Goal: Transaction & Acquisition: Purchase product/service

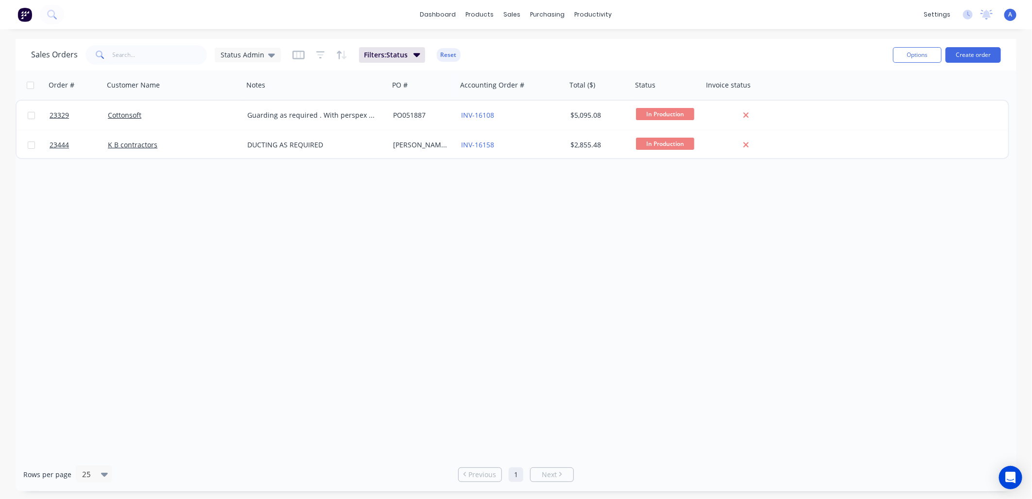
drag, startPoint x: 0, startPoint y: 0, endPoint x: 117, endPoint y: 142, distance: 184.0
click at [117, 142] on link "K B contractors" at bounding box center [133, 144] width 50 height 9
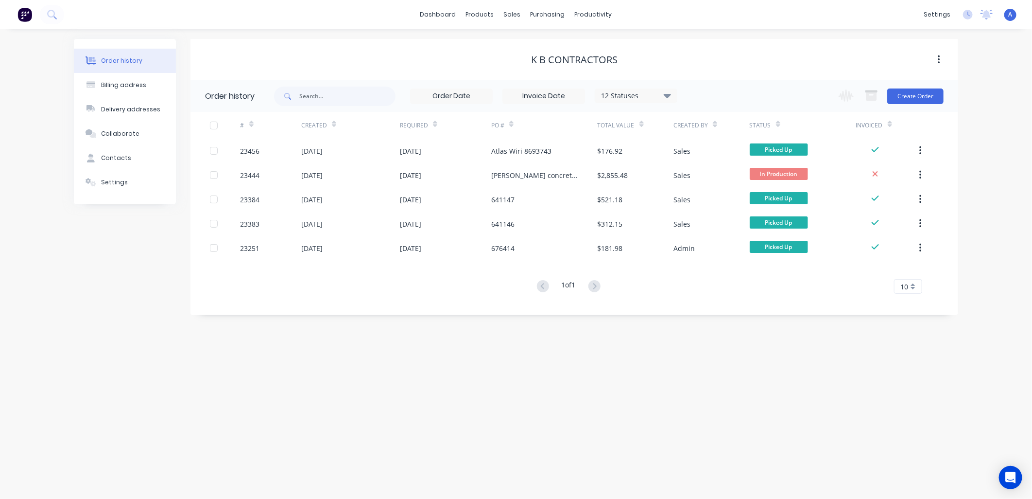
click at [252, 151] on div "23456" at bounding box center [250, 151] width 19 height 10
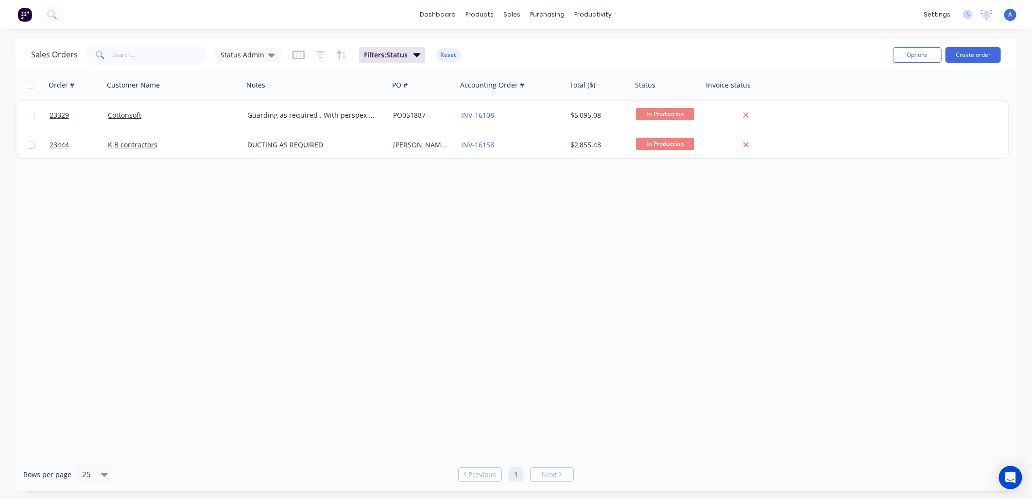
click at [62, 144] on span "23444" at bounding box center [59, 145] width 19 height 10
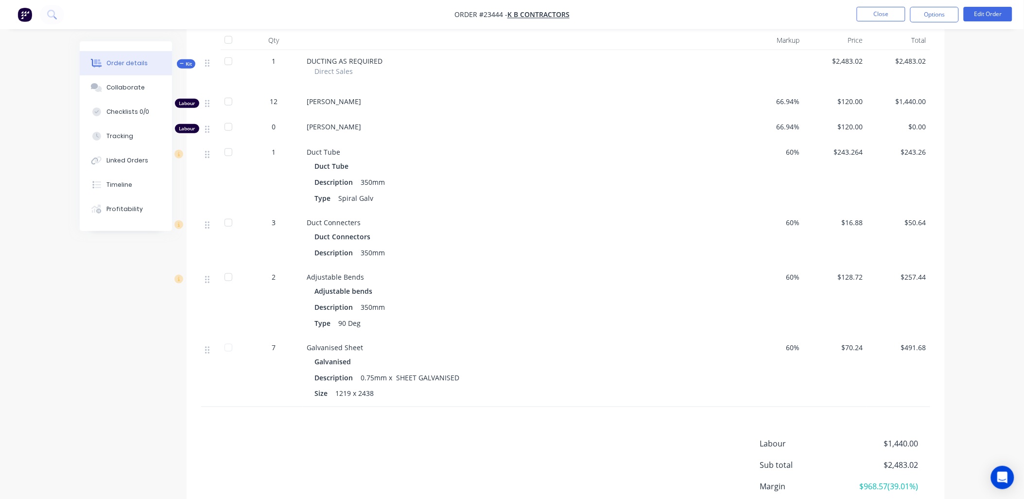
scroll to position [254, 0]
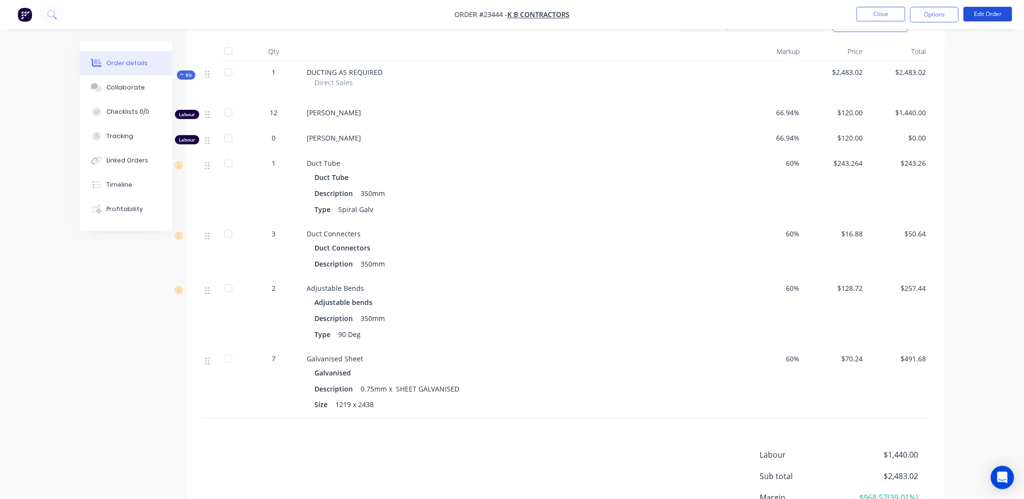
click at [988, 15] on button "Edit Order" at bounding box center [988, 14] width 49 height 15
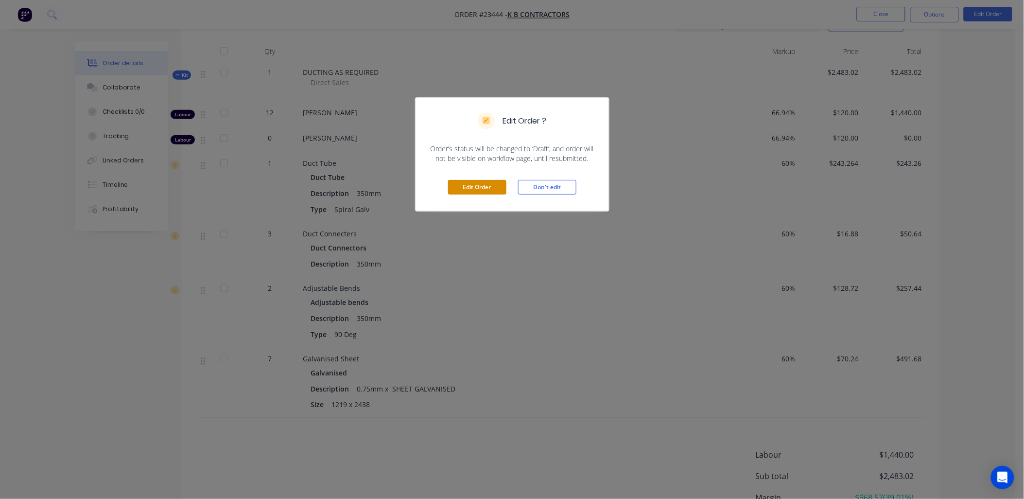
click at [482, 190] on button "Edit Order" at bounding box center [477, 187] width 58 height 15
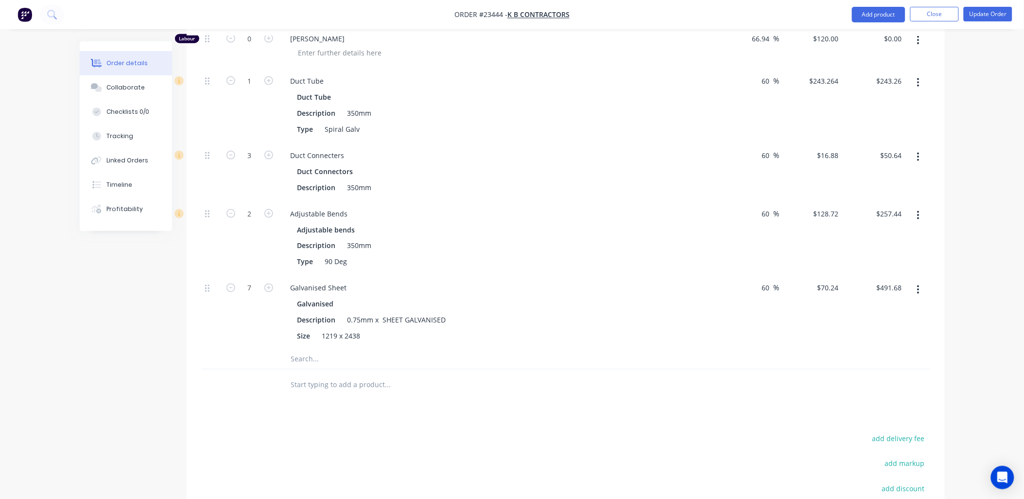
scroll to position [426, 0]
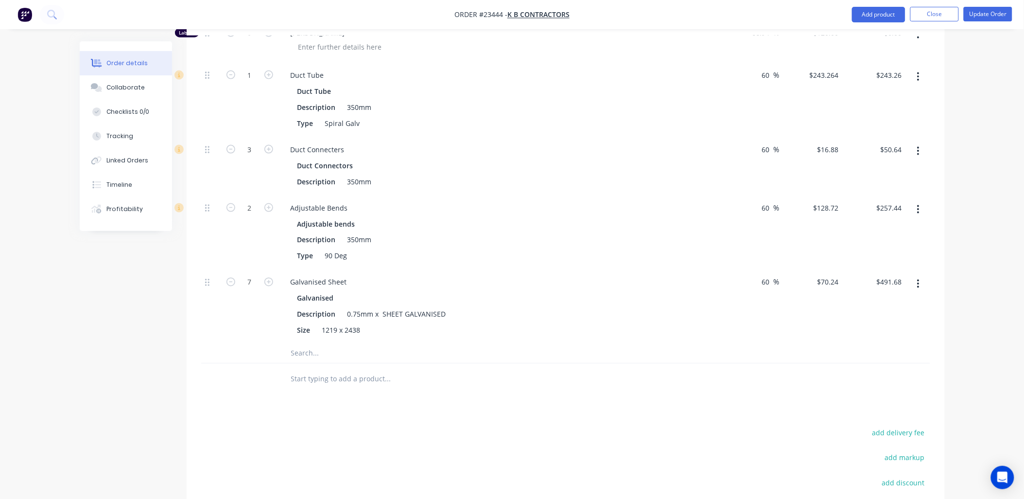
click at [231, 283] on icon "button" at bounding box center [230, 282] width 9 height 9
type input "6"
type input "$421.44"
click at [231, 283] on icon "button" at bounding box center [230, 282] width 9 height 9
type input "5"
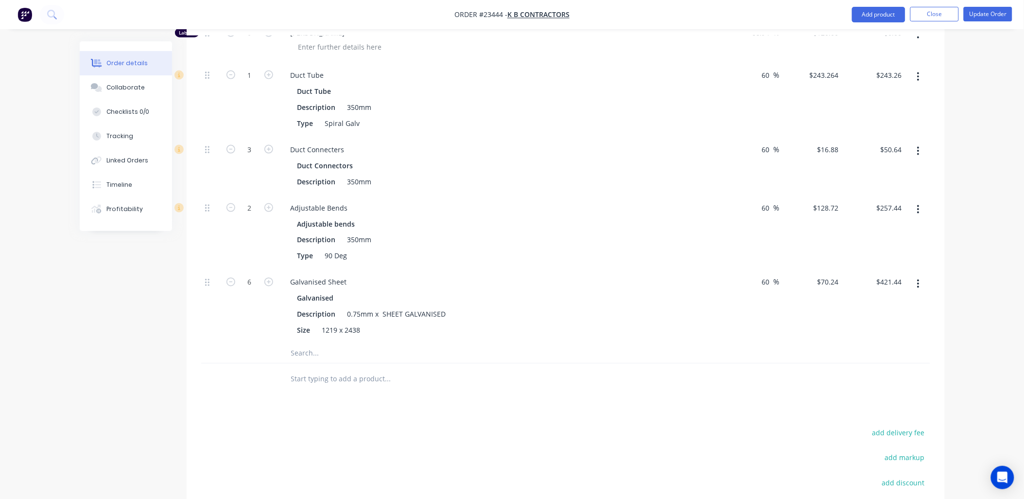
type input "$351.20"
click at [231, 283] on icon "button" at bounding box center [230, 282] width 9 height 9
type input "4"
type input "$280.96"
click at [231, 283] on icon "button" at bounding box center [230, 282] width 9 height 9
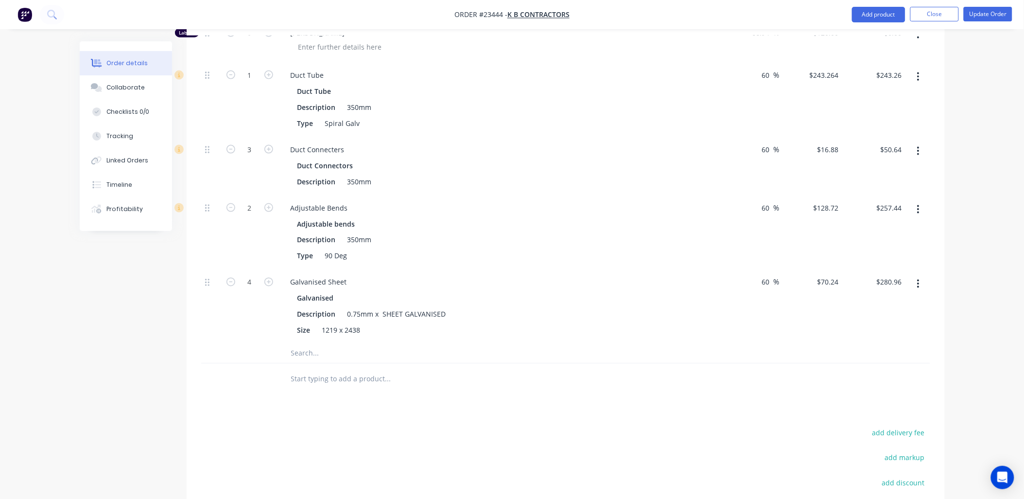
type input "3"
type input "$210.72"
click at [231, 283] on icon "button" at bounding box center [230, 282] width 9 height 9
type input "2"
type input "$140.48"
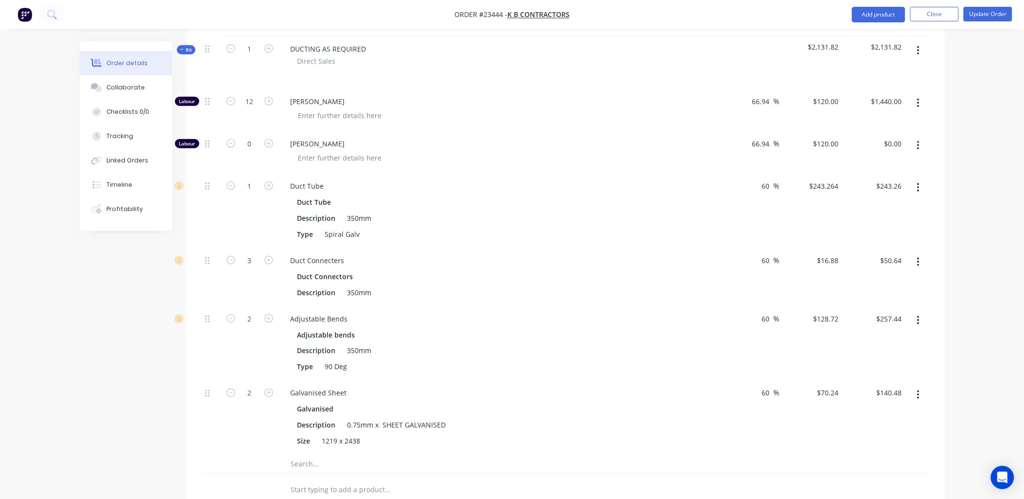
scroll to position [293, 0]
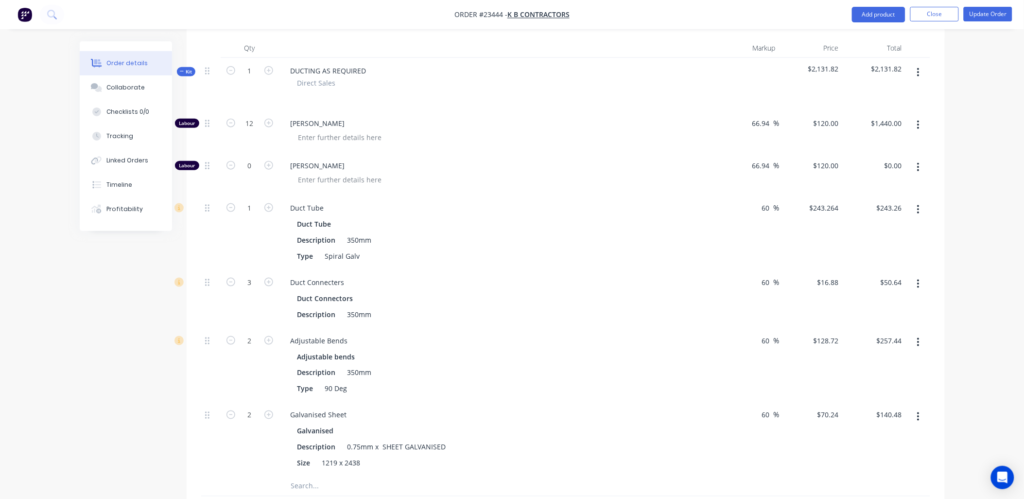
click at [916, 168] on button "button" at bounding box center [918, 166] width 23 height 17
click at [870, 226] on div "Delete" at bounding box center [884, 232] width 75 height 14
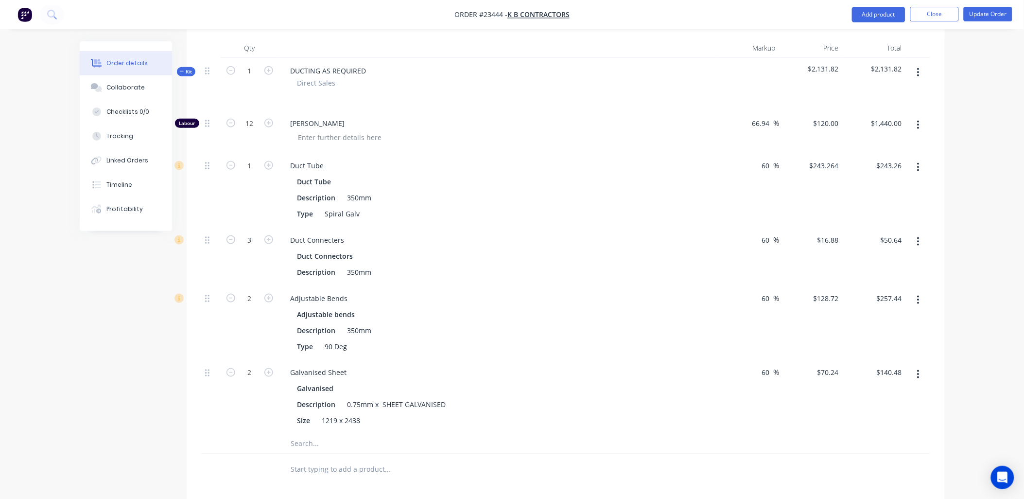
click at [231, 122] on icon "button" at bounding box center [230, 123] width 9 height 9
type input "11"
type input "$1,320.00"
click at [231, 122] on icon "button" at bounding box center [230, 123] width 9 height 9
type input "10"
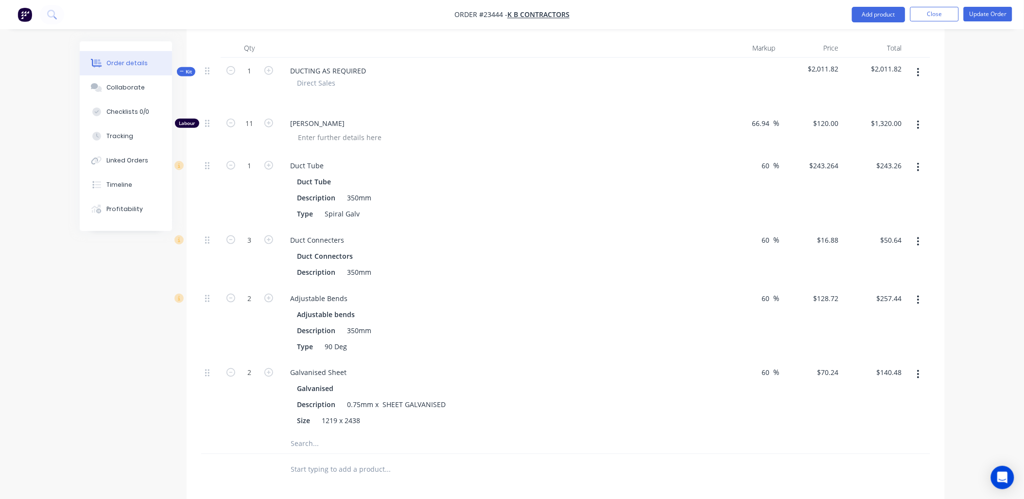
type input "$1,200.00"
click at [231, 122] on icon "button" at bounding box center [230, 123] width 9 height 9
type input "9"
type input "$1,080.00"
click at [231, 122] on icon "button" at bounding box center [230, 123] width 9 height 9
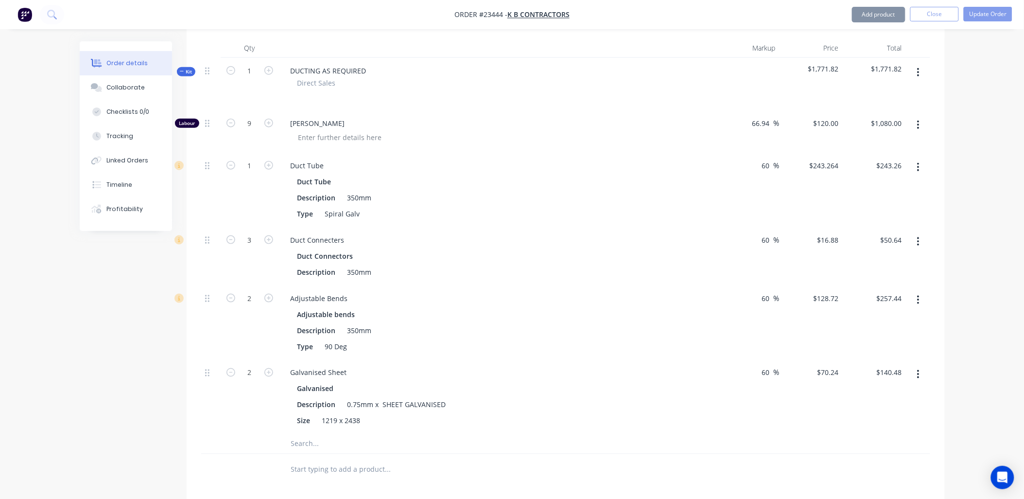
type input "8"
type input "$960.00"
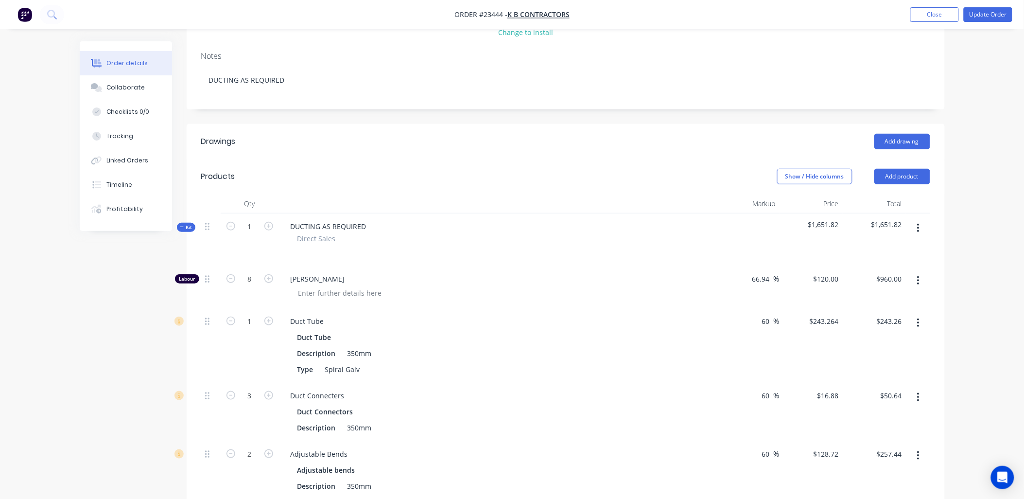
scroll to position [83, 0]
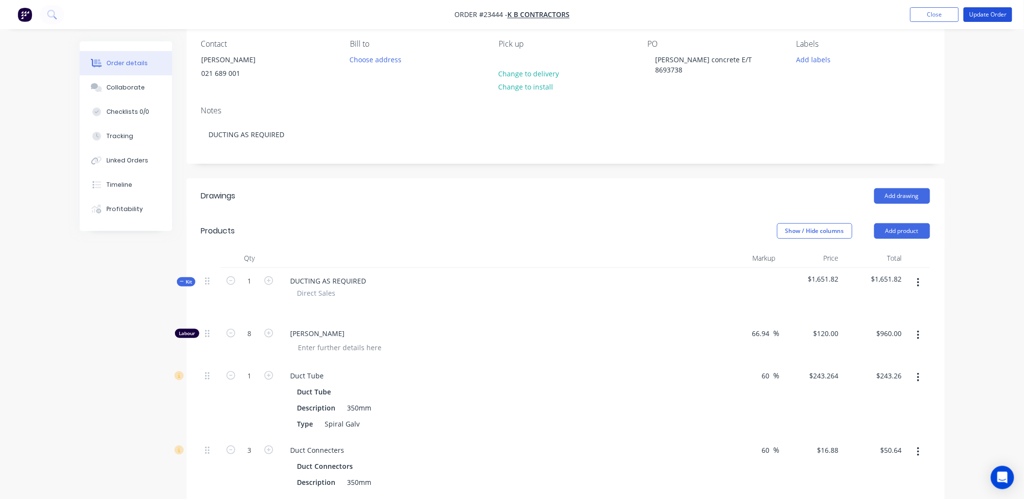
click at [988, 14] on button "Update Order" at bounding box center [988, 14] width 49 height 15
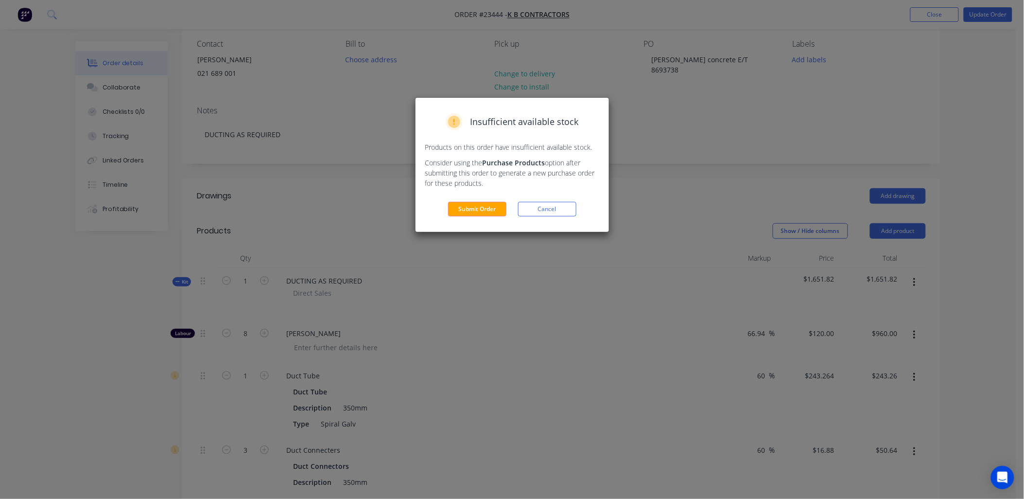
click at [485, 207] on button "Submit Order" at bounding box center [477, 209] width 58 height 15
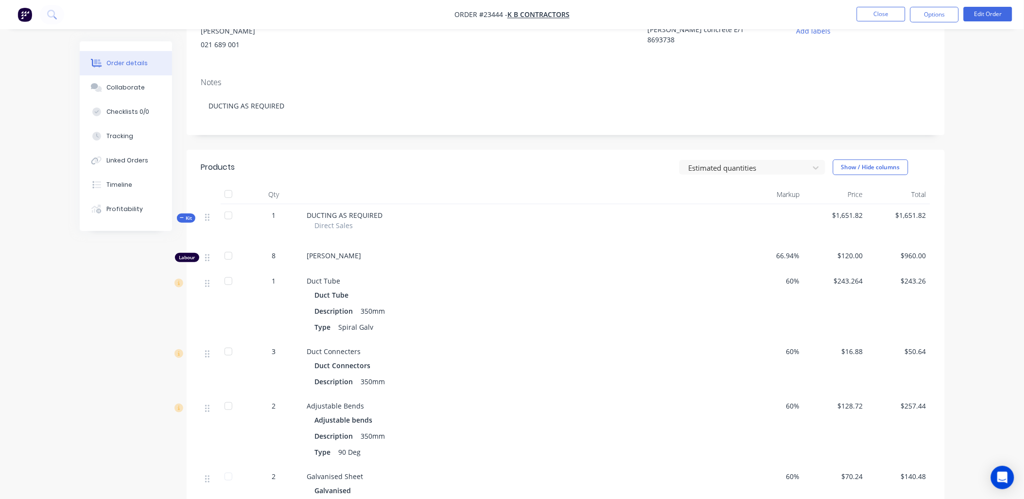
scroll to position [0, 0]
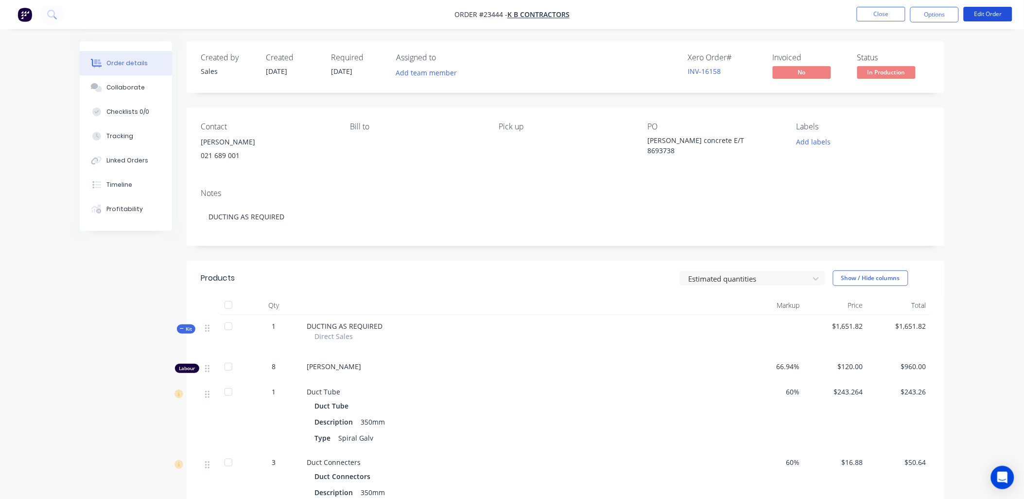
click at [988, 17] on button "Edit Order" at bounding box center [988, 14] width 49 height 15
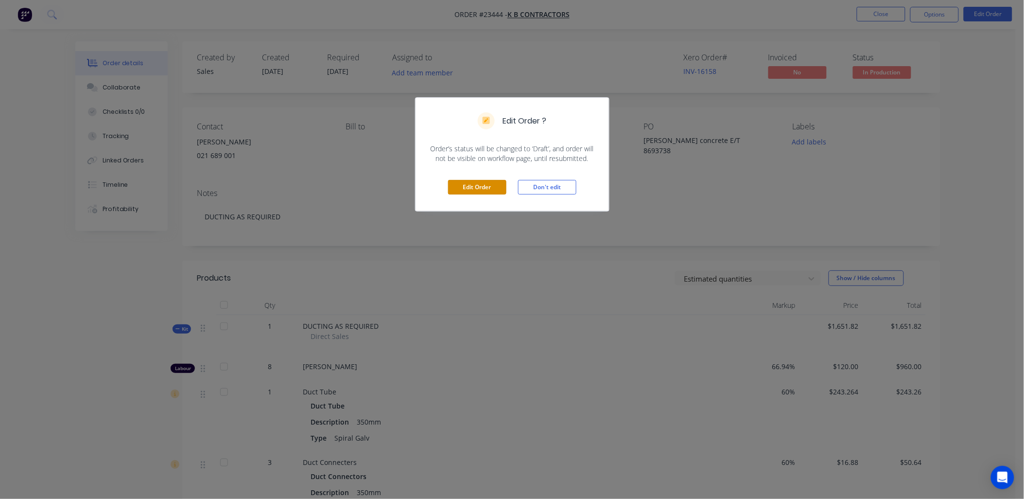
click at [477, 188] on button "Edit Order" at bounding box center [477, 187] width 58 height 15
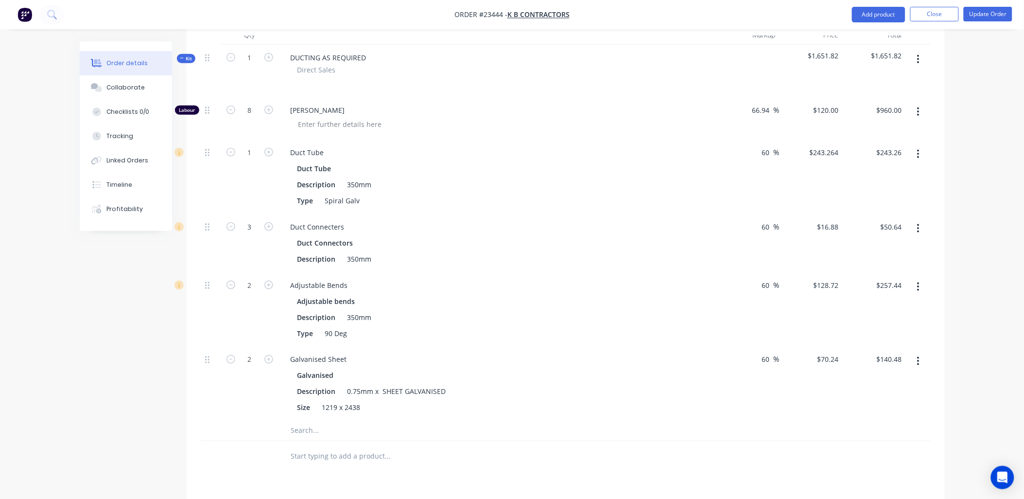
scroll to position [317, 0]
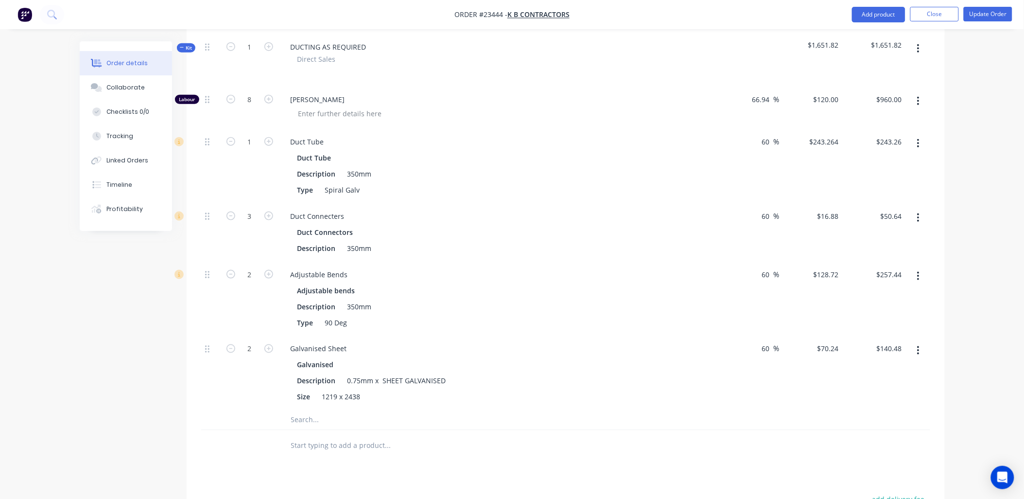
click at [269, 98] on icon "button" at bounding box center [268, 99] width 9 height 9
type input "9"
type input "$1,080.00"
click at [269, 98] on icon "button" at bounding box center [268, 99] width 9 height 9
type input "10"
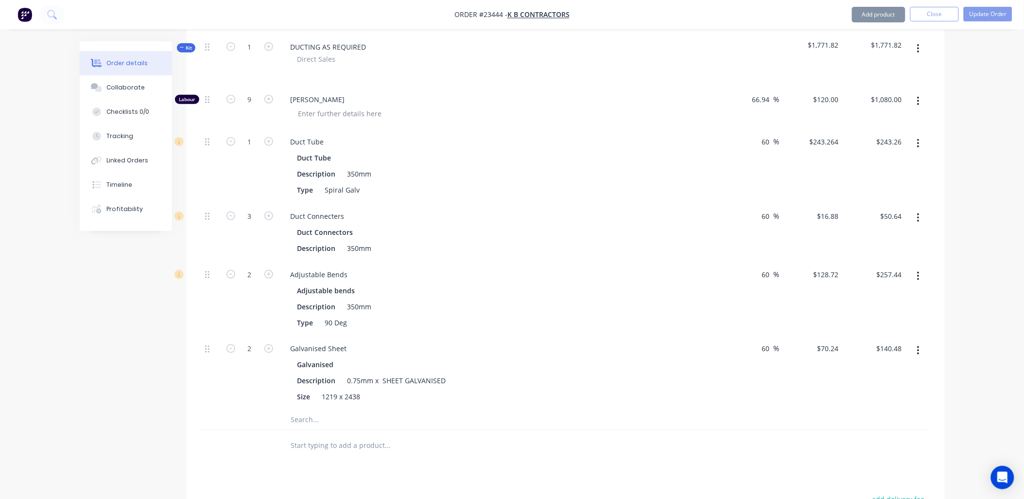
type input "$1,200.00"
click at [269, 98] on icon "button" at bounding box center [268, 99] width 9 height 9
type input "11"
type input "$1,320.00"
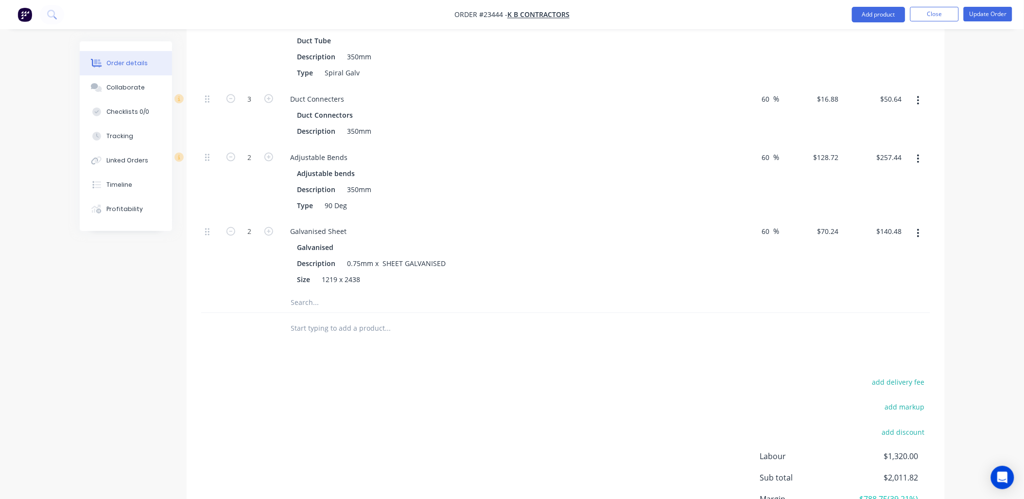
scroll to position [538, 0]
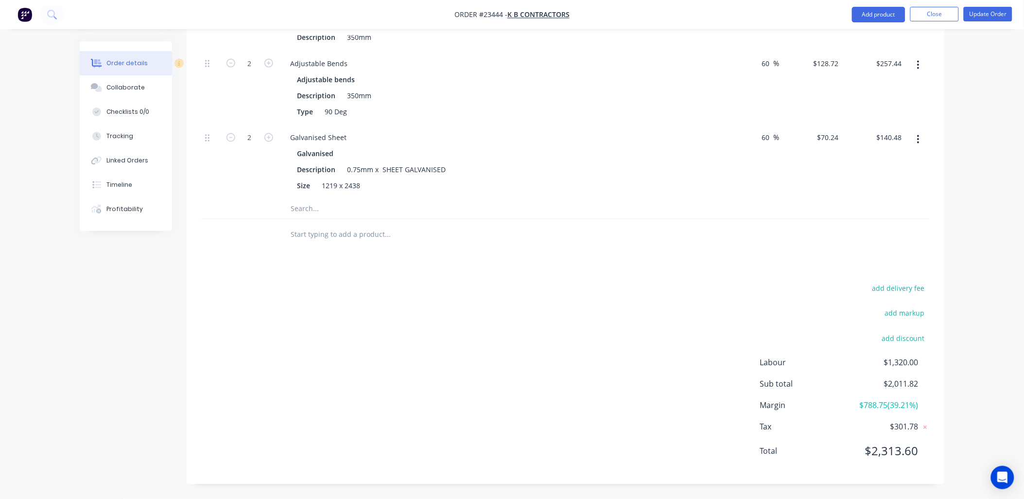
click at [496, 300] on div "add delivery fee add markup add discount Labour $1,320.00 Sub total $2,011.82 M…" at bounding box center [565, 376] width 729 height 188
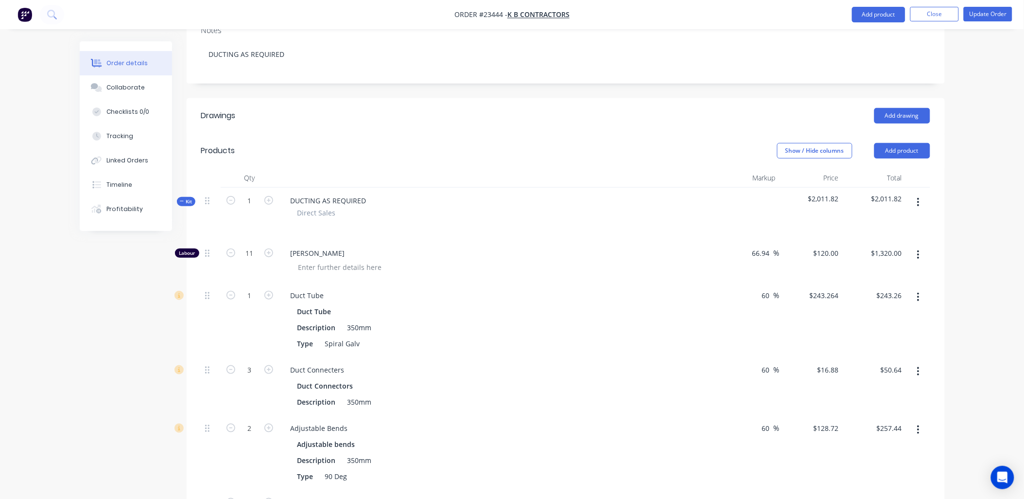
scroll to position [125, 0]
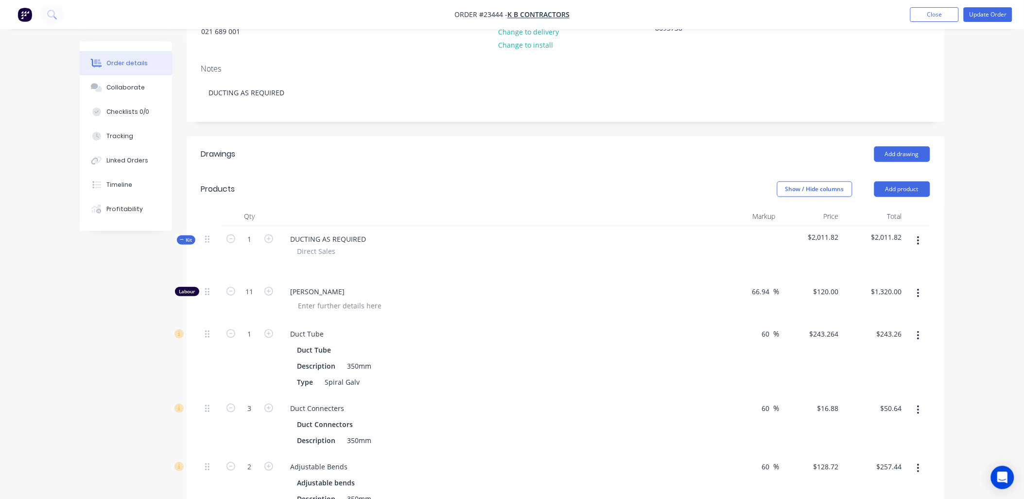
click at [269, 291] on icon "button" at bounding box center [268, 291] width 9 height 9
type input "12"
type input "$1,440.00"
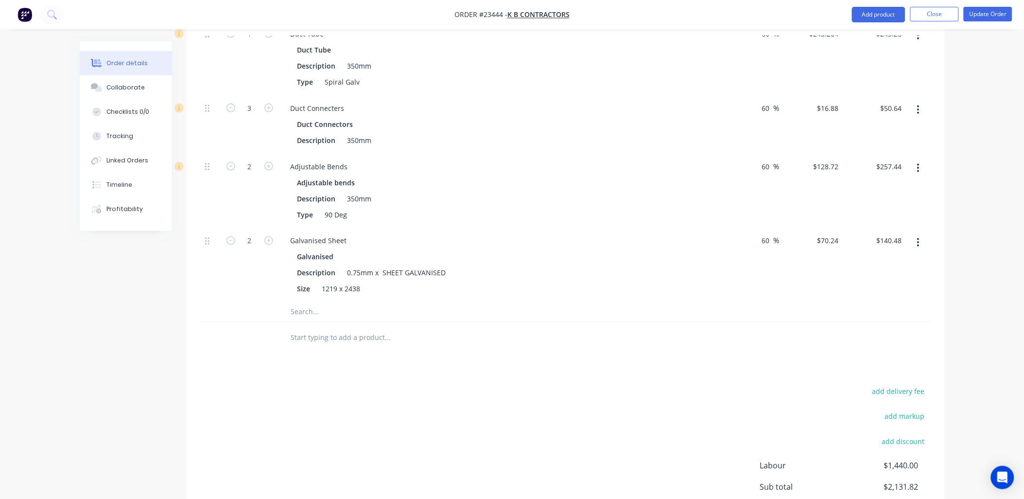
scroll to position [436, 0]
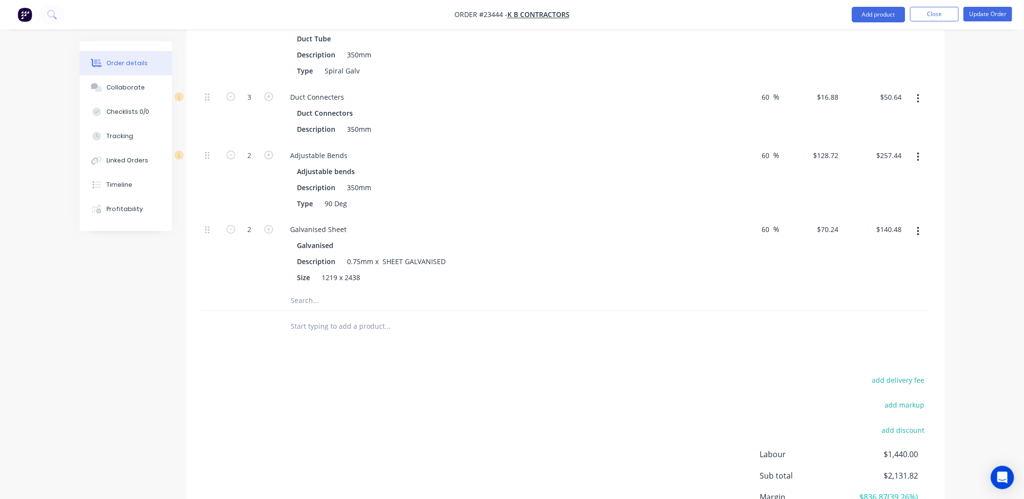
click at [268, 229] on icon "button" at bounding box center [268, 229] width 9 height 9
type input "3"
type input "$210.72"
click at [268, 229] on icon "button" at bounding box center [268, 229] width 9 height 9
type input "4"
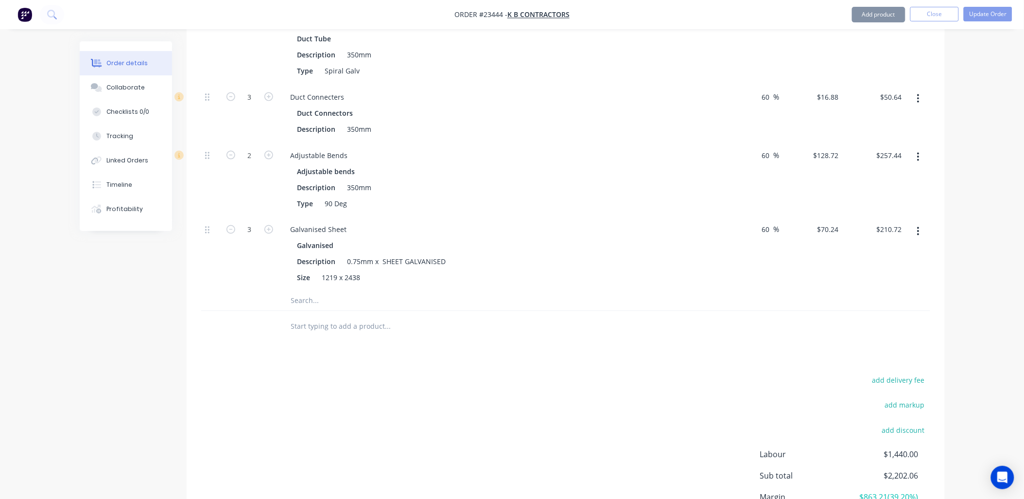
type input "$280.96"
click at [268, 229] on icon "button" at bounding box center [268, 229] width 9 height 9
type input "5"
type input "$351.20"
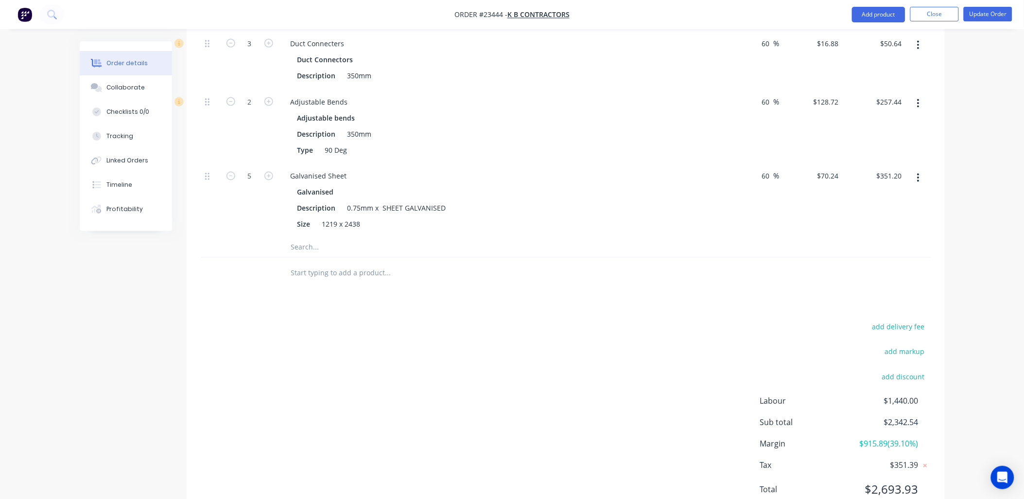
scroll to position [538, 0]
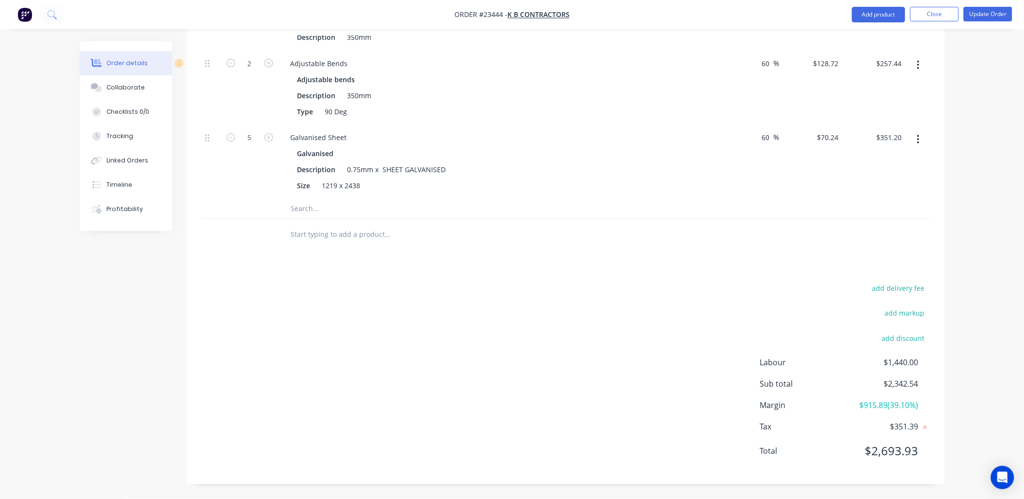
click at [444, 377] on div "add delivery fee add markup add discount Labour $1,440.00 Sub total $2,342.54 M…" at bounding box center [565, 376] width 729 height 188
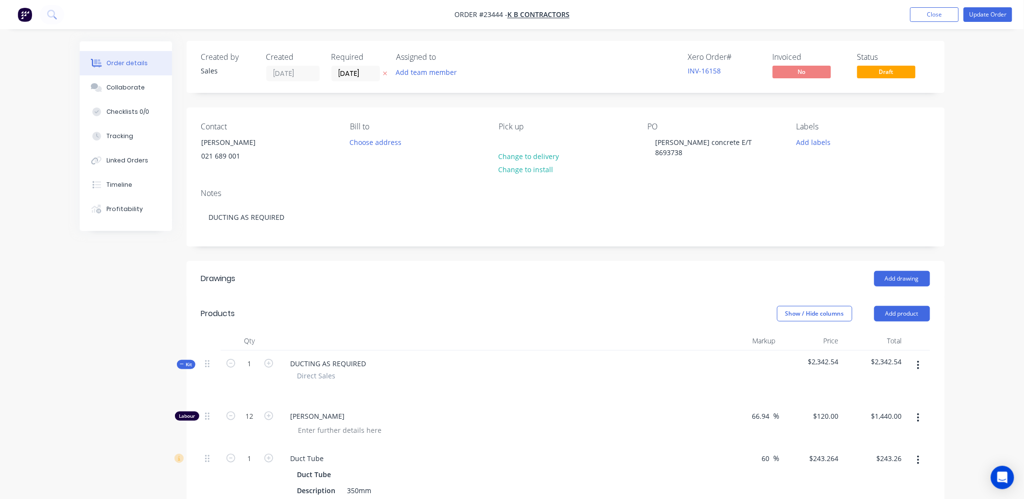
scroll to position [0, 0]
click at [974, 16] on button "Update Order" at bounding box center [988, 14] width 49 height 15
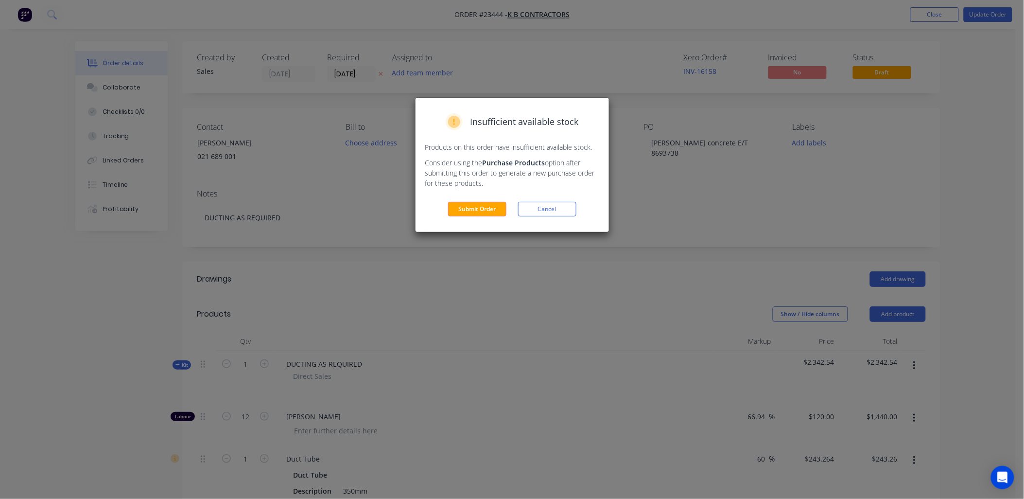
click at [479, 207] on button "Submit Order" at bounding box center [477, 209] width 58 height 15
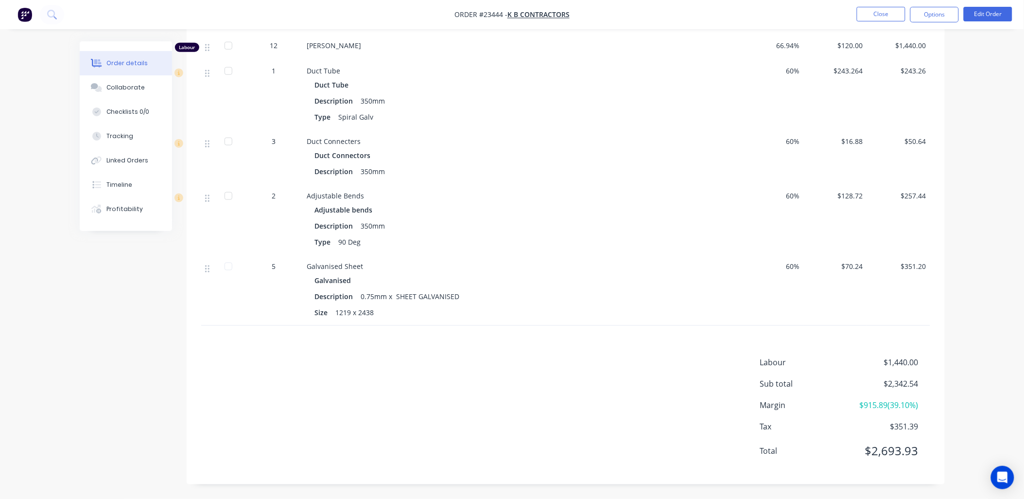
scroll to position [332, 0]
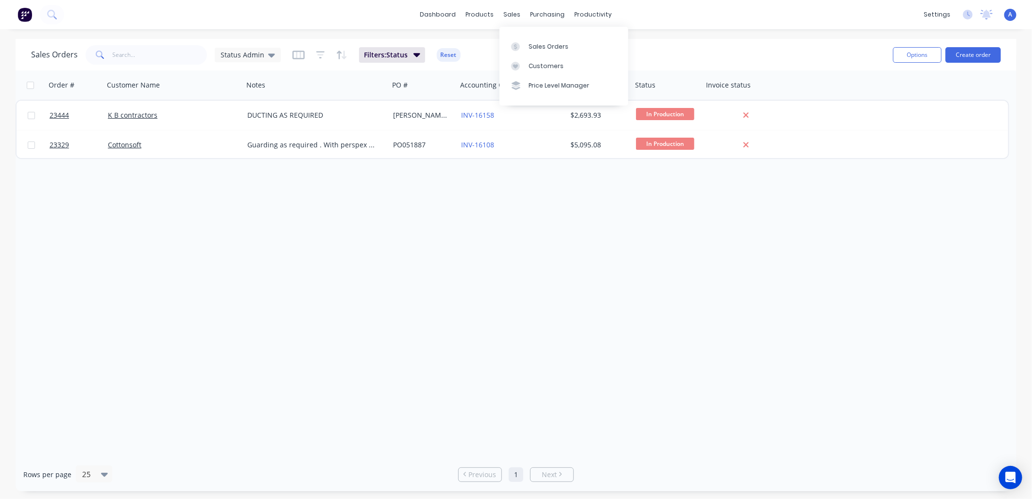
click at [537, 67] on div "Customers" at bounding box center [546, 66] width 35 height 9
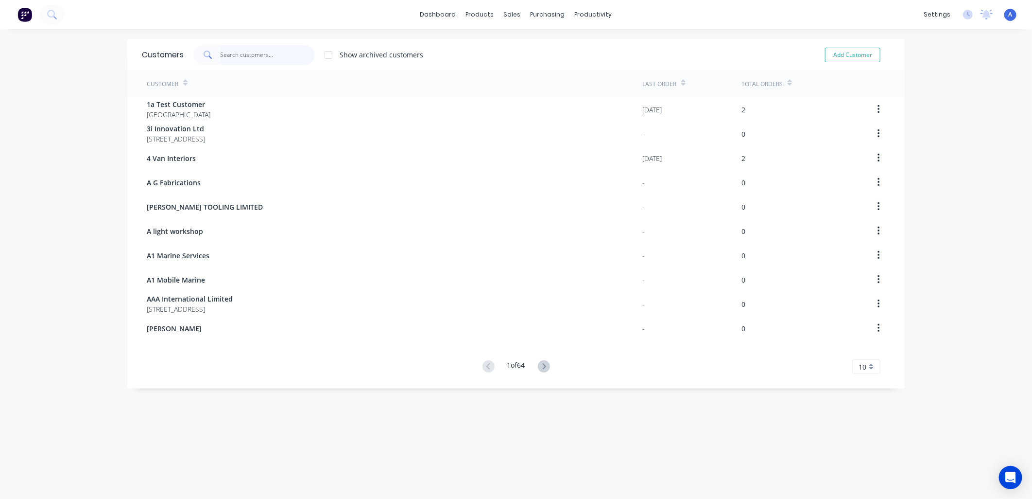
click at [230, 57] on input "text" at bounding box center [268, 54] width 95 height 19
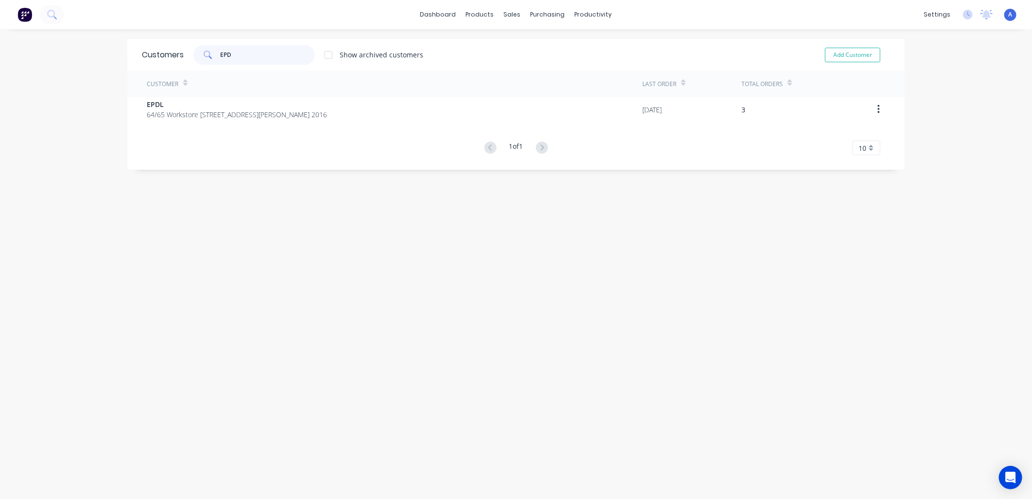
type input "EPD"
click at [227, 113] on span "64/65 Workstore [STREET_ADDRESS][PERSON_NAME] 2016" at bounding box center [237, 114] width 180 height 10
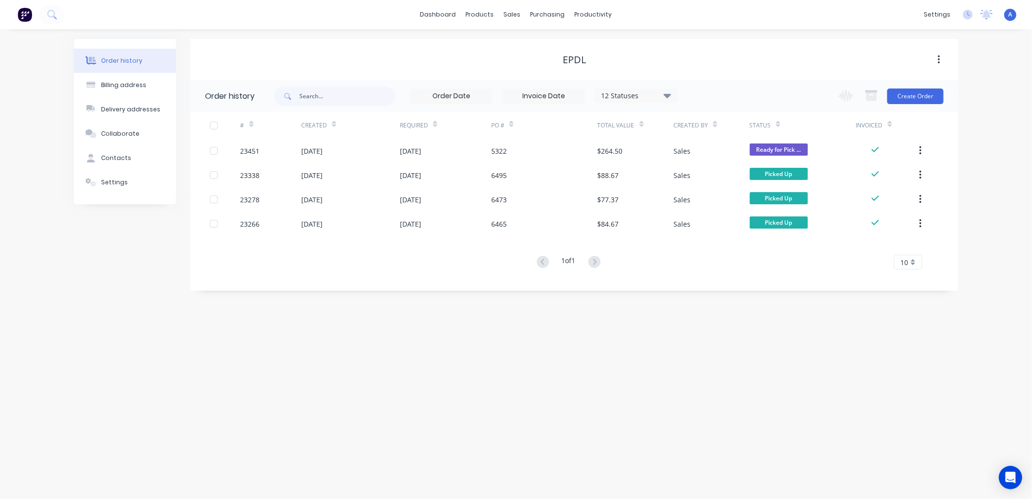
click at [122, 160] on div "Contacts" at bounding box center [116, 158] width 30 height 9
select select "AU"
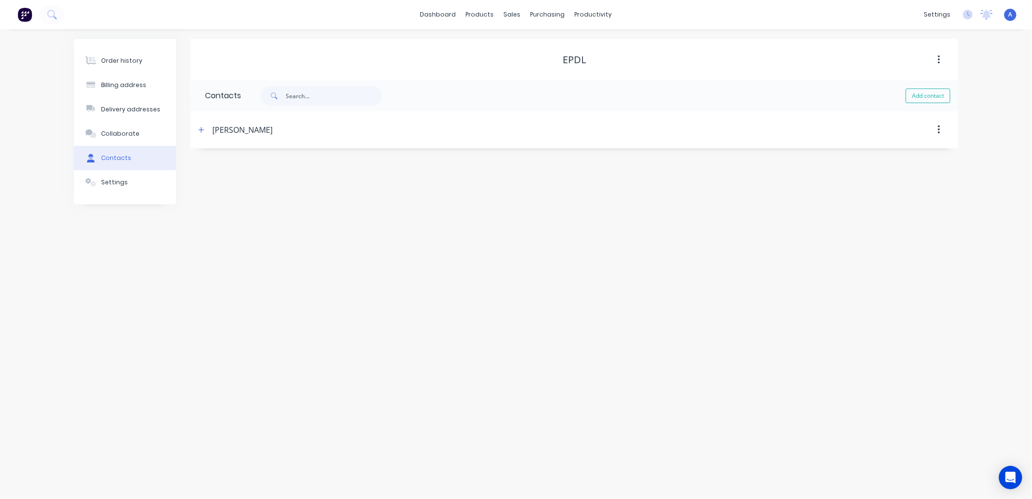
click at [203, 133] on button "button" at bounding box center [201, 129] width 12 height 12
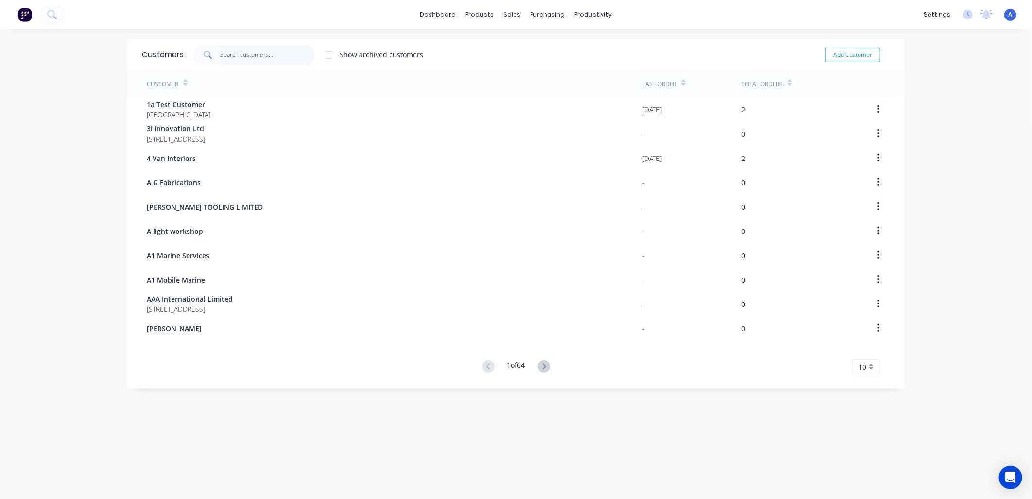
click at [236, 56] on input "text" at bounding box center [268, 54] width 95 height 19
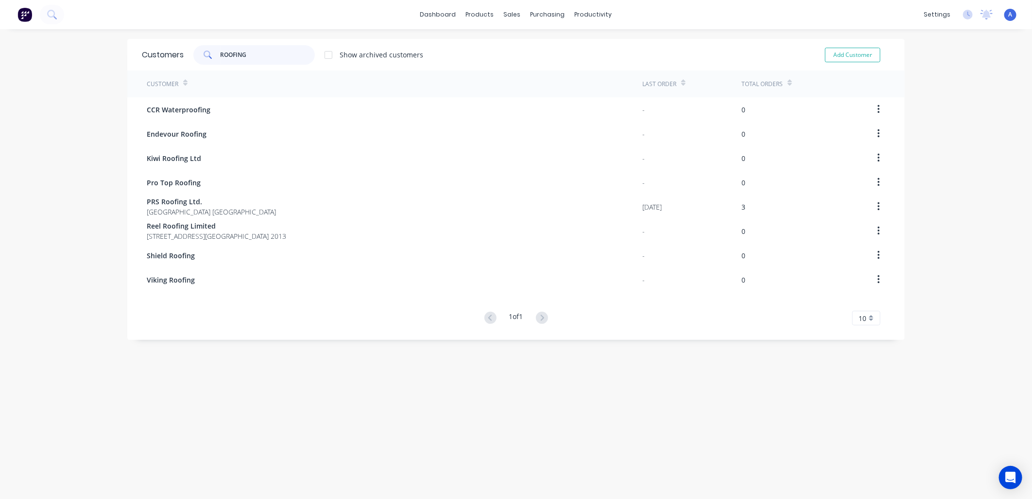
type input "ROOFING"
click at [165, 207] on span "[GEOGRAPHIC_DATA] [GEOGRAPHIC_DATA]" at bounding box center [211, 212] width 129 height 10
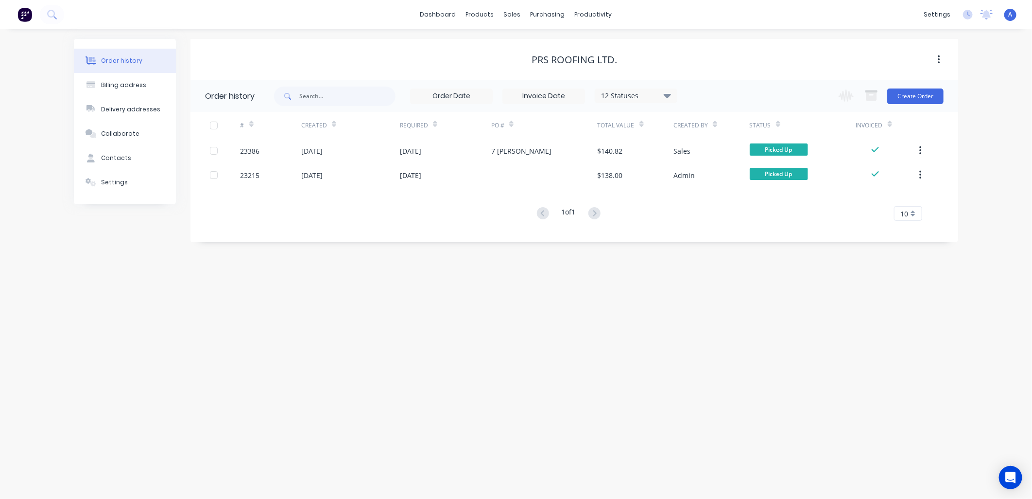
click at [122, 158] on div "Contacts" at bounding box center [116, 158] width 30 height 9
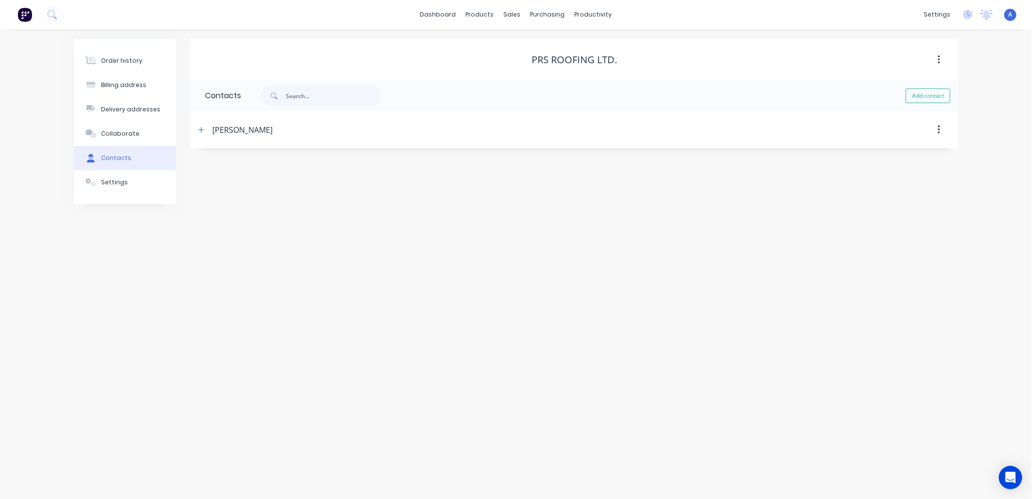
click at [203, 127] on icon "button" at bounding box center [201, 129] width 6 height 7
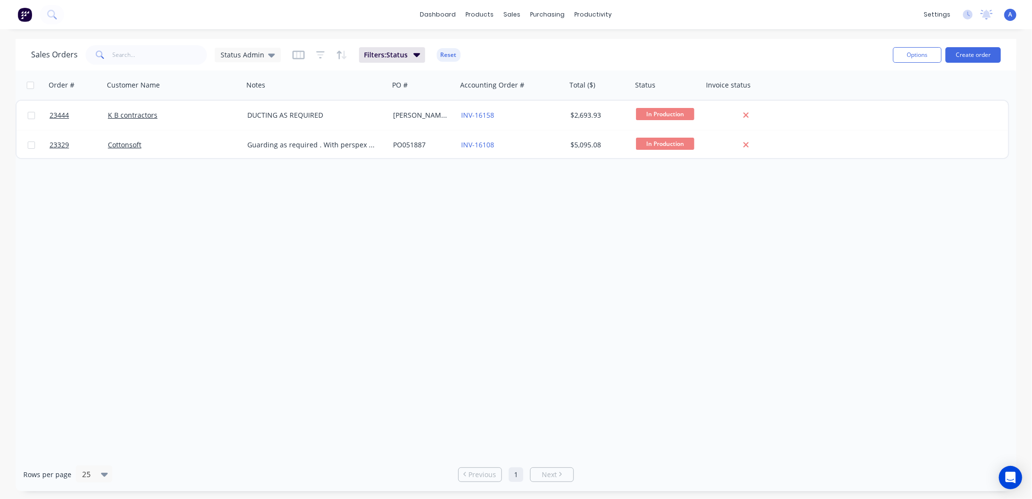
click at [979, 56] on button "Create order" at bounding box center [973, 55] width 55 height 16
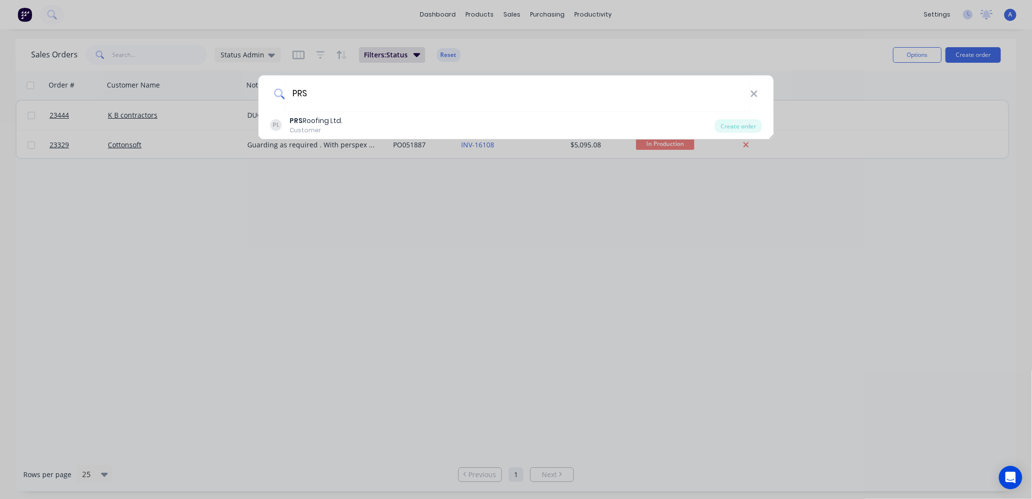
type input "PRS"
click at [332, 124] on div "PRS Roofing Ltd." at bounding box center [316, 121] width 53 height 10
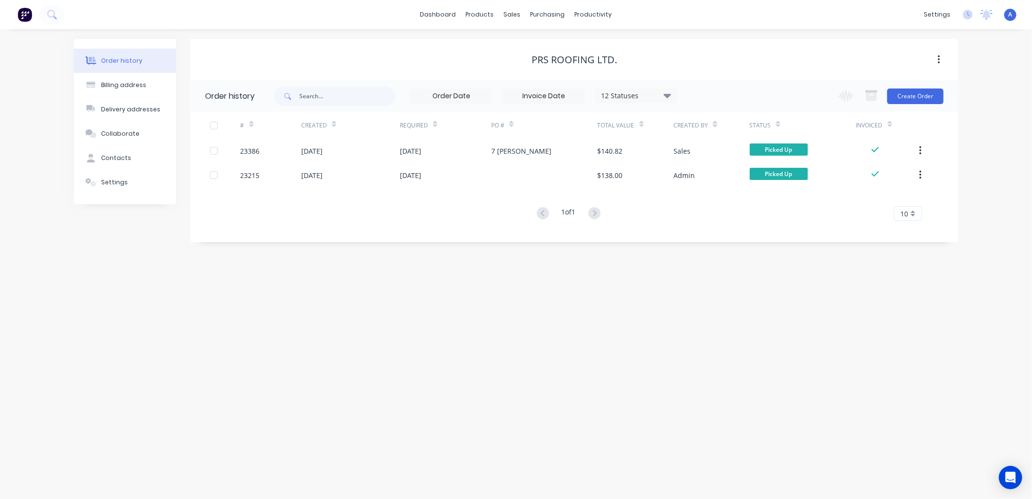
click at [914, 100] on button "Create Order" at bounding box center [915, 96] width 56 height 16
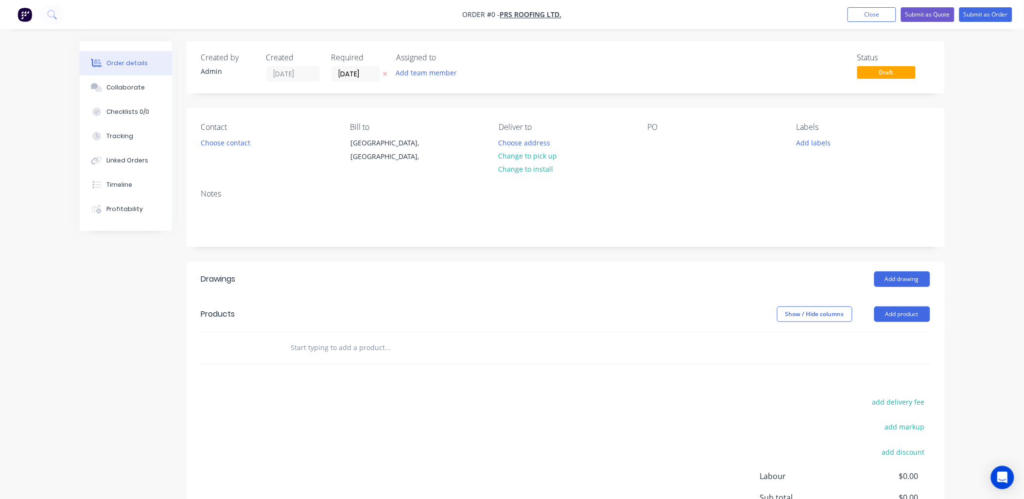
click at [222, 141] on button "Choose contact" at bounding box center [225, 142] width 60 height 13
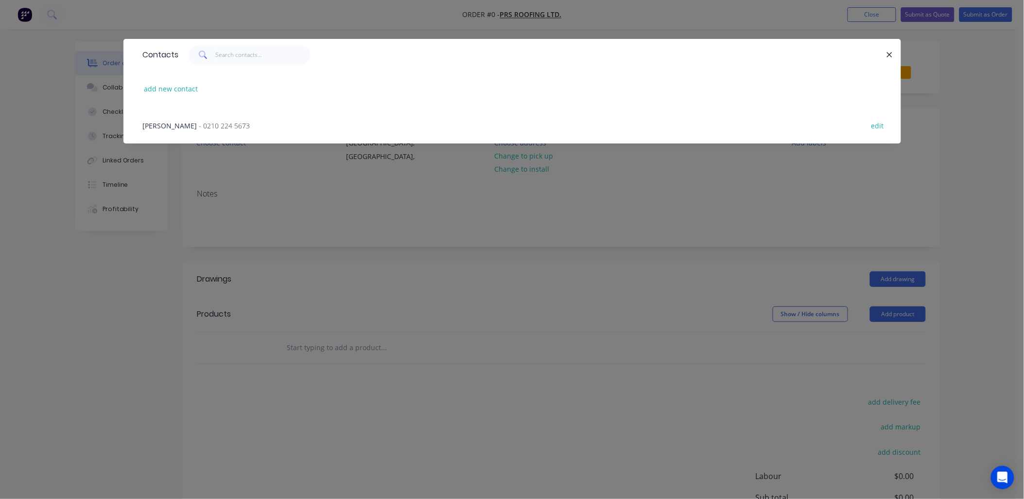
click at [199, 124] on span "- 0210 224 5673" at bounding box center [224, 125] width 51 height 9
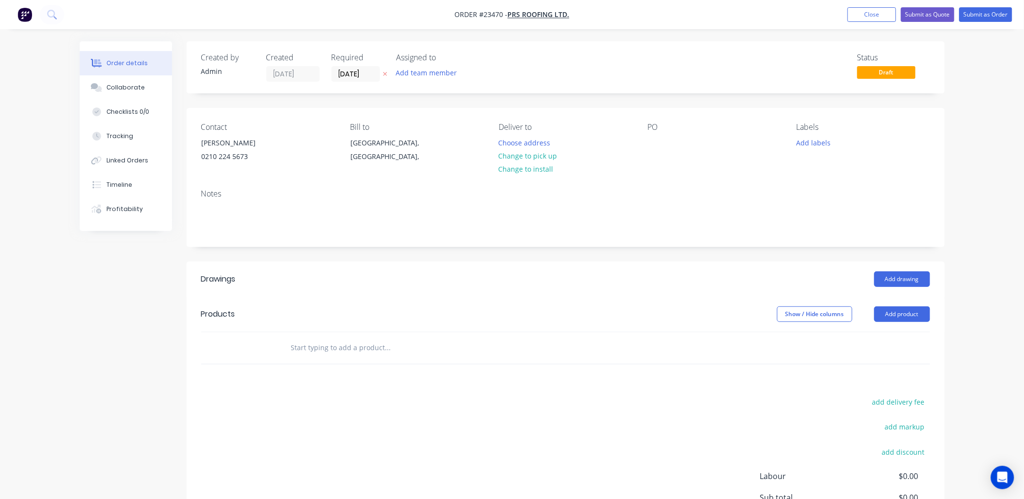
click at [513, 156] on button "Change to pick up" at bounding box center [527, 155] width 69 height 13
click at [648, 143] on div at bounding box center [656, 143] width 16 height 14
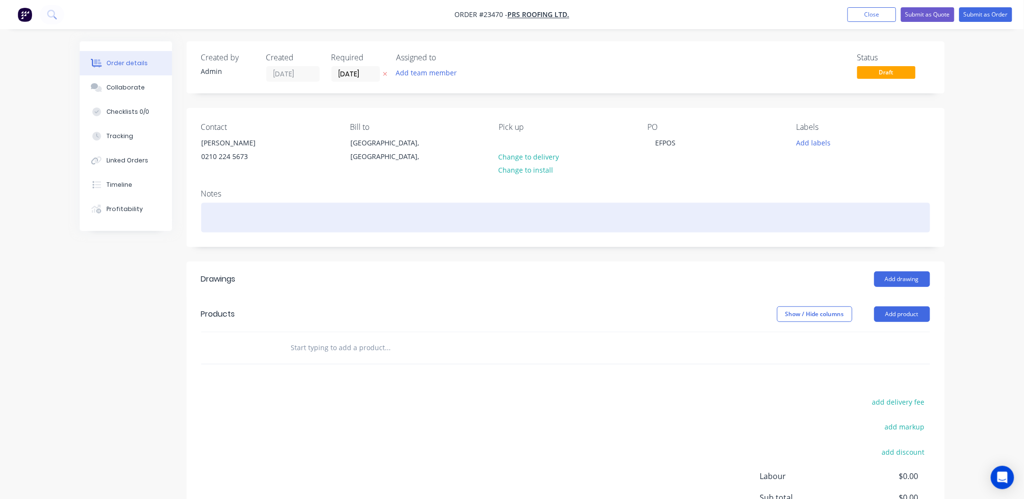
click at [211, 204] on div at bounding box center [565, 218] width 729 height 30
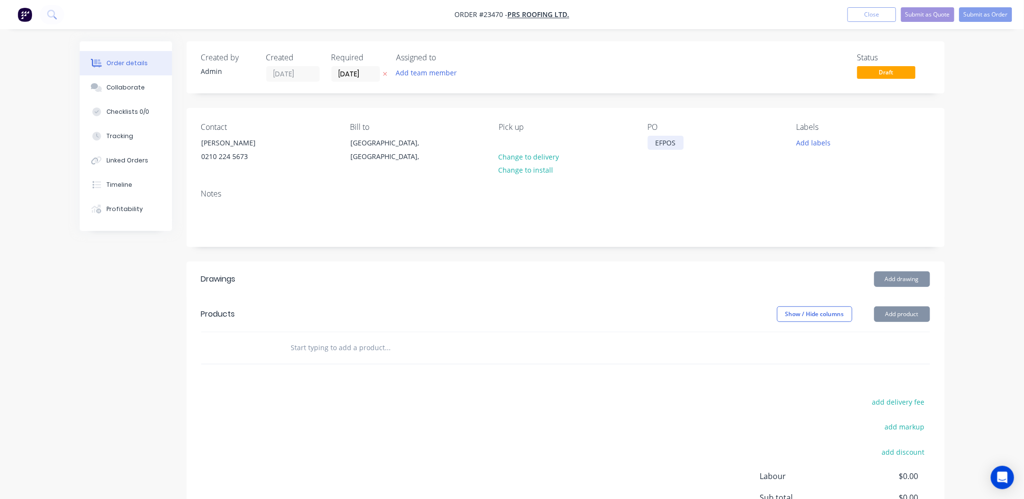
click at [683, 142] on div "EFPOS" at bounding box center [666, 143] width 36 height 14
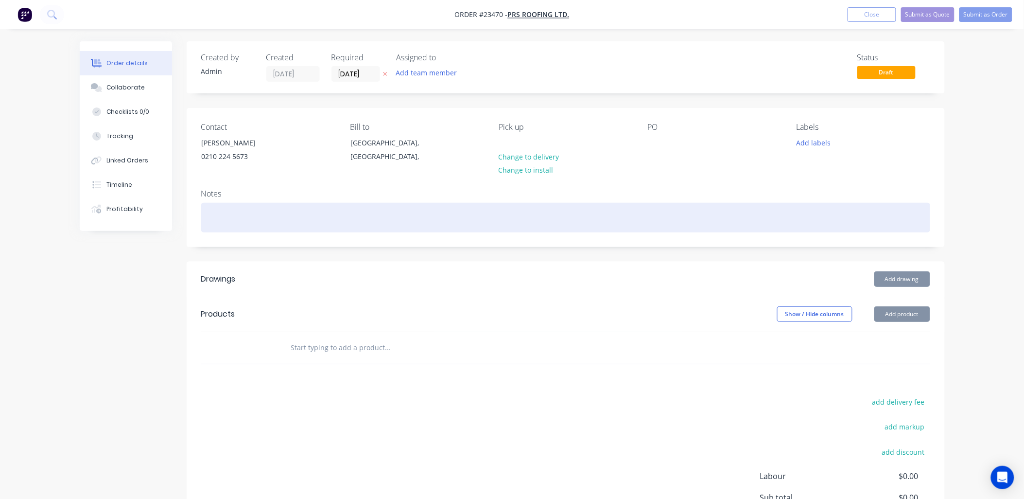
click at [206, 210] on div at bounding box center [565, 218] width 729 height 30
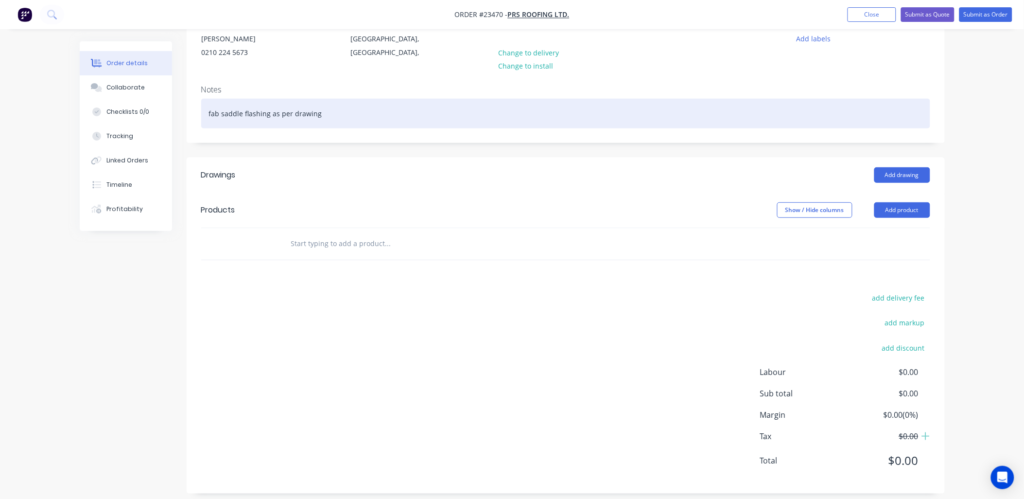
scroll to position [113, 0]
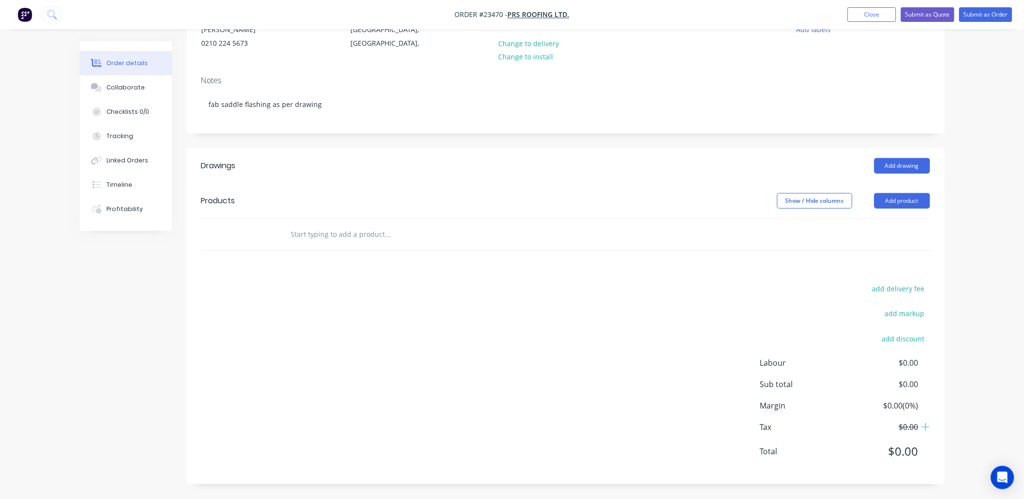
click at [898, 202] on button "Add product" at bounding box center [902, 201] width 56 height 16
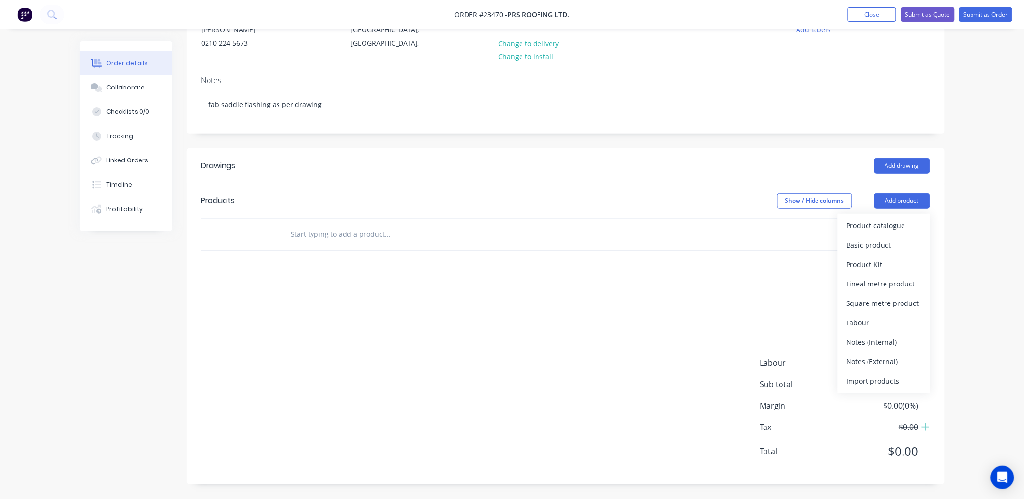
click at [887, 225] on div "Product catalogue" at bounding box center [884, 225] width 75 height 14
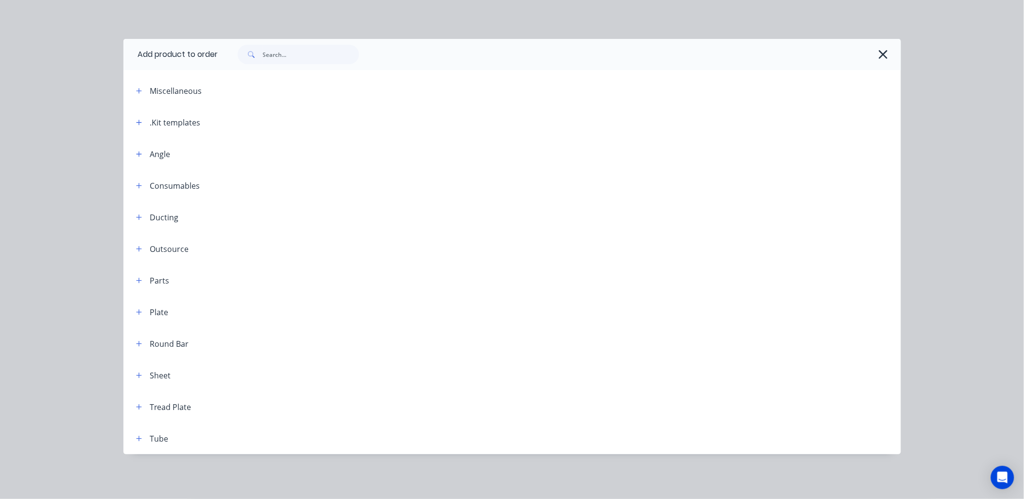
click at [139, 124] on icon "button" at bounding box center [138, 122] width 5 height 5
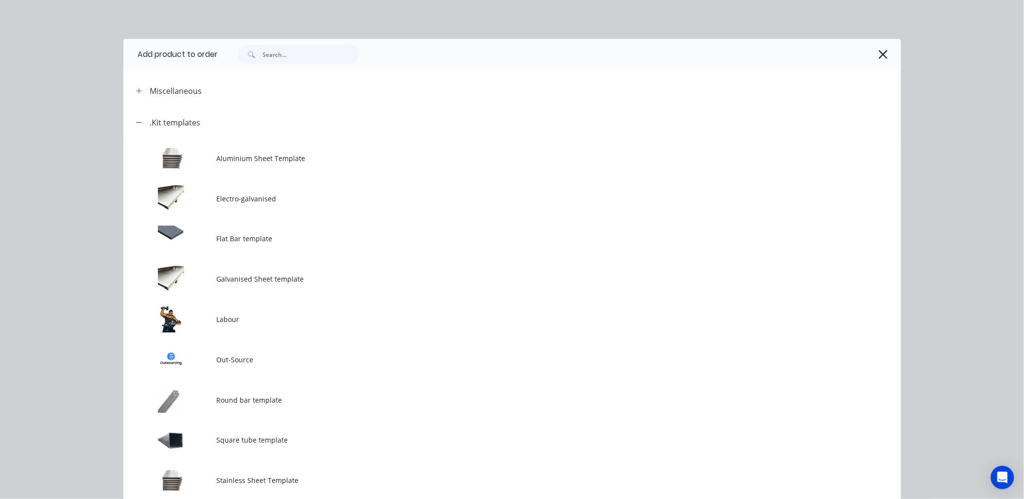
click at [173, 317] on td at bounding box center [169, 319] width 93 height 40
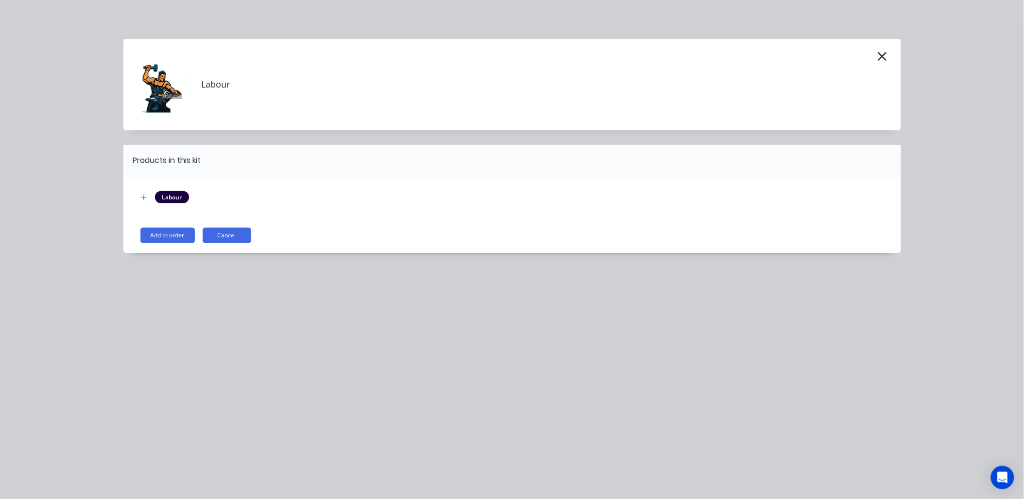
click at [168, 237] on button "Add to order" at bounding box center [167, 235] width 54 height 16
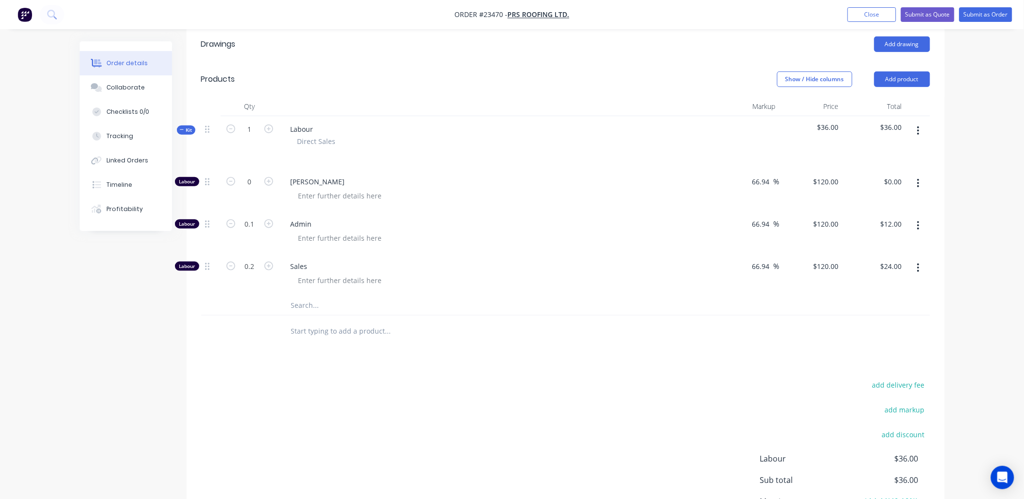
scroll to position [261, 0]
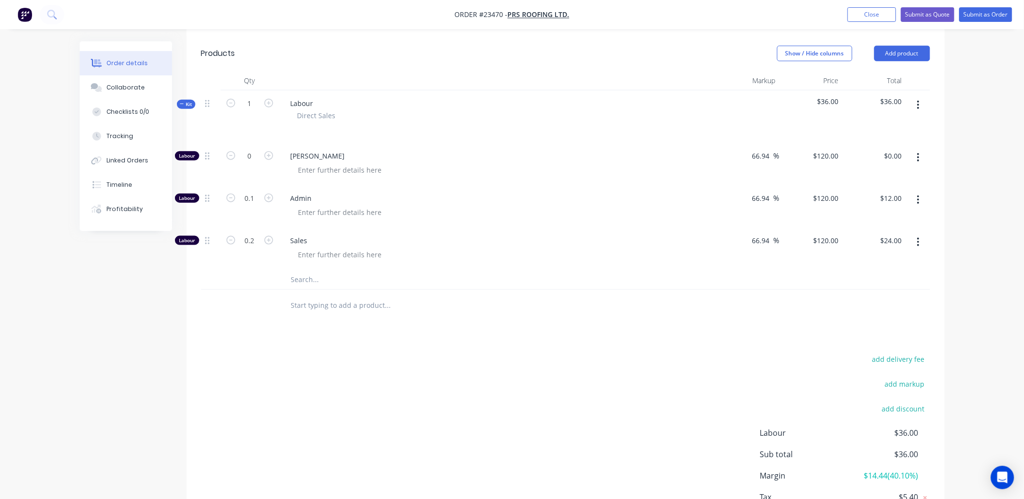
click at [920, 245] on button "button" at bounding box center [918, 241] width 23 height 17
click at [885, 309] on div "Delete" at bounding box center [884, 306] width 75 height 14
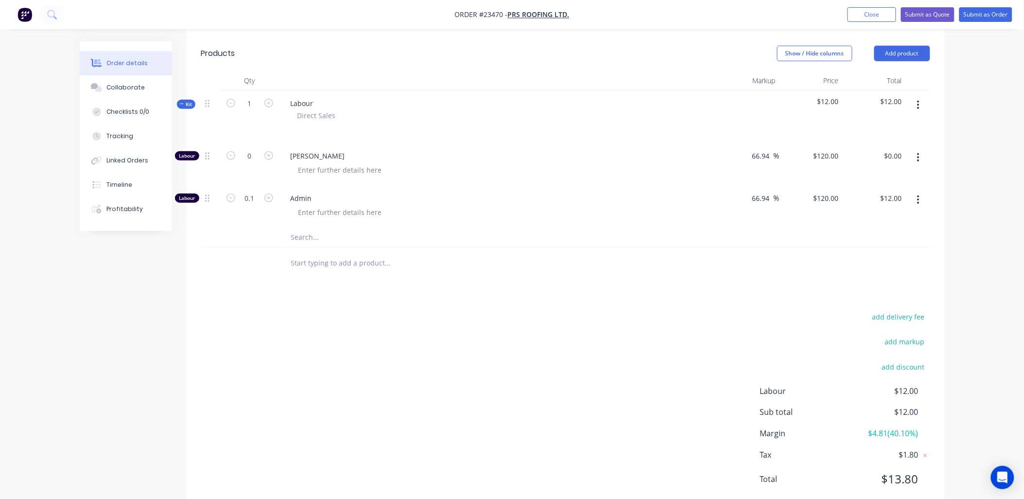
click at [920, 202] on icon "button" at bounding box center [918, 199] width 2 height 11
click at [877, 263] on div "Delete" at bounding box center [884, 264] width 75 height 14
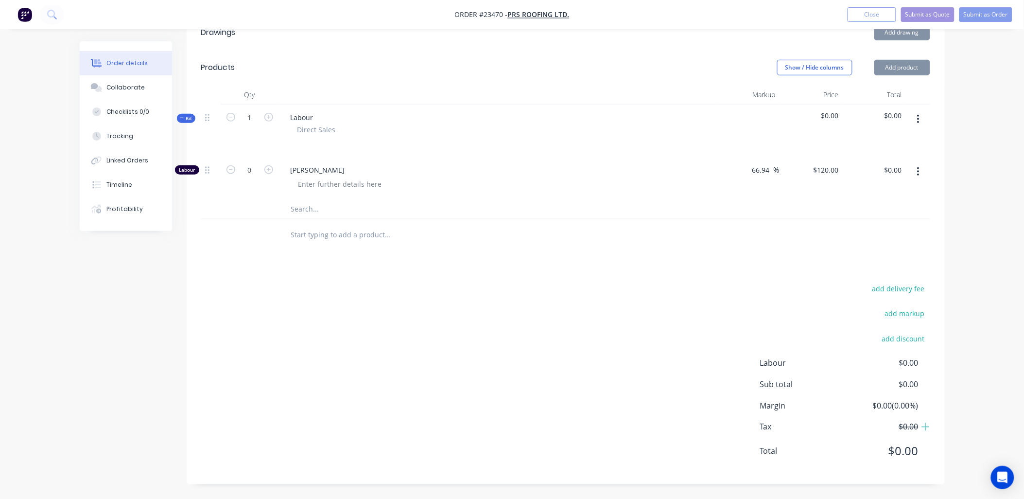
scroll to position [246, 0]
click at [268, 168] on icon "button" at bounding box center [268, 170] width 9 height 9
type input "1"
type input "$120.00"
click at [305, 209] on input "text" at bounding box center [388, 209] width 194 height 19
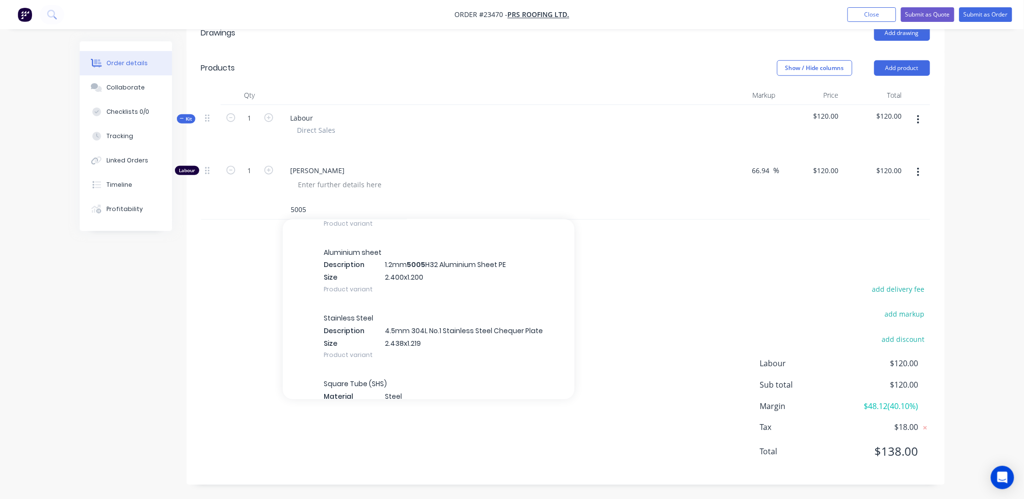
scroll to position [2361, 0]
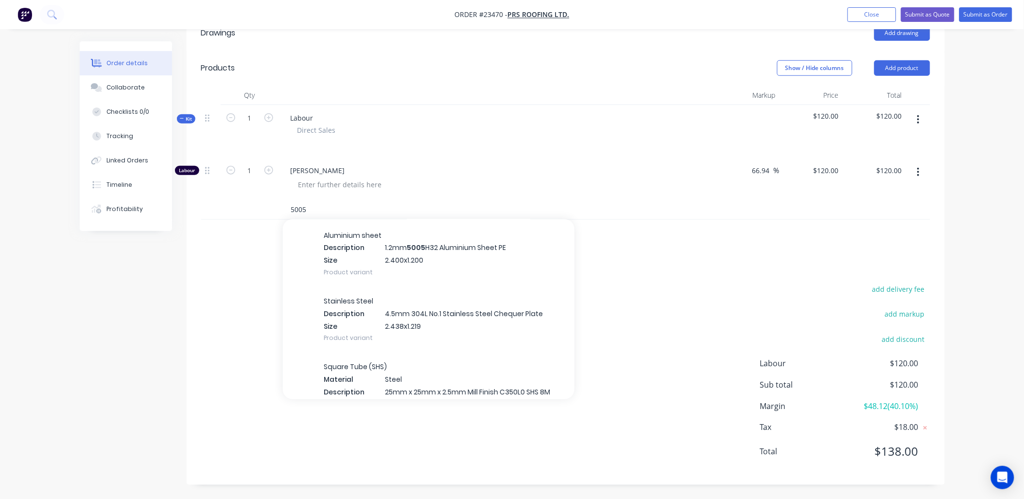
type input "5005"
click at [348, 242] on div "Aluminium sheet Description 1.2mm 5005 H32 Aluminium Sheet PE Size 2.400x1.200 …" at bounding box center [429, 254] width 292 height 66
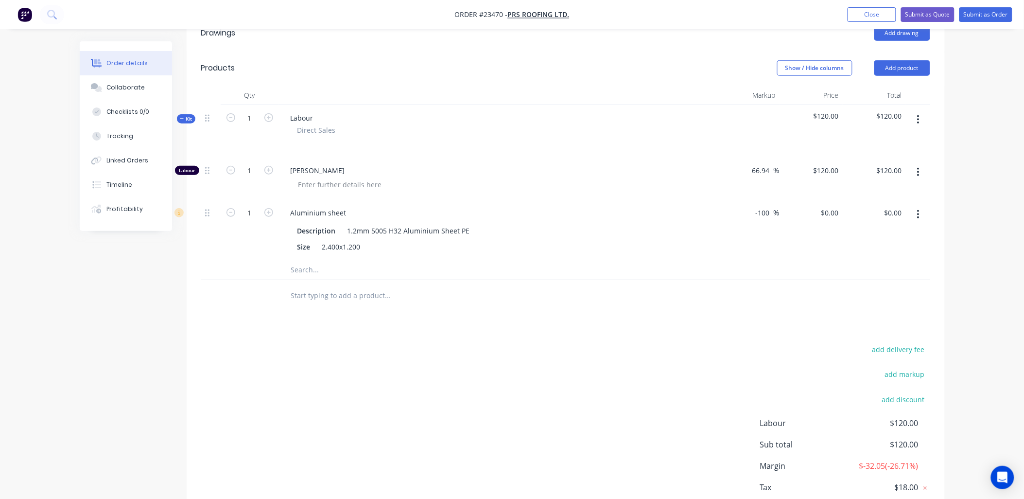
drag, startPoint x: 773, startPoint y: 212, endPoint x: 752, endPoint y: 212, distance: 20.4
click at [752, 212] on div "-100 -100 %" at bounding box center [765, 213] width 29 height 14
type input "65"
type input "$132.2805"
type input "$132.28"
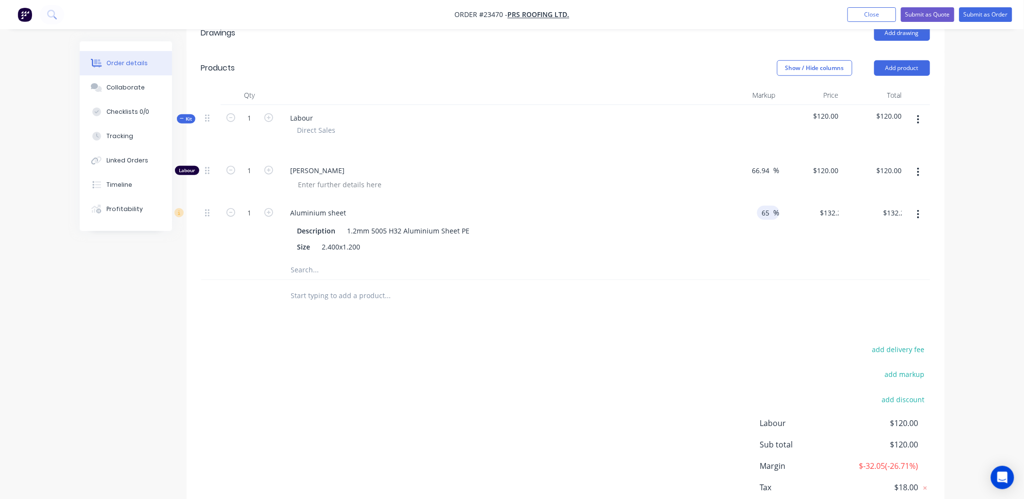
click at [706, 307] on div at bounding box center [565, 296] width 729 height 32
click at [260, 212] on input "1" at bounding box center [249, 213] width 25 height 15
type input "0.1"
type input "$13.23"
click at [341, 399] on div "add delivery fee add markup add discount Labour $120.00 Sub total $133.23 Margi…" at bounding box center [565, 437] width 729 height 188
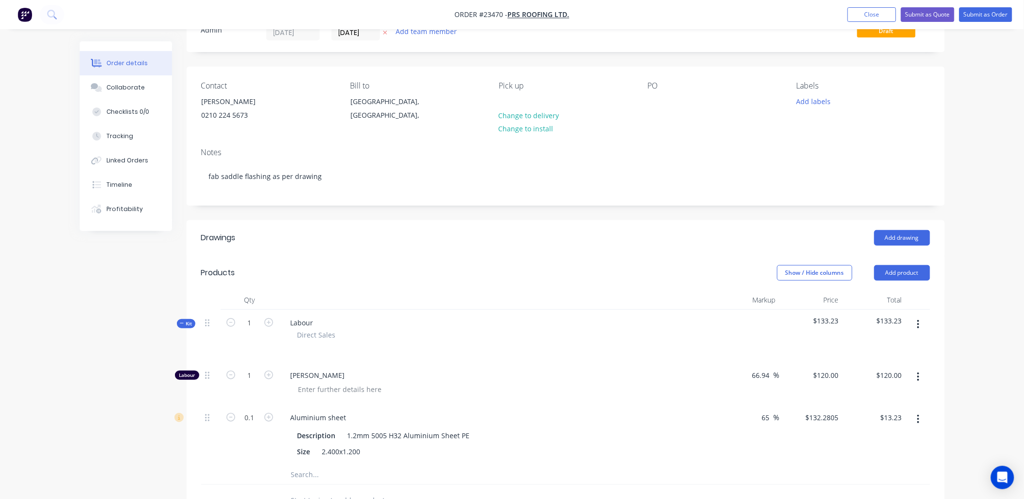
scroll to position [39, 0]
click at [978, 15] on button "Submit as Order" at bounding box center [985, 14] width 53 height 15
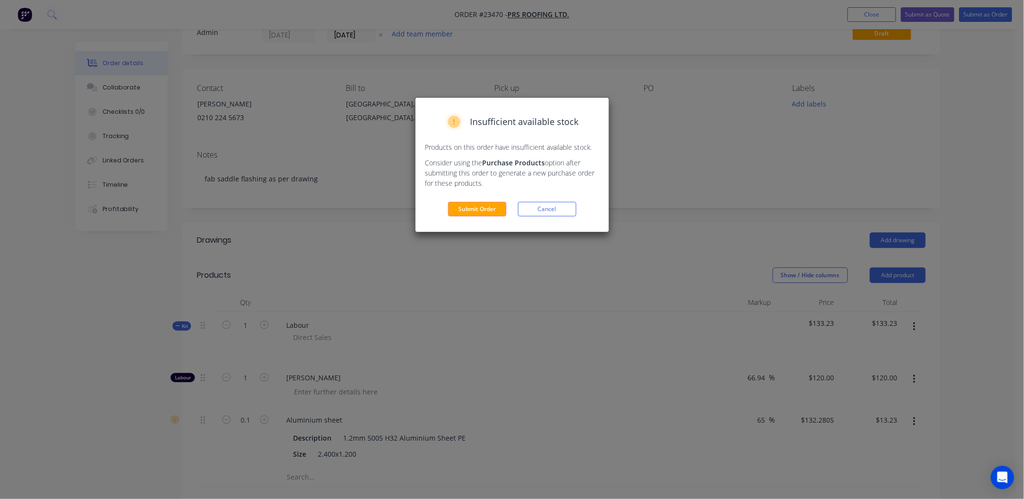
click at [472, 210] on button "Submit Order" at bounding box center [477, 209] width 58 height 15
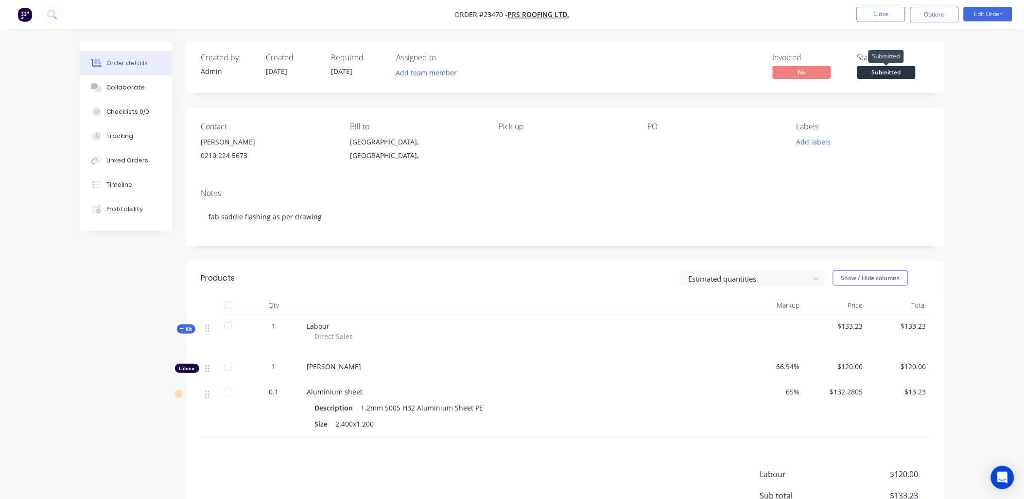
click at [893, 75] on span "Submitted" at bounding box center [886, 72] width 58 height 12
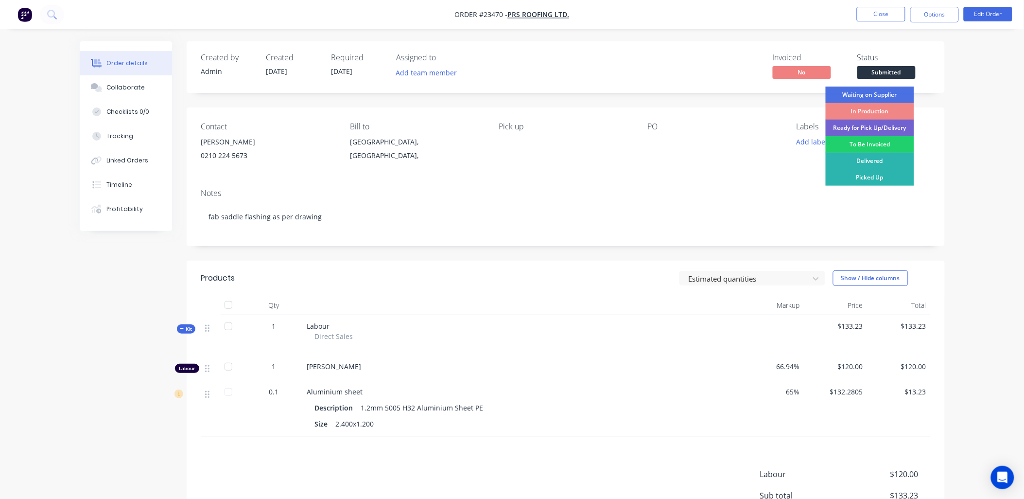
click at [865, 141] on div "To Be Invoiced" at bounding box center [870, 144] width 88 height 17
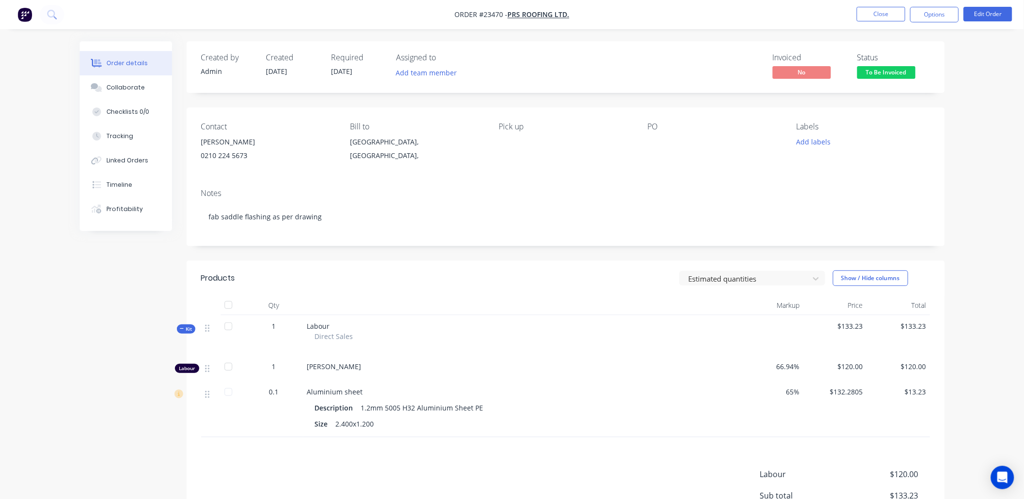
click at [935, 18] on button "Options" at bounding box center [934, 15] width 49 height 16
click at [895, 117] on div "Work Order" at bounding box center [905, 117] width 89 height 14
click at [892, 98] on div "Without pricing" at bounding box center [905, 98] width 89 height 14
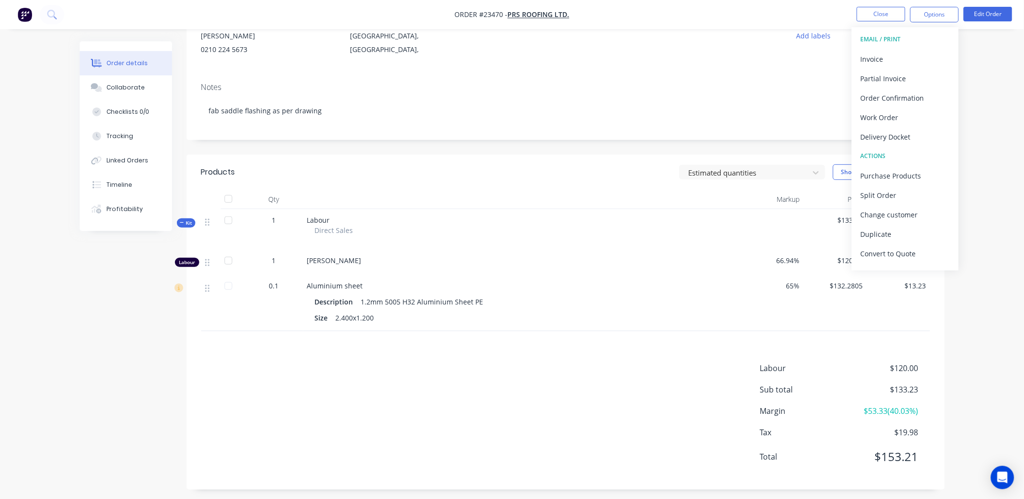
scroll to position [97, 0]
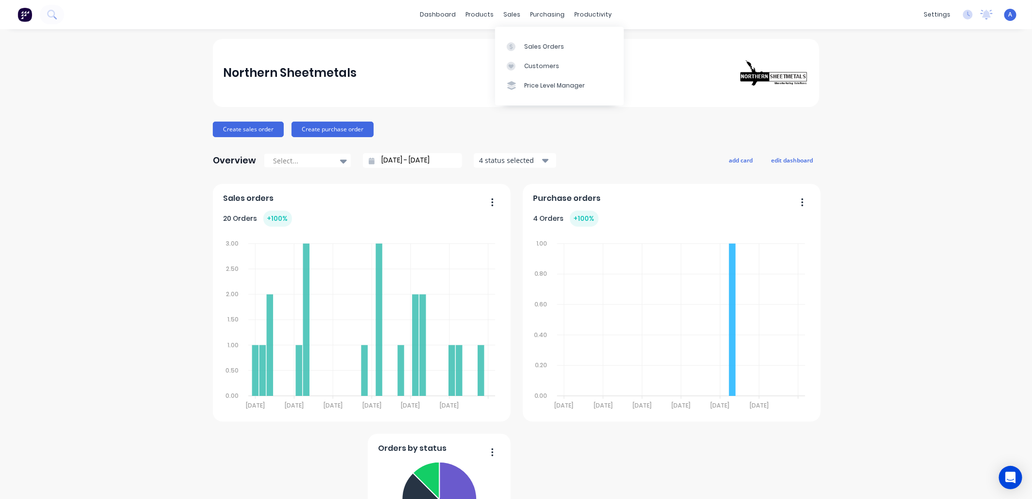
click at [530, 47] on div "Sales Orders" at bounding box center [544, 46] width 40 height 9
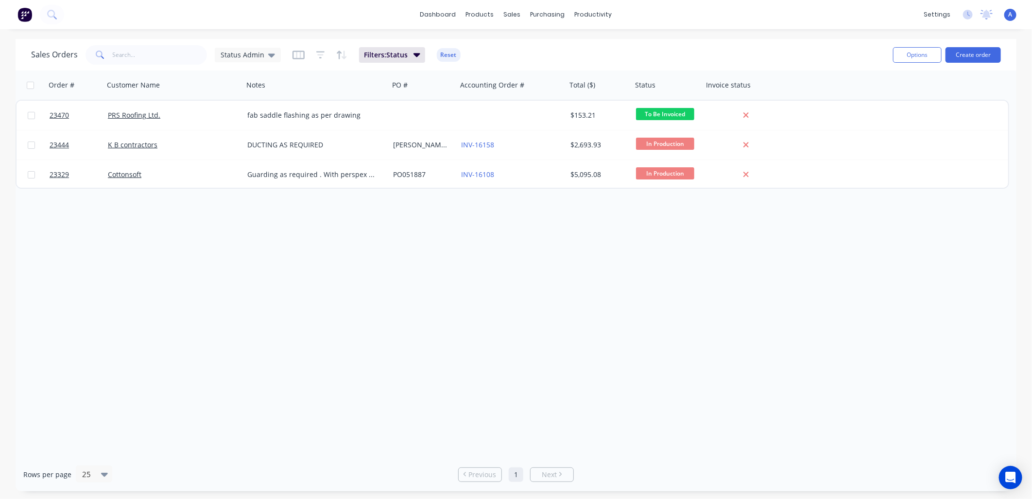
click at [973, 57] on button "Create order" at bounding box center [973, 55] width 55 height 16
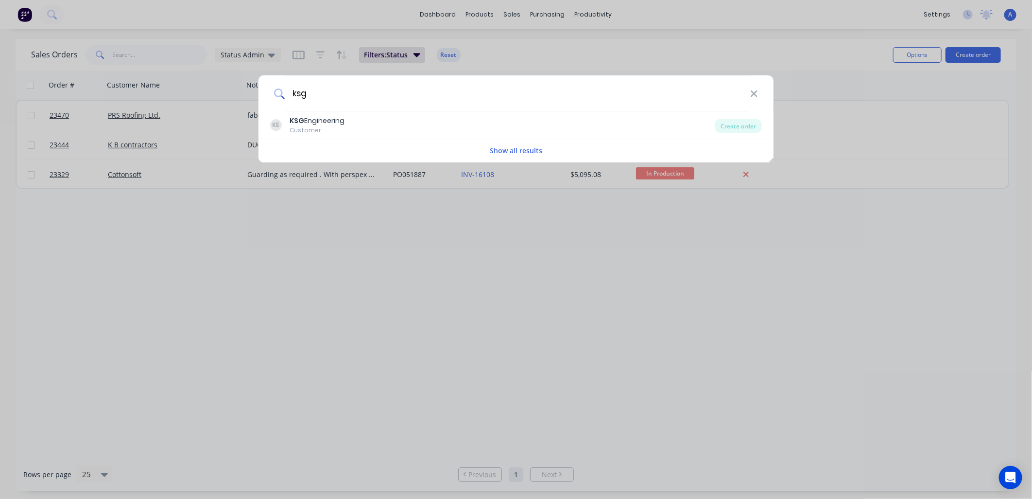
type input "ksg"
click at [406, 124] on div "KE KSG Engineering Customer" at bounding box center [492, 125] width 445 height 19
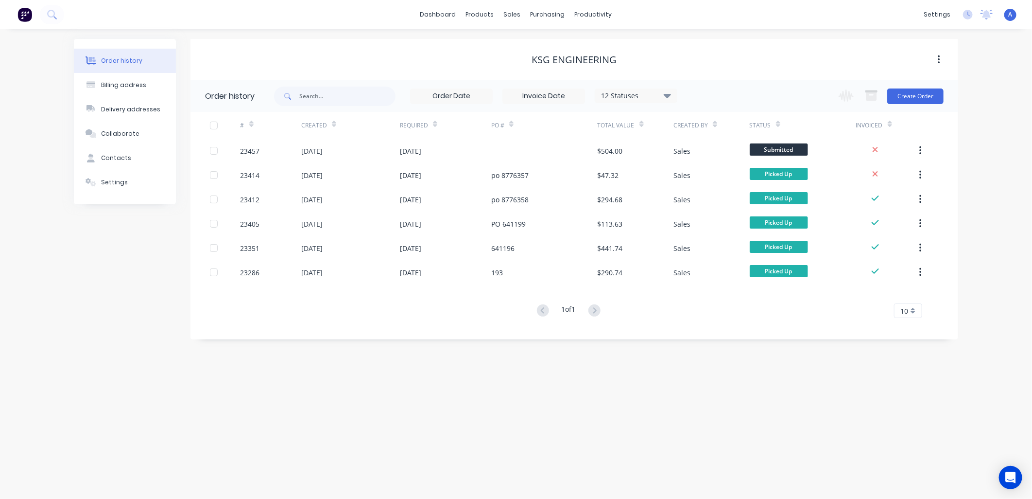
click at [921, 98] on button "Create Order" at bounding box center [915, 96] width 56 height 16
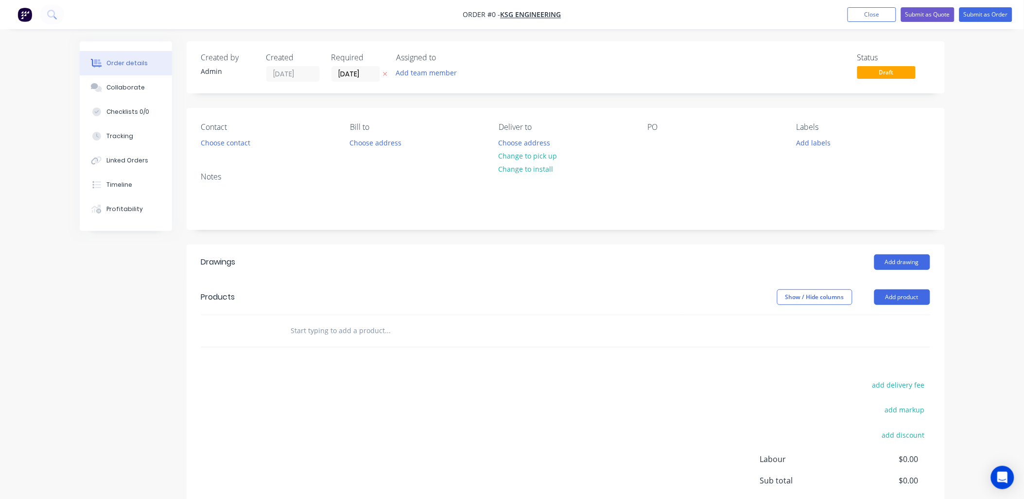
click at [219, 142] on button "Choose contact" at bounding box center [225, 142] width 60 height 13
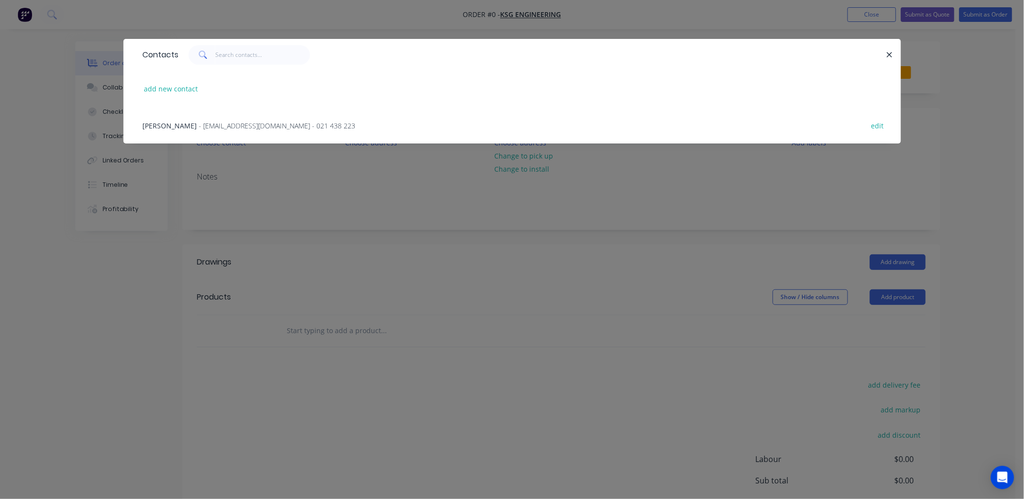
click at [212, 122] on span "- [EMAIL_ADDRESS][DOMAIN_NAME] - 021 438 223" at bounding box center [277, 125] width 156 height 9
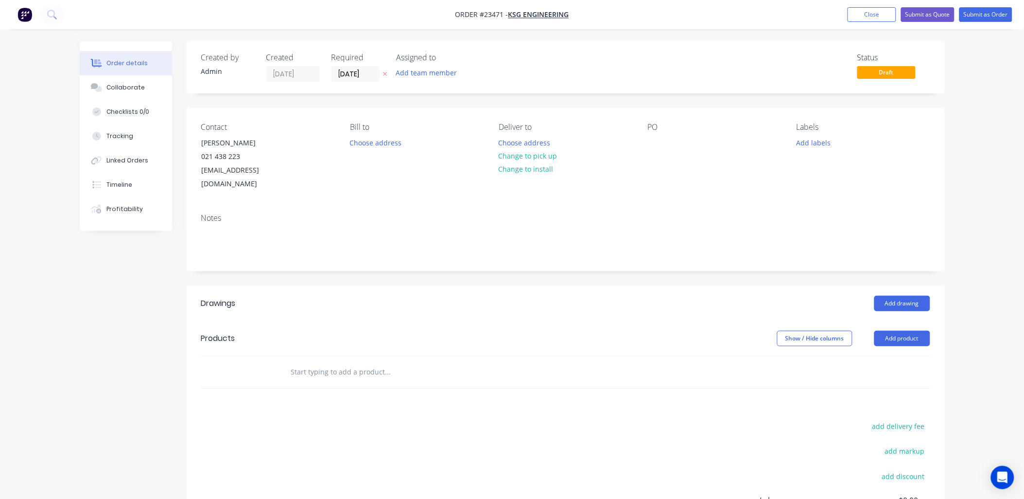
click at [546, 157] on button "Change to pick up" at bounding box center [527, 155] width 69 height 13
click at [645, 137] on div "Contact [PERSON_NAME] [PHONE_NUMBER] [EMAIL_ADDRESS][DOMAIN_NAME] [PERSON_NAME]…" at bounding box center [566, 157] width 758 height 98
click at [648, 138] on div at bounding box center [656, 143] width 16 height 14
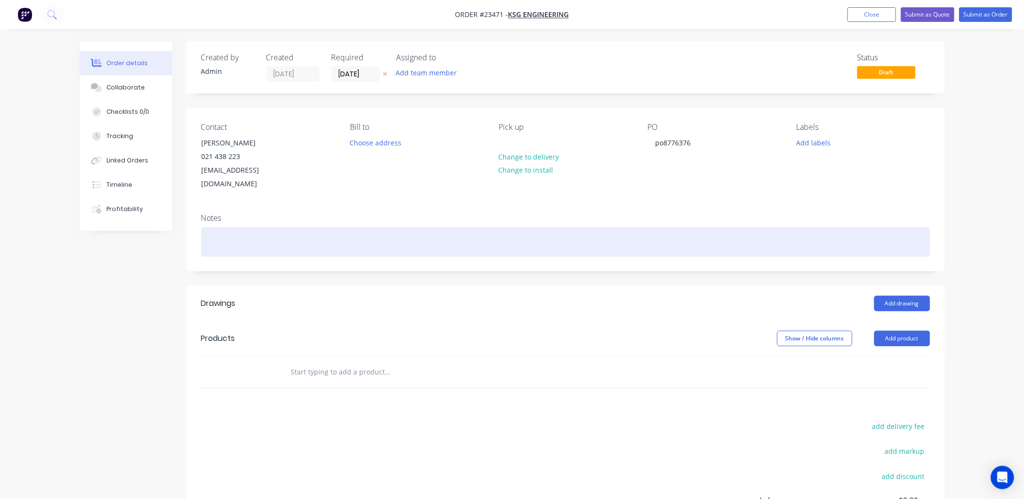
click at [215, 227] on div at bounding box center [565, 242] width 729 height 30
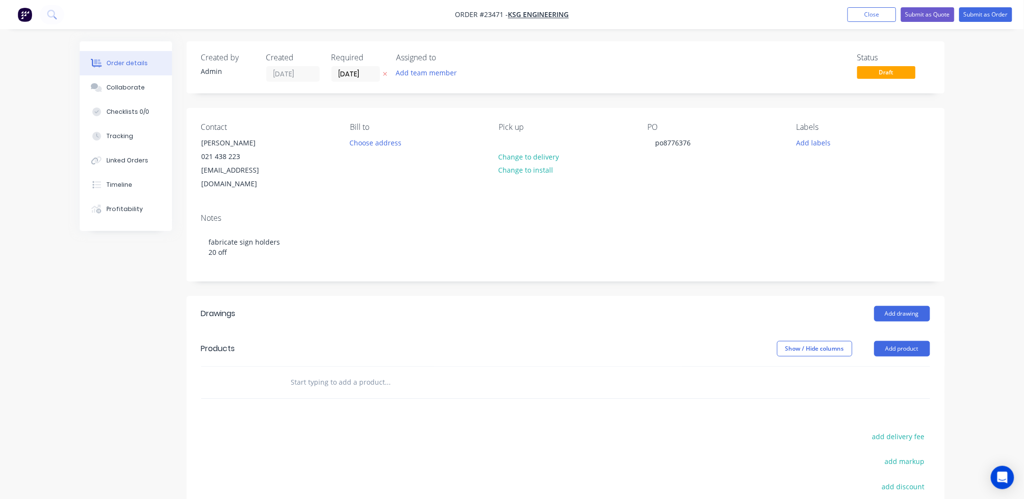
click at [905, 341] on button "Add product" at bounding box center [902, 349] width 56 height 16
click at [881, 366] on div "Product catalogue" at bounding box center [884, 373] width 75 height 14
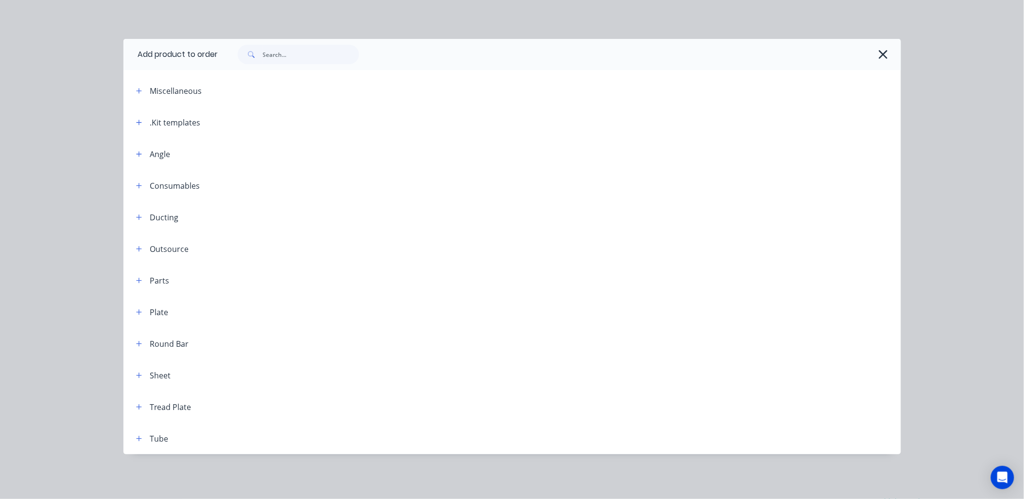
click at [139, 126] on button "button" at bounding box center [139, 122] width 12 height 12
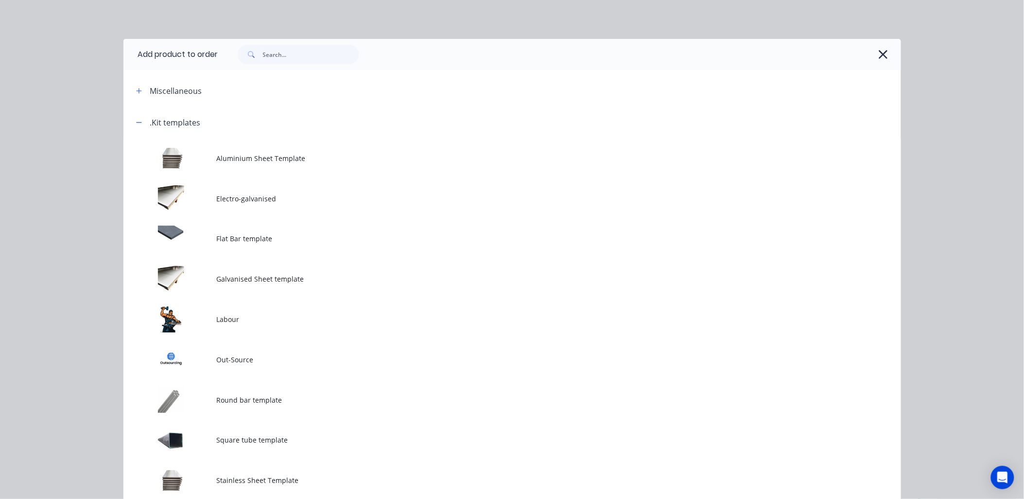
click at [200, 319] on td at bounding box center [169, 319] width 93 height 40
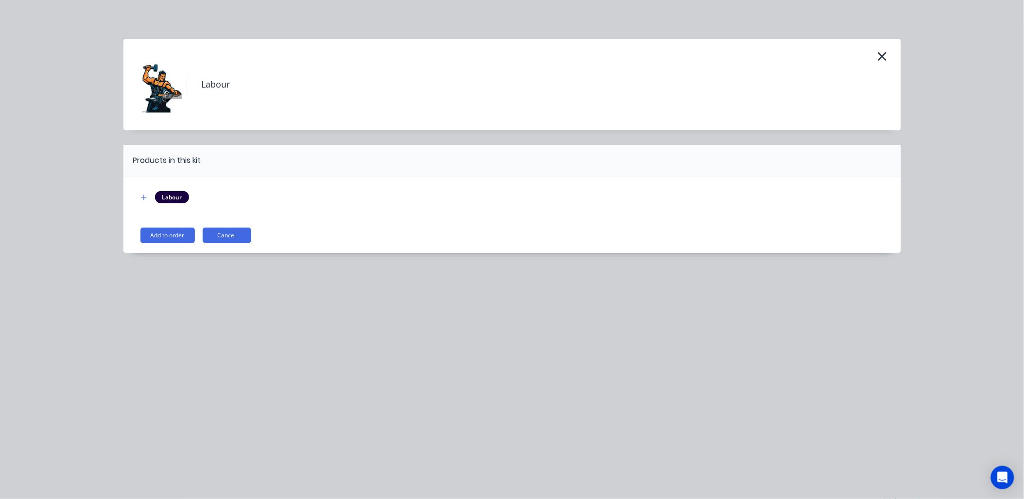
click at [174, 236] on button "Add to order" at bounding box center [167, 235] width 54 height 16
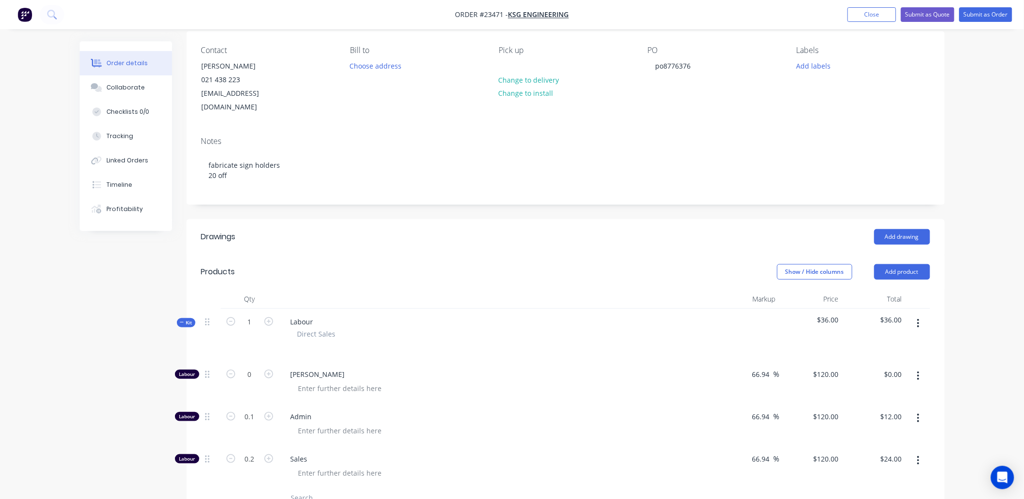
scroll to position [57, 0]
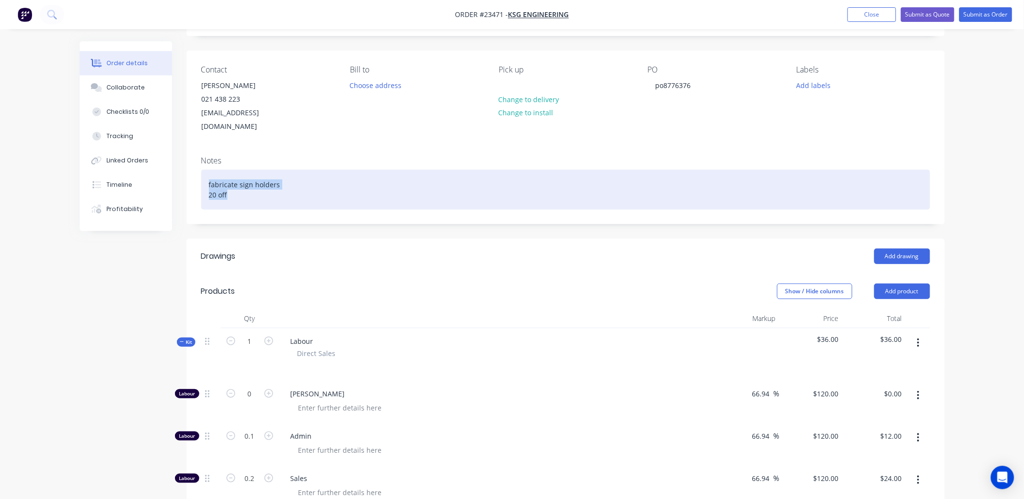
drag, startPoint x: 205, startPoint y: 163, endPoint x: 280, endPoint y: 175, distance: 76.3
click at [280, 175] on div "fabricate sign holders 20 off" at bounding box center [565, 190] width 729 height 40
copy div "fabricate sign holders 20 off"
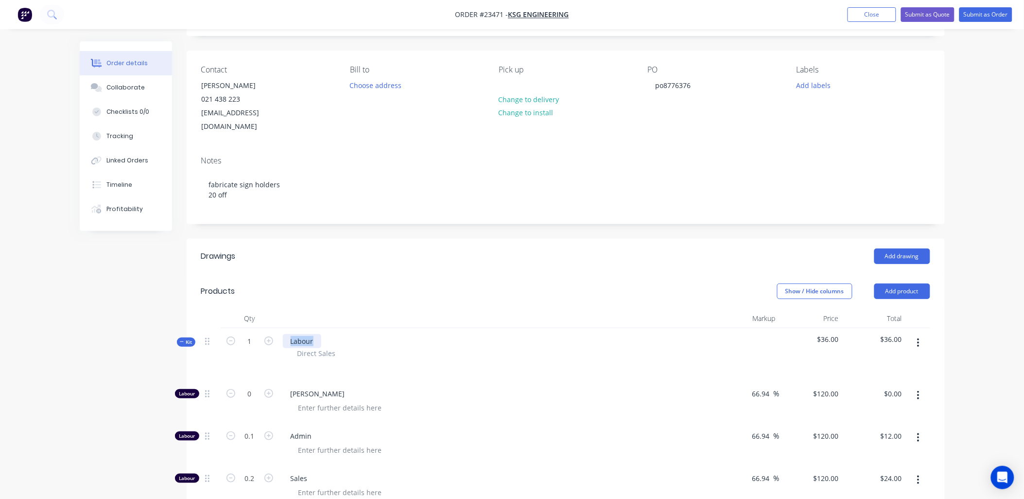
drag, startPoint x: 283, startPoint y: 326, endPoint x: 329, endPoint y: 326, distance: 45.2
click at [329, 328] on div "Labour Direct Sales" at bounding box center [497, 354] width 437 height 52
click at [483, 348] on div "Direct Sales" at bounding box center [497, 353] width 400 height 10
click at [483, 350] on div "Direct Sales" at bounding box center [497, 355] width 400 height 10
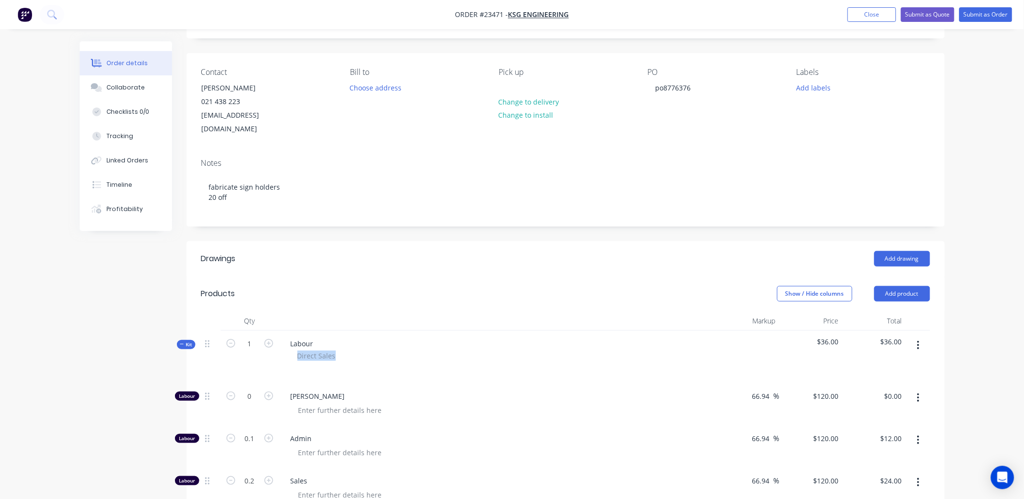
drag, startPoint x: 483, startPoint y: 338, endPoint x: 508, endPoint y: 347, distance: 26.5
click at [508, 347] on div "Labour Direct Sales" at bounding box center [497, 356] width 437 height 52
drag, startPoint x: 508, startPoint y: 347, endPoint x: 476, endPoint y: 412, distance: 71.9
click at [467, 414] on div "Labour 0 [PERSON_NAME] 66.94 66.94 % $120.00 $120.00 $0.00 $0.00 Labour 0.1 Adm…" at bounding box center [565, 446] width 729 height 127
click at [912, 210] on div "Notes fabricate sign holders 20 off" at bounding box center [566, 188] width 758 height 75
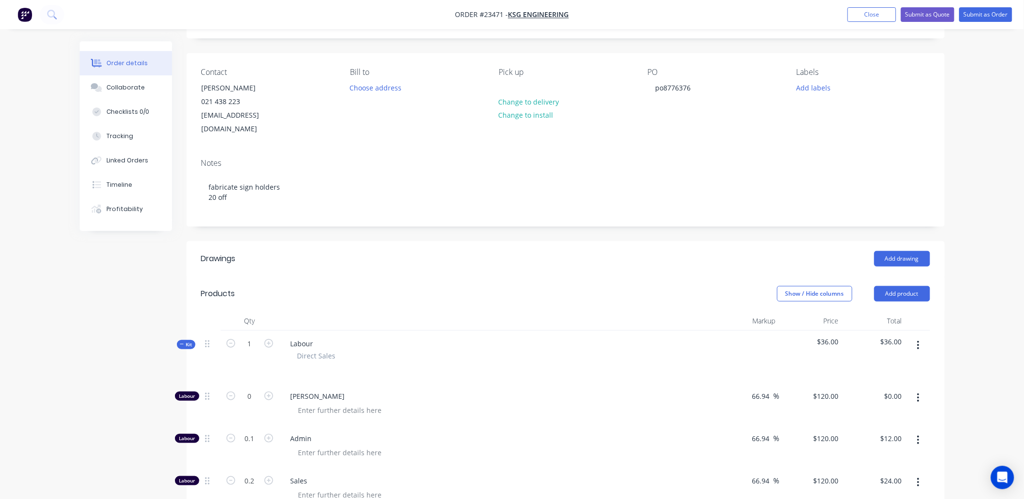
click at [911, 211] on div "Notes fabricate sign holders 20 off" at bounding box center [566, 188] width 758 height 75
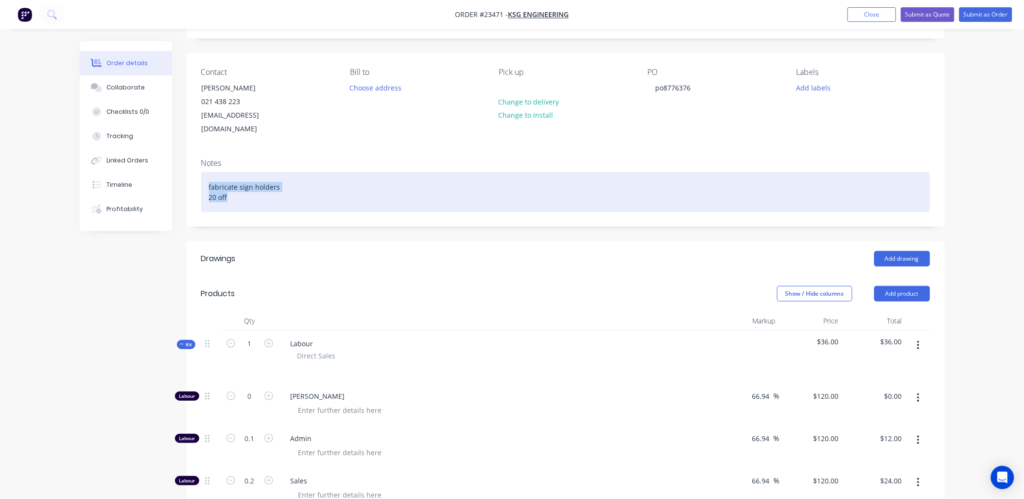
drag, startPoint x: 207, startPoint y: 174, endPoint x: 264, endPoint y: 191, distance: 60.6
click at [264, 191] on div "fabricate sign holders 20 off" at bounding box center [565, 192] width 729 height 40
copy div "fabricate sign holders 20 off"
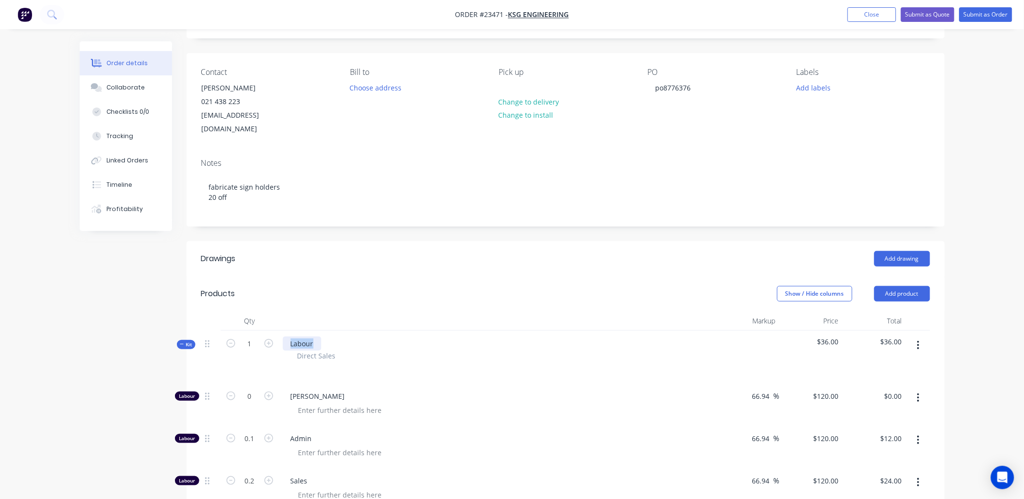
drag, startPoint x: 283, startPoint y: 328, endPoint x: 330, endPoint y: 329, distance: 46.2
click at [330, 330] on div "Labour Direct Sales" at bounding box center [497, 356] width 437 height 52
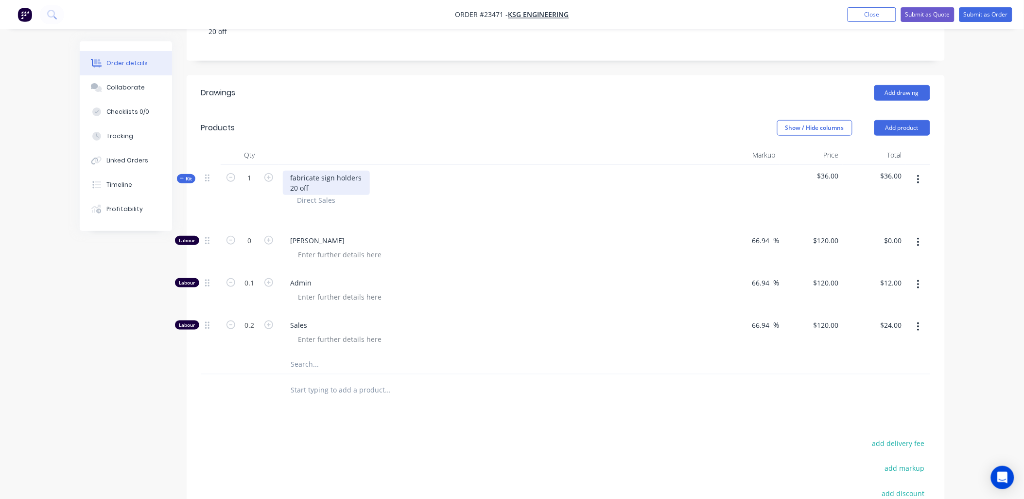
scroll to position [220, 0]
click at [920, 318] on button "button" at bounding box center [918, 326] width 23 height 17
click at [875, 384] on div "Delete" at bounding box center [884, 391] width 75 height 14
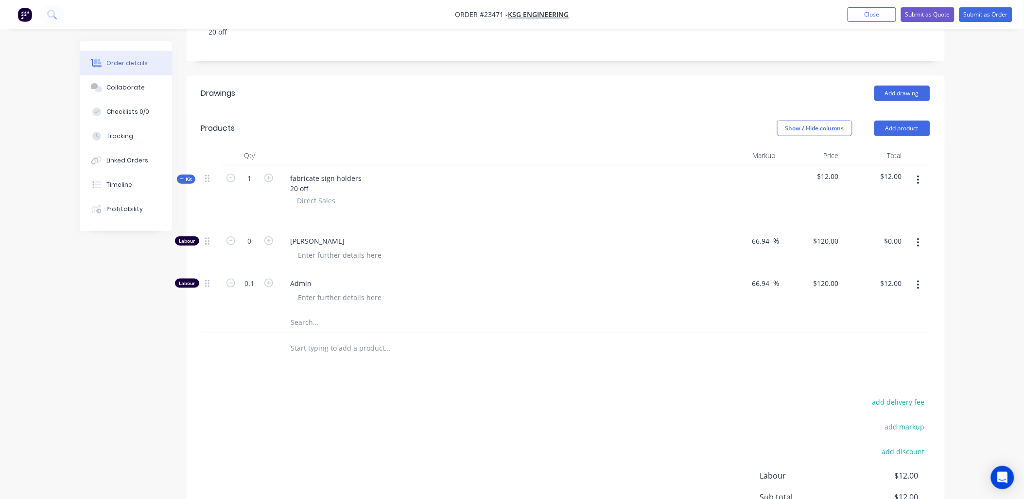
click at [921, 276] on button "button" at bounding box center [918, 284] width 23 height 17
click at [887, 342] on div "Delete" at bounding box center [884, 349] width 75 height 14
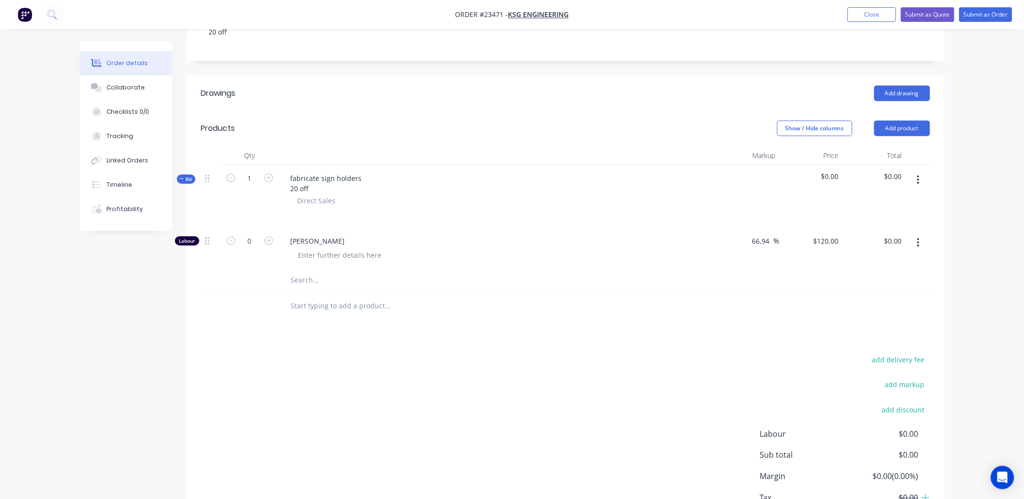
click at [300, 270] on input "text" at bounding box center [388, 279] width 194 height 19
drag, startPoint x: 300, startPoint y: 265, endPoint x: 433, endPoint y: 258, distance: 132.4
click at [433, 270] on input "text" at bounding box center [388, 279] width 194 height 19
click at [313, 270] on input "text" at bounding box center [388, 279] width 194 height 19
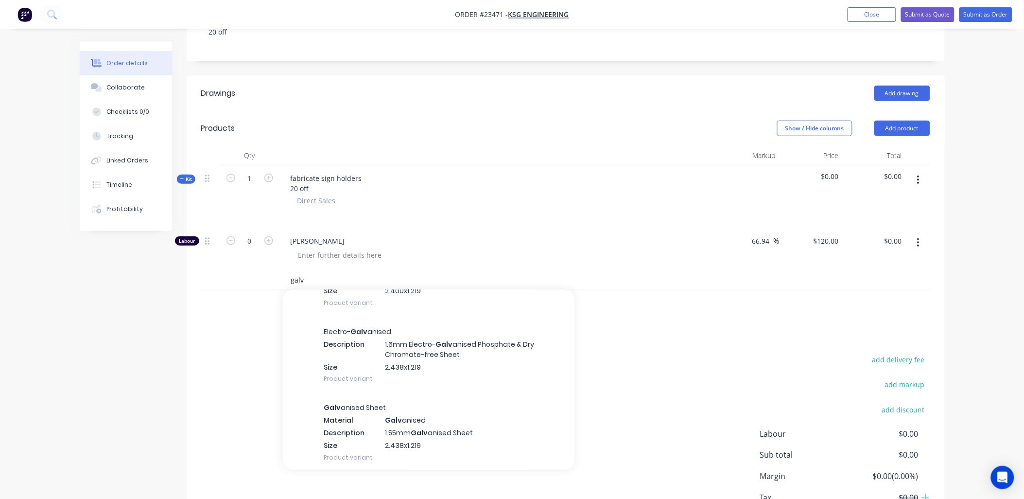
scroll to position [1442, 0]
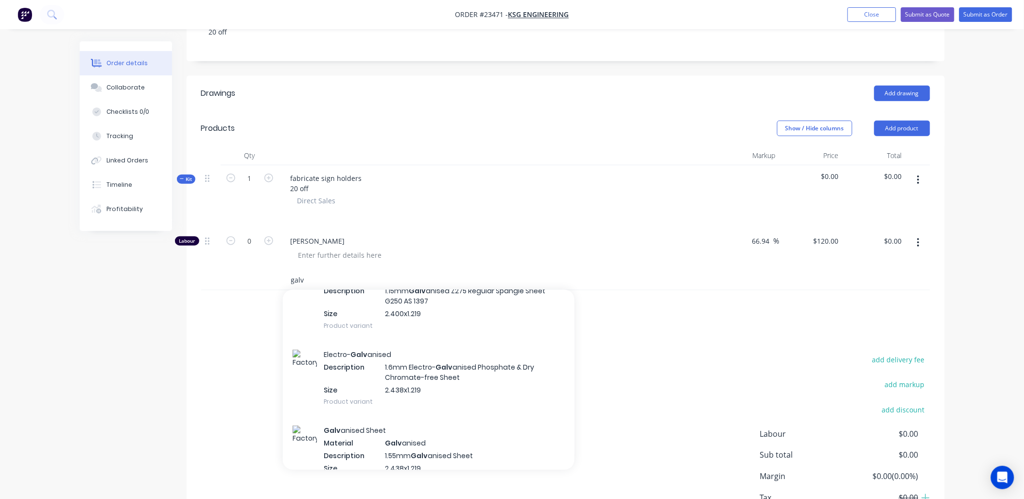
type input "galv"
click at [404, 349] on div "Electro- Galv anised Description 1.6mm Electro- Galv anised Phosphate & Dry Chr…" at bounding box center [429, 378] width 292 height 76
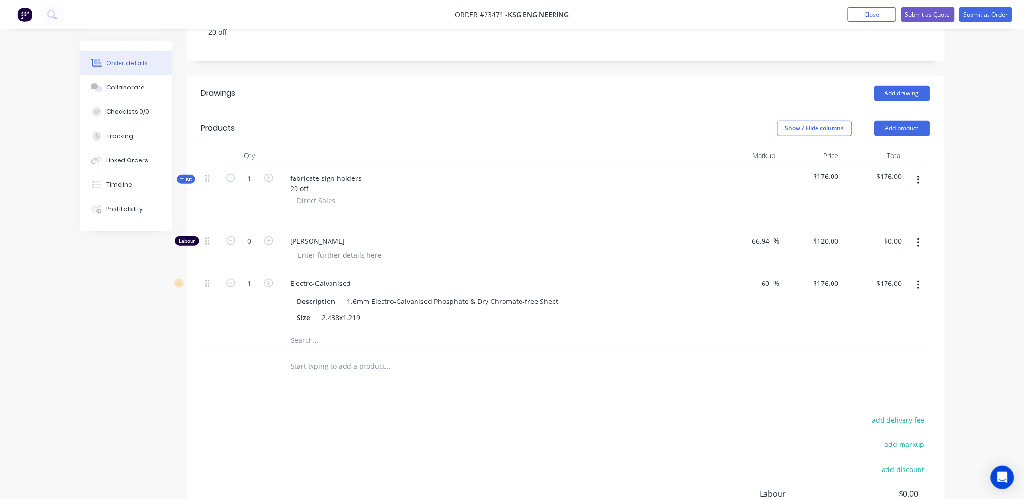
click at [772, 276] on input "60" at bounding box center [767, 283] width 13 height 14
type input "6"
type input "65"
type input "$181.50"
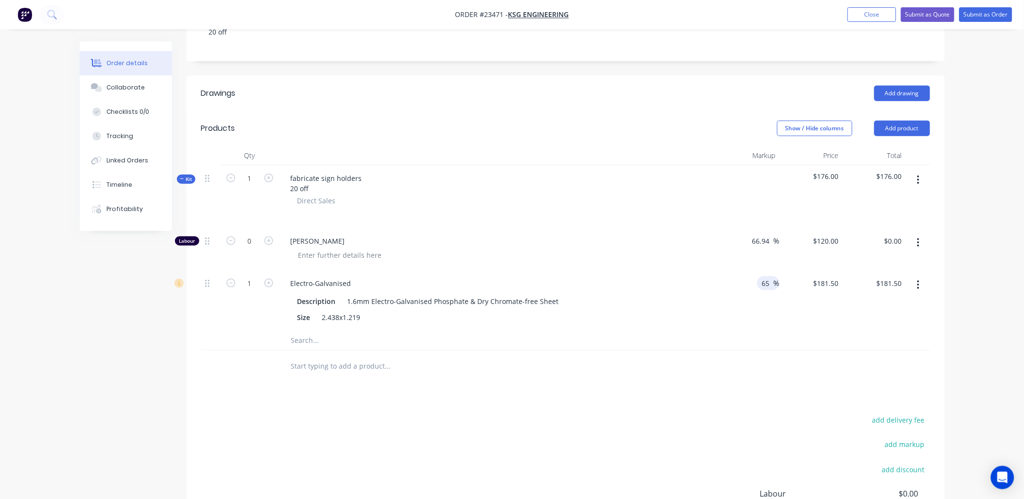
click at [556, 413] on div "add delivery fee add markup add discount Labour $0.00 Sub total $176.00 Margin …" at bounding box center [565, 507] width 729 height 188
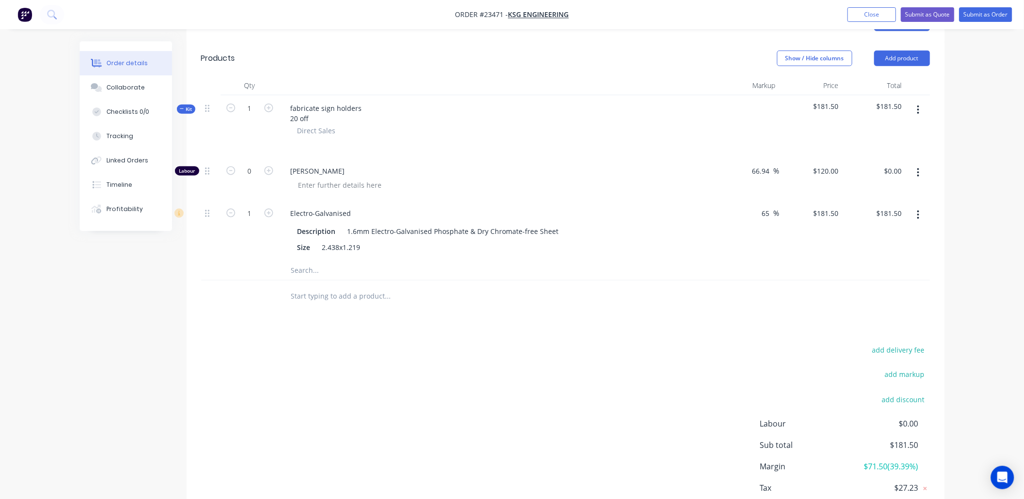
scroll to position [288, 0]
click at [269, 211] on icon "button" at bounding box center [268, 215] width 9 height 9
type input "2"
type input "$363.00"
click at [233, 211] on icon "button" at bounding box center [230, 215] width 9 height 9
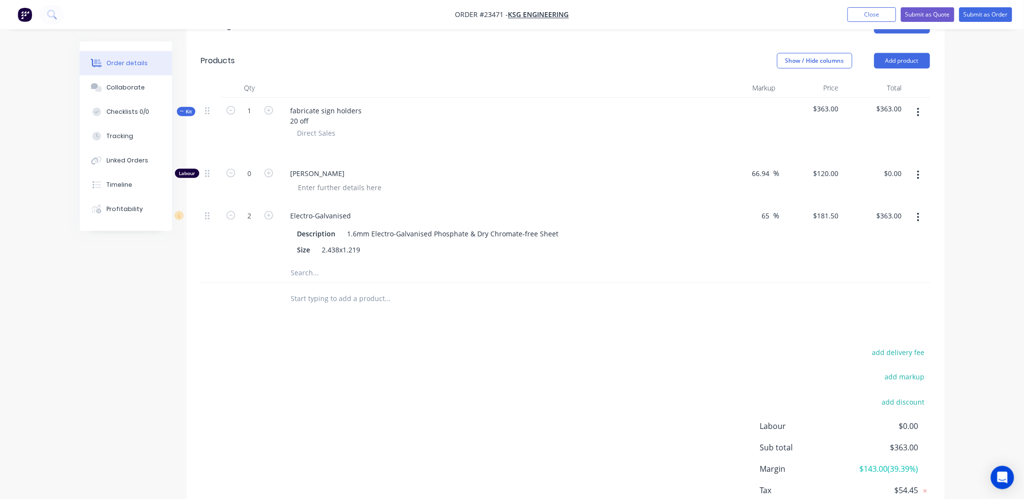
type input "1"
type input "$181.50"
type input "0.25"
type input "$45.38"
click at [288, 331] on div "Drawings Add drawing Products Show / Hide columns Add product Qty Markup Price …" at bounding box center [566, 277] width 758 height 539
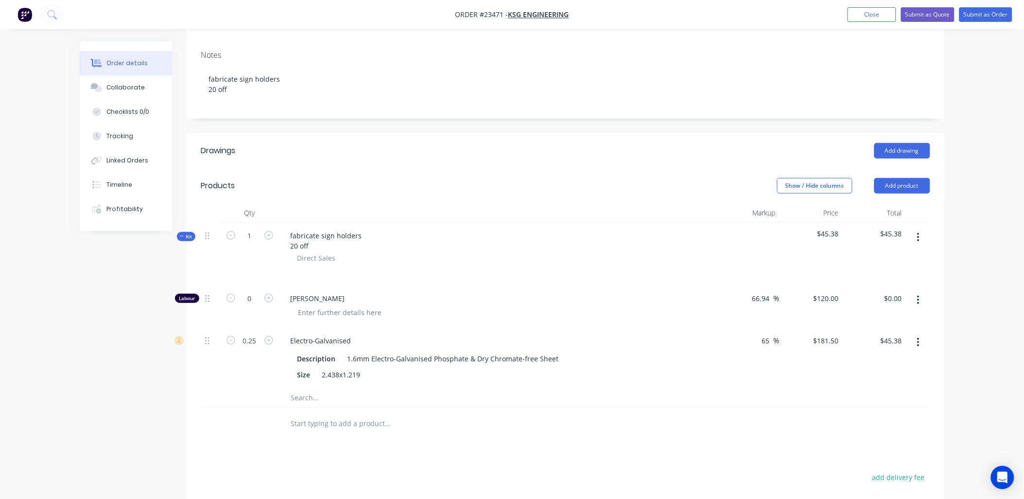
scroll to position [169, 0]
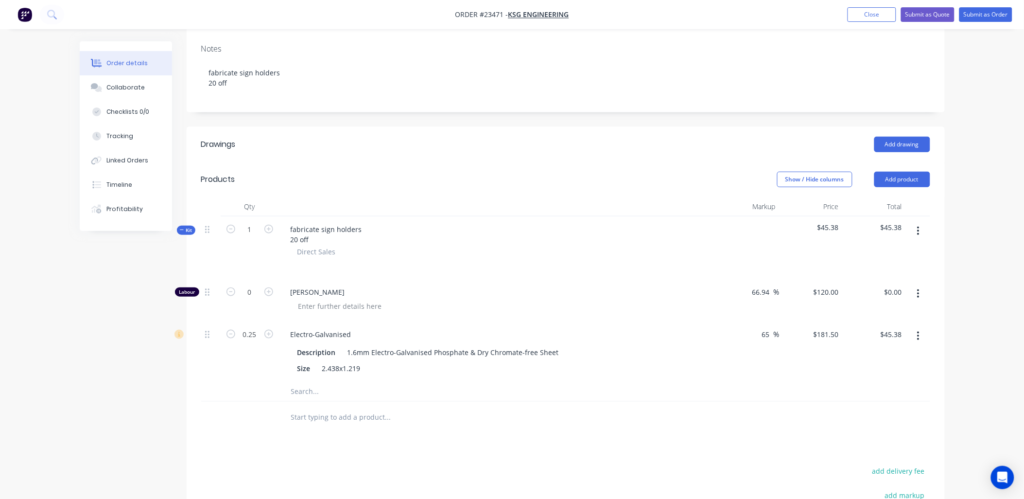
click at [266, 287] on icon "button" at bounding box center [268, 291] width 9 height 9
type input "1"
type input "$120.00"
click at [267, 287] on icon "button" at bounding box center [268, 291] width 9 height 9
type input "2"
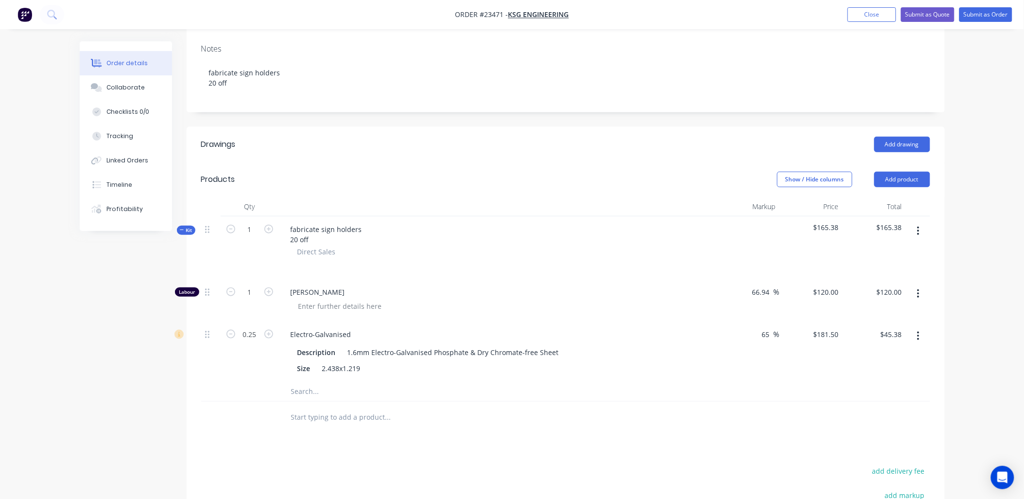
type input "$240.00"
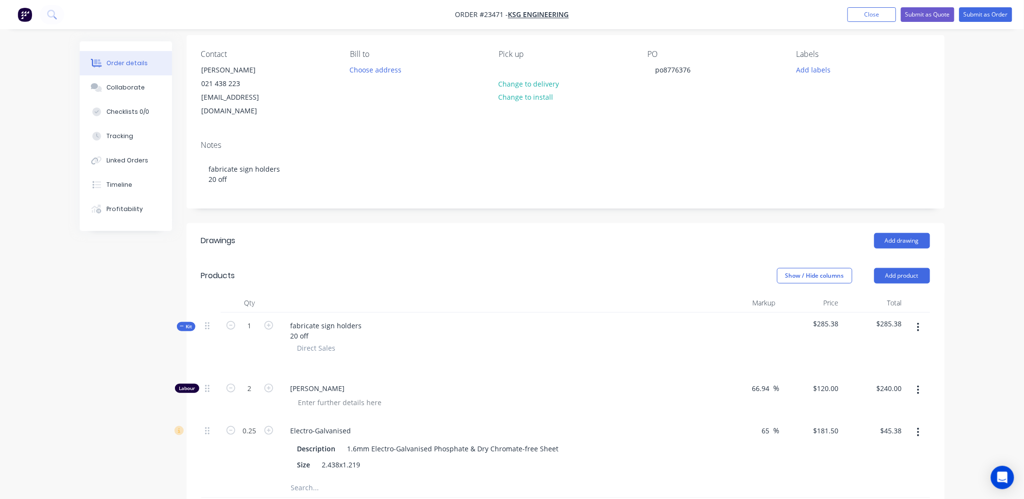
scroll to position [50, 0]
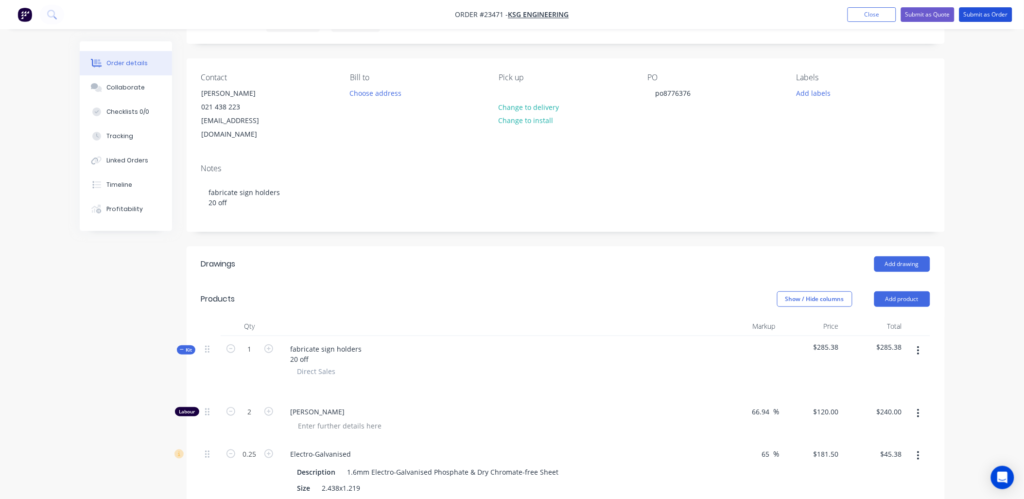
click at [987, 16] on button "Submit as Order" at bounding box center [985, 14] width 53 height 15
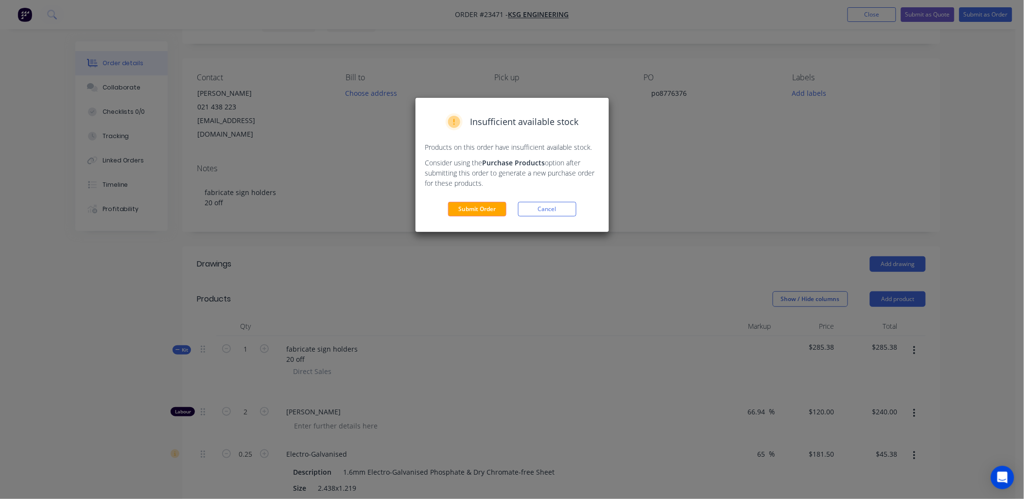
click at [491, 209] on button "Submit Order" at bounding box center [477, 209] width 58 height 15
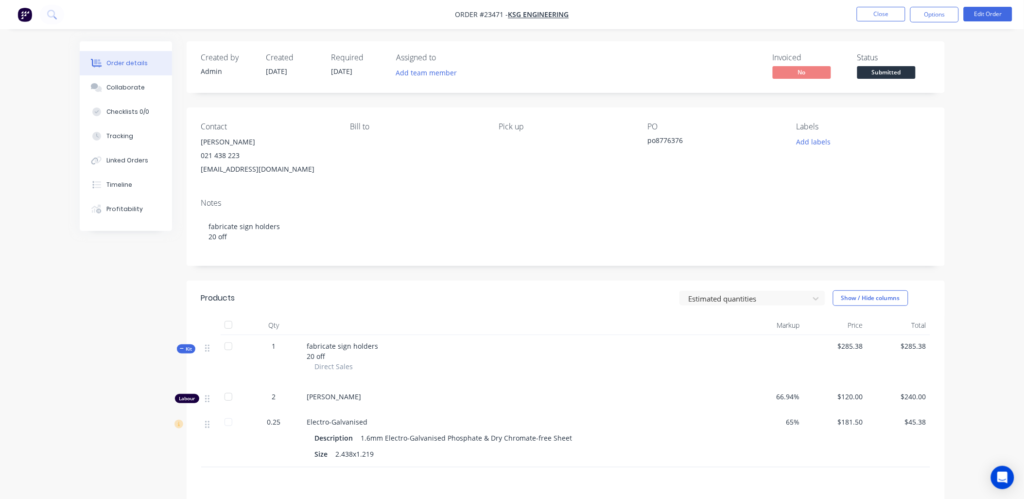
click at [931, 14] on button "Options" at bounding box center [934, 15] width 49 height 16
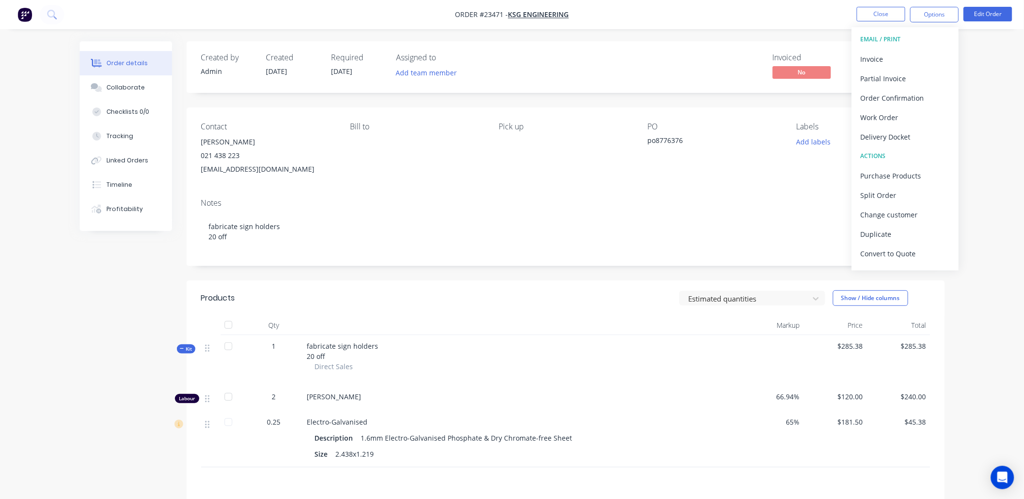
click at [898, 117] on div "Work Order" at bounding box center [905, 117] width 89 height 14
click at [900, 100] on div "Without pricing" at bounding box center [905, 98] width 89 height 14
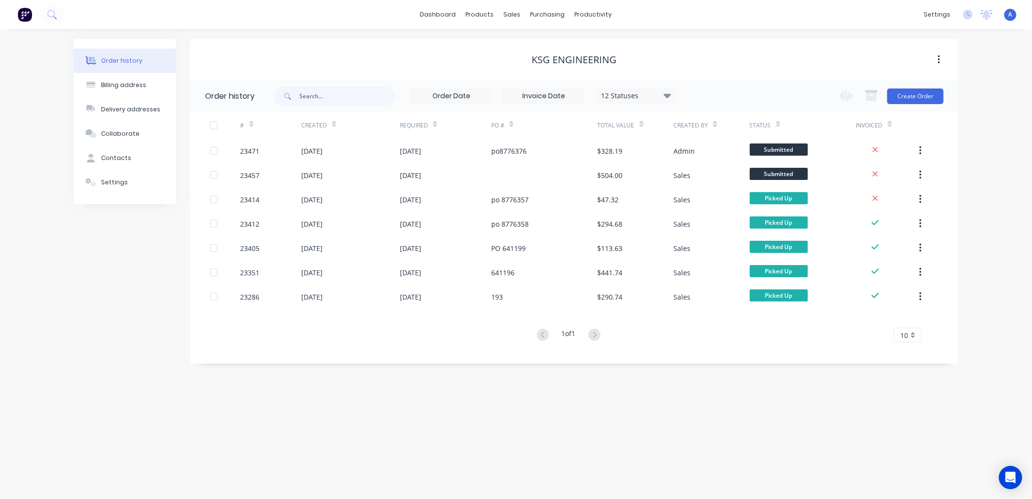
click at [253, 153] on div "23471" at bounding box center [250, 151] width 19 height 10
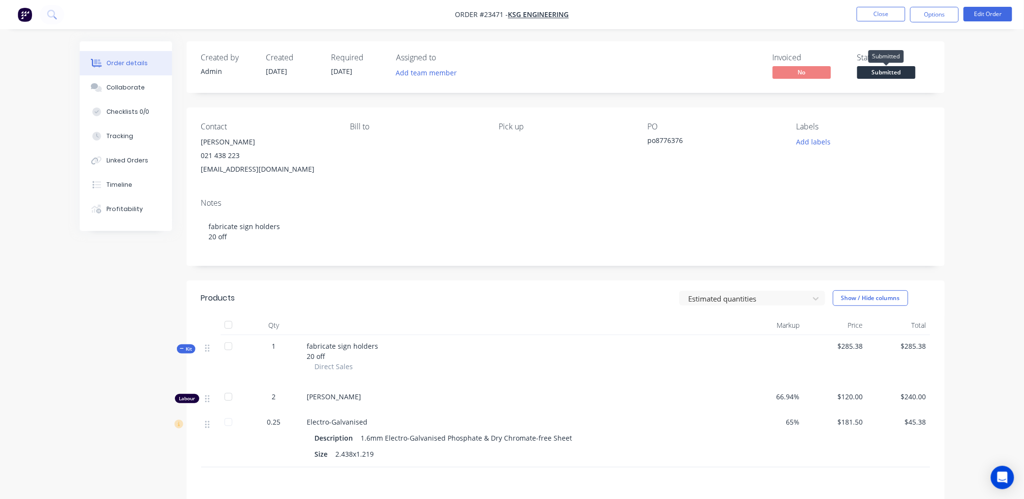
click at [884, 71] on span "Submitted" at bounding box center [886, 72] width 58 height 12
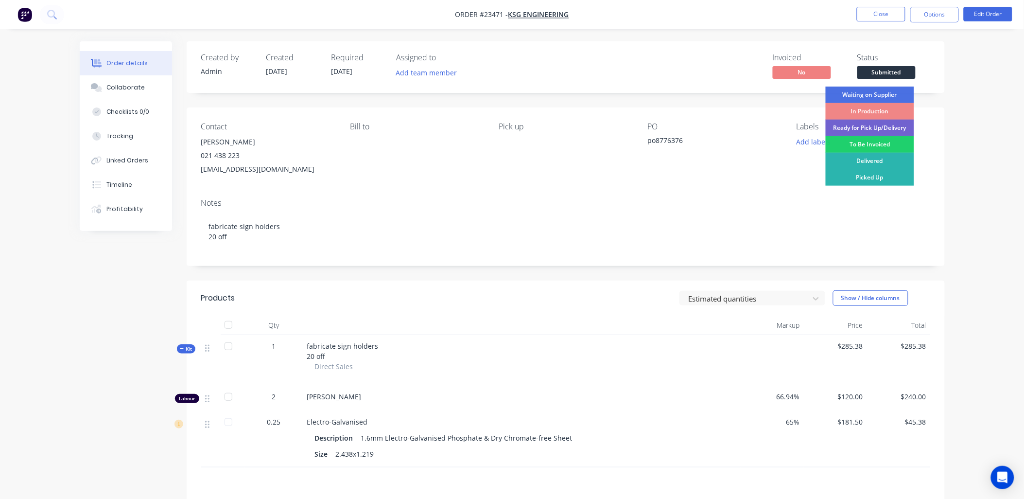
click at [872, 141] on div "To Be Invoiced" at bounding box center [870, 144] width 88 height 17
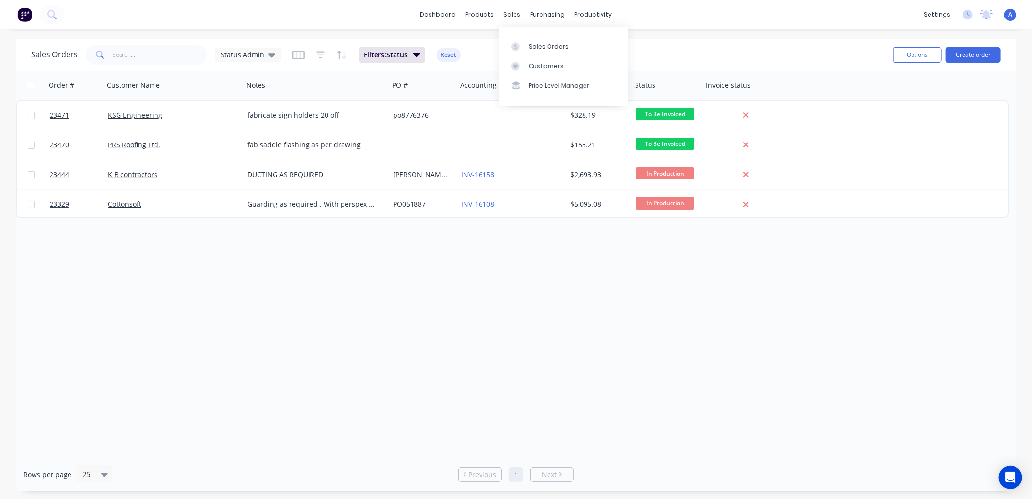
click at [559, 48] on div "Sales Orders" at bounding box center [549, 46] width 40 height 9
click at [545, 48] on div "Sales Orders" at bounding box center [549, 46] width 40 height 9
click at [971, 57] on button "Create order" at bounding box center [973, 55] width 55 height 16
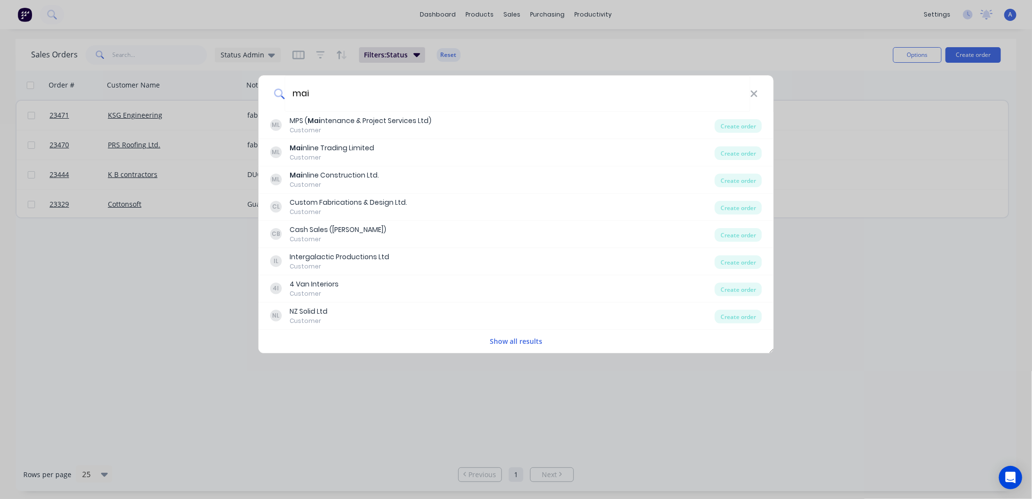
type input "mai"
click at [338, 174] on div "Mai nline Construction Ltd." at bounding box center [334, 175] width 89 height 10
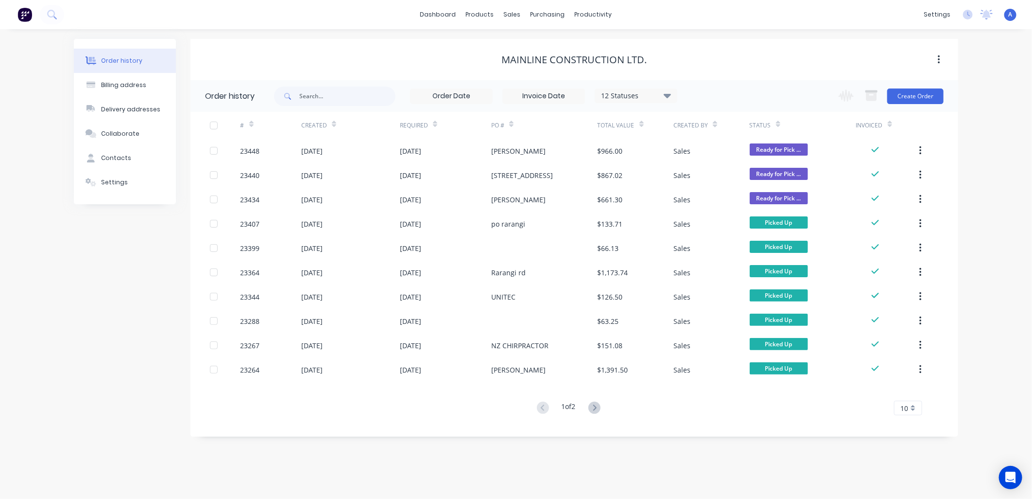
click at [915, 98] on button "Create Order" at bounding box center [915, 96] width 56 height 16
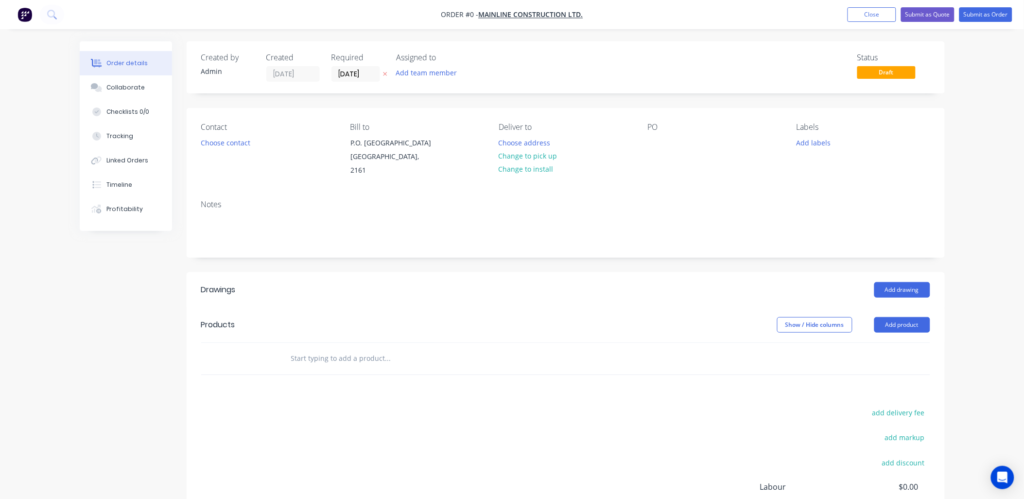
click at [227, 142] on button "Choose contact" at bounding box center [225, 142] width 60 height 13
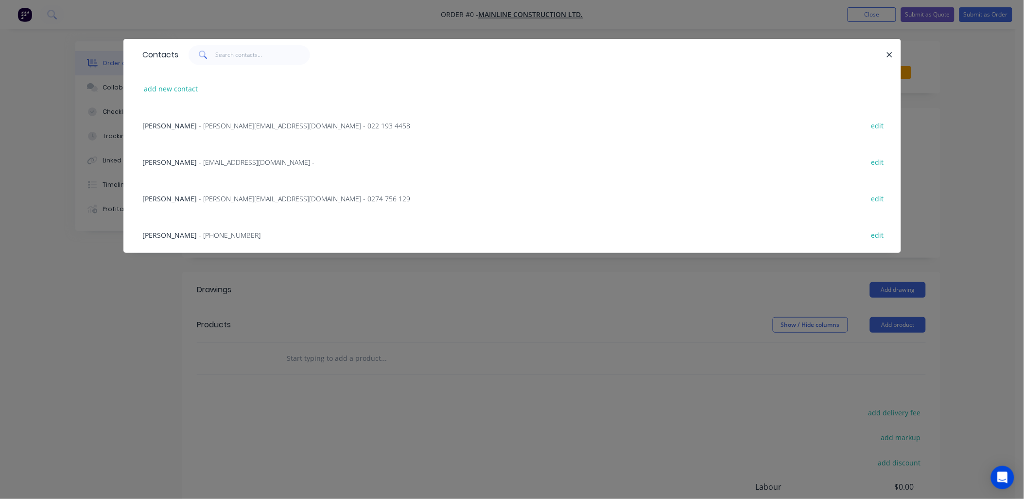
click at [217, 127] on span "- [PERSON_NAME][EMAIL_ADDRESS][DOMAIN_NAME] - 022 193 4458" at bounding box center [304, 125] width 211 height 9
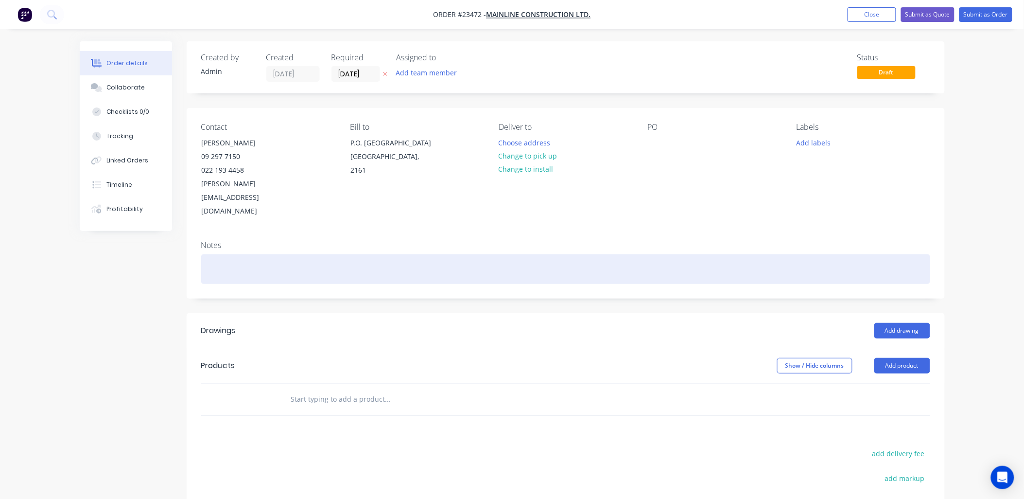
click at [210, 254] on div at bounding box center [565, 269] width 729 height 30
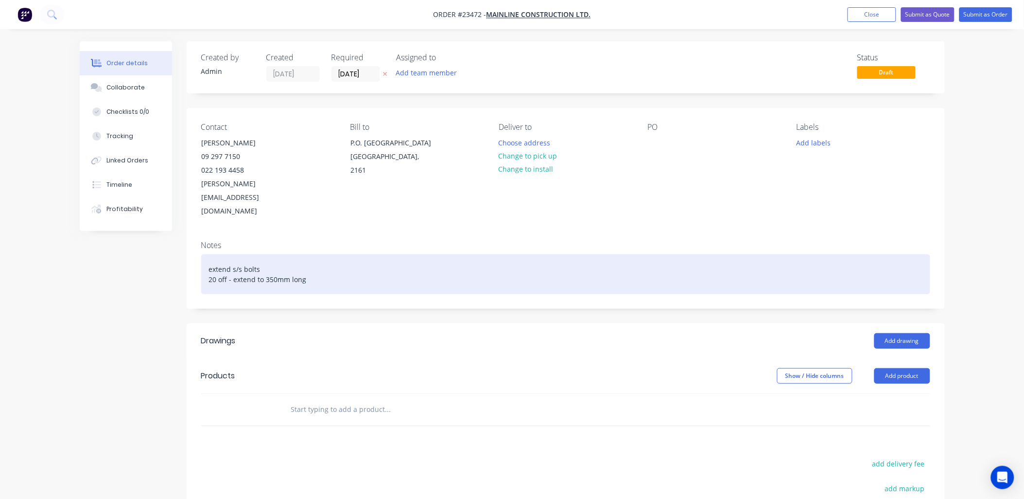
click at [214, 260] on div "extend s/s bolts 20 off - extend to 350mm long" at bounding box center [565, 274] width 729 height 40
click at [313, 254] on div "extend s/s bolts 20 off - extend to 350mm long" at bounding box center [565, 274] width 729 height 40
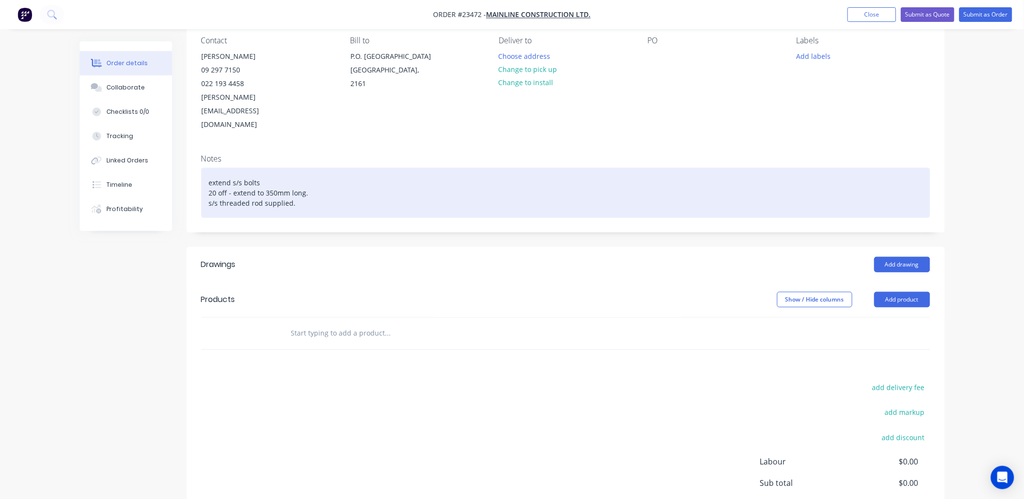
scroll to position [115, 0]
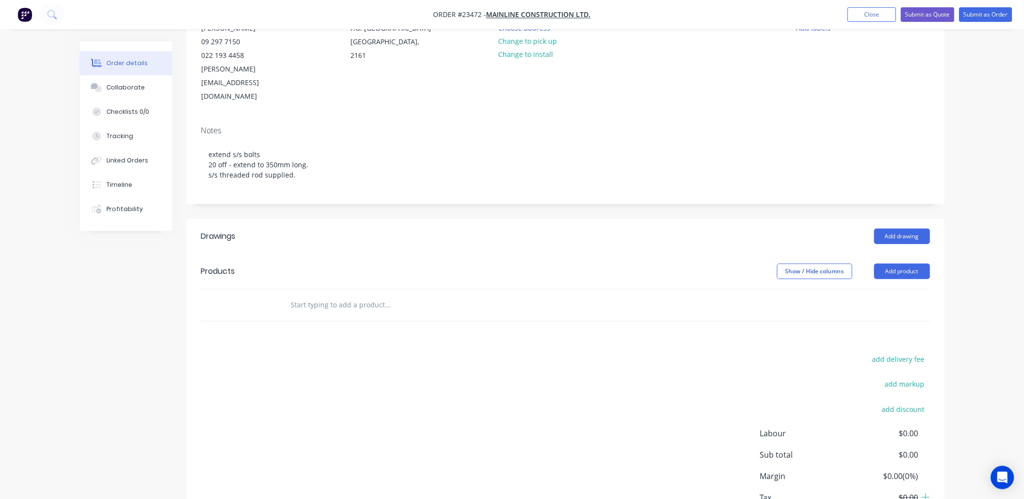
click at [898, 263] on button "Add product" at bounding box center [902, 271] width 56 height 16
click at [886, 289] on div "Product catalogue" at bounding box center [884, 296] width 75 height 14
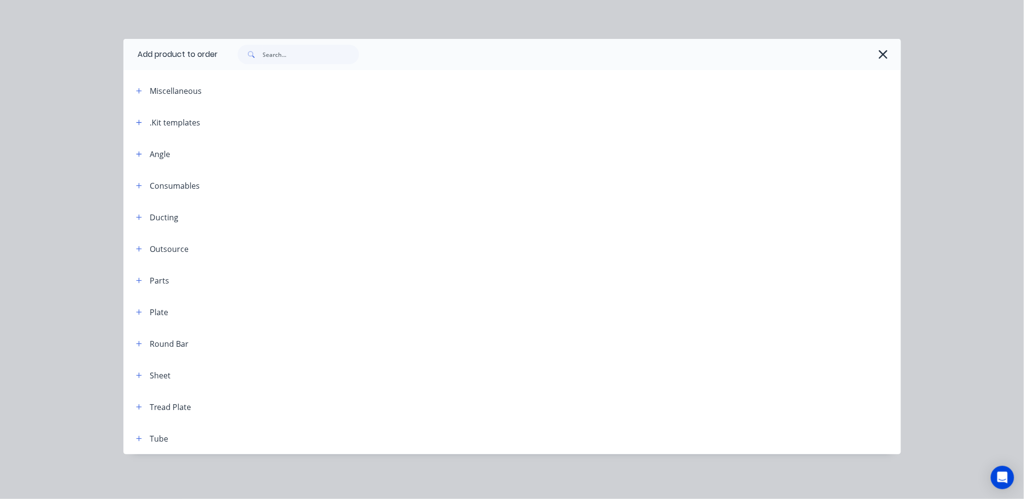
click at [138, 122] on icon "button" at bounding box center [139, 122] width 6 height 7
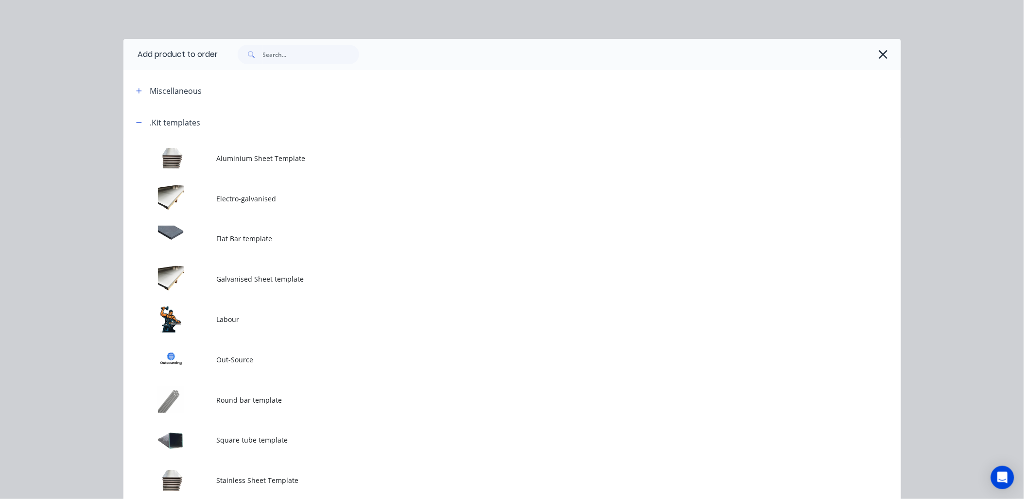
click at [186, 317] on td at bounding box center [169, 319] width 93 height 40
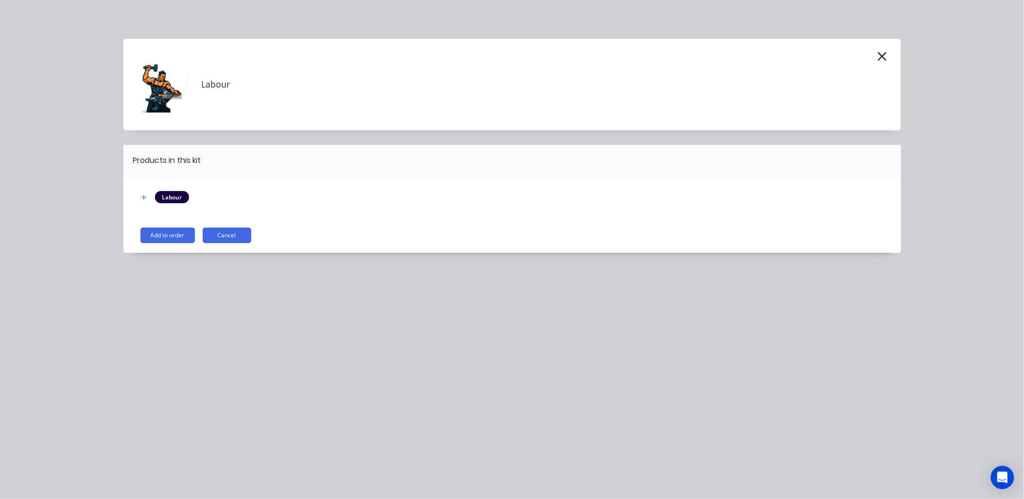
click at [168, 234] on button "Add to order" at bounding box center [167, 235] width 54 height 16
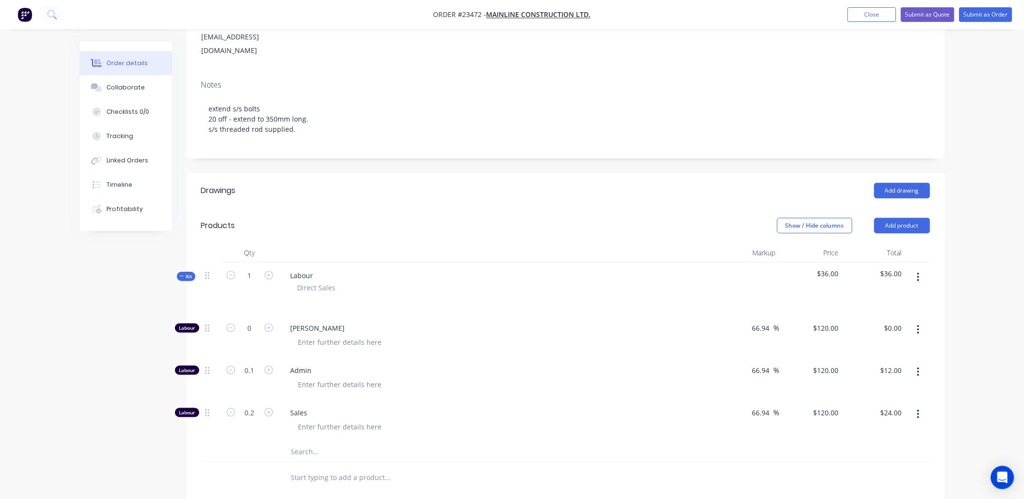
scroll to position [261, 0]
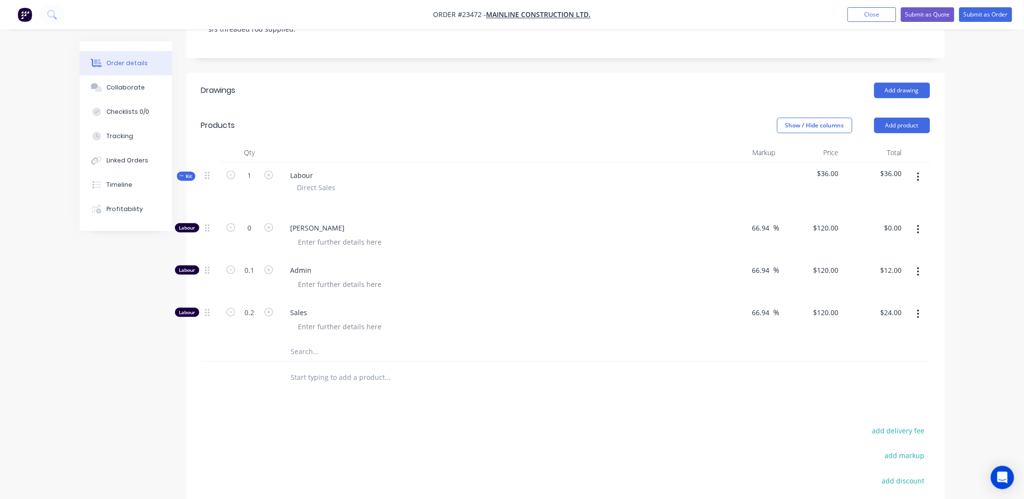
click at [919, 310] on icon "button" at bounding box center [919, 314] width 2 height 9
click at [874, 371] on div "Delete" at bounding box center [884, 378] width 75 height 14
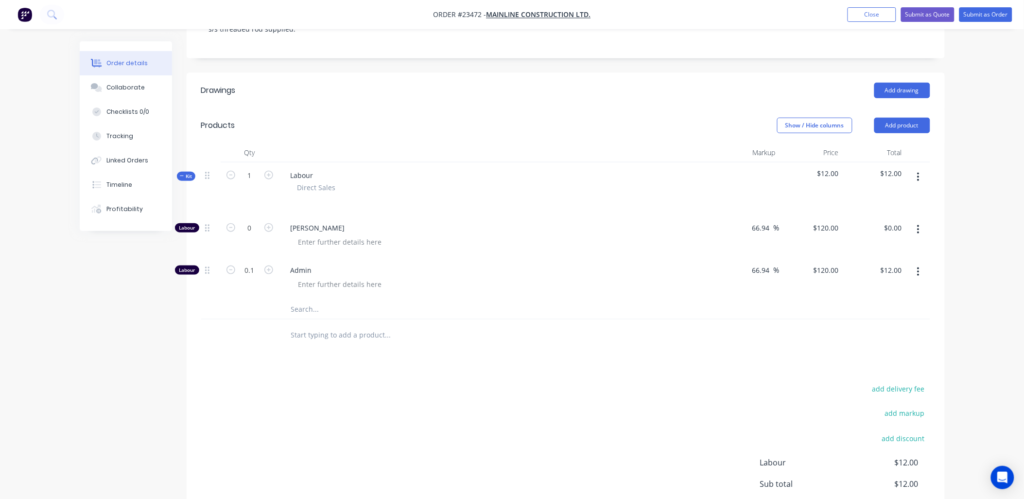
click at [919, 266] on icon "button" at bounding box center [918, 271] width 2 height 11
click at [875, 329] on div "Delete" at bounding box center [884, 336] width 75 height 14
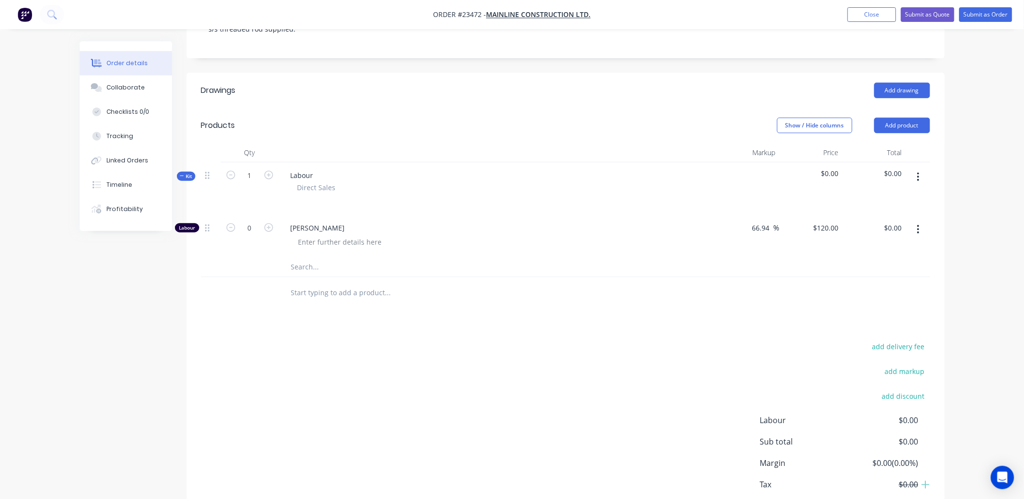
click at [270, 223] on icon "button" at bounding box center [268, 227] width 9 height 9
type input "1"
type input "$120.00"
click at [270, 223] on icon "button" at bounding box center [268, 227] width 9 height 9
type input "2"
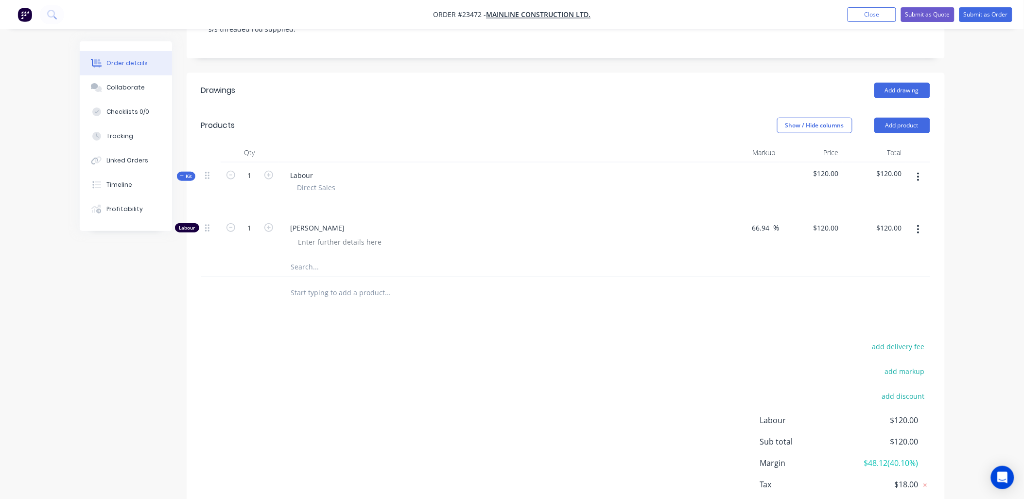
type input "$240.00"
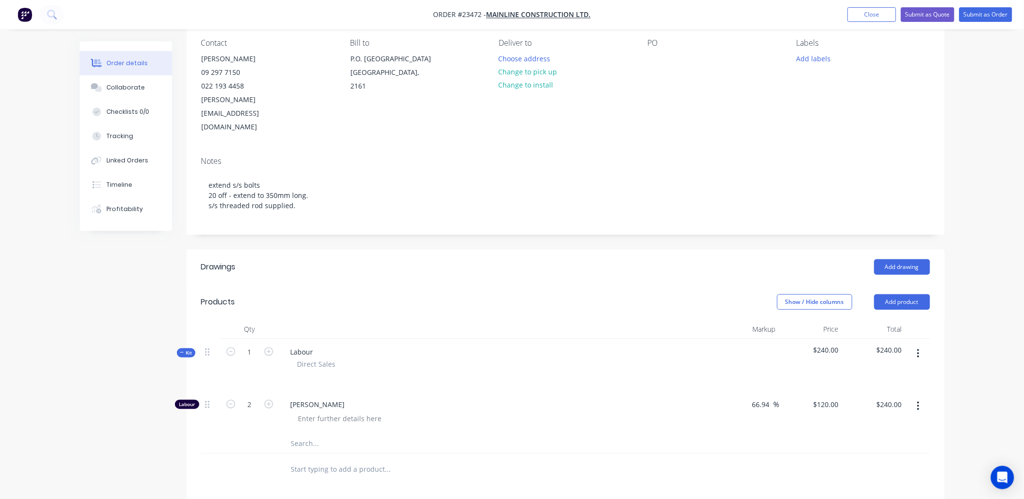
scroll to position [78, 0]
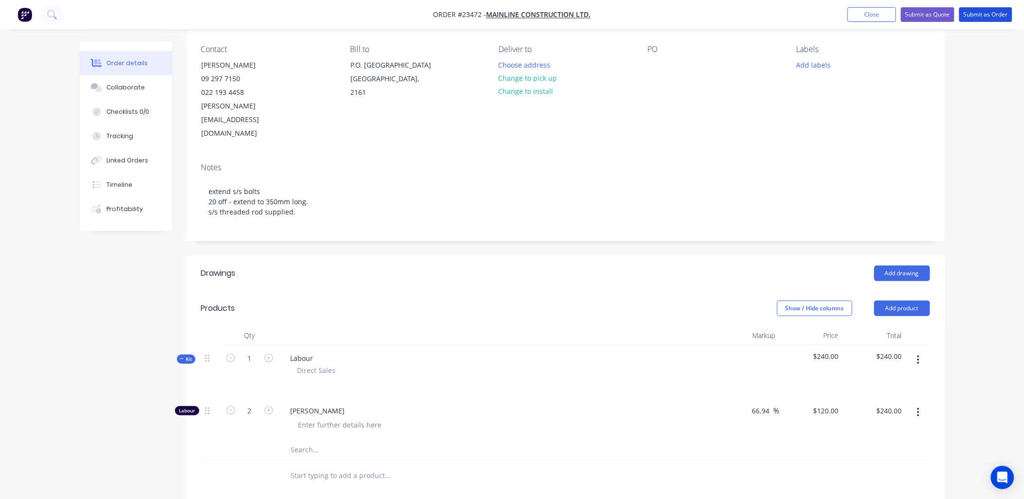
click at [984, 15] on button "Submit as Order" at bounding box center [985, 14] width 53 height 15
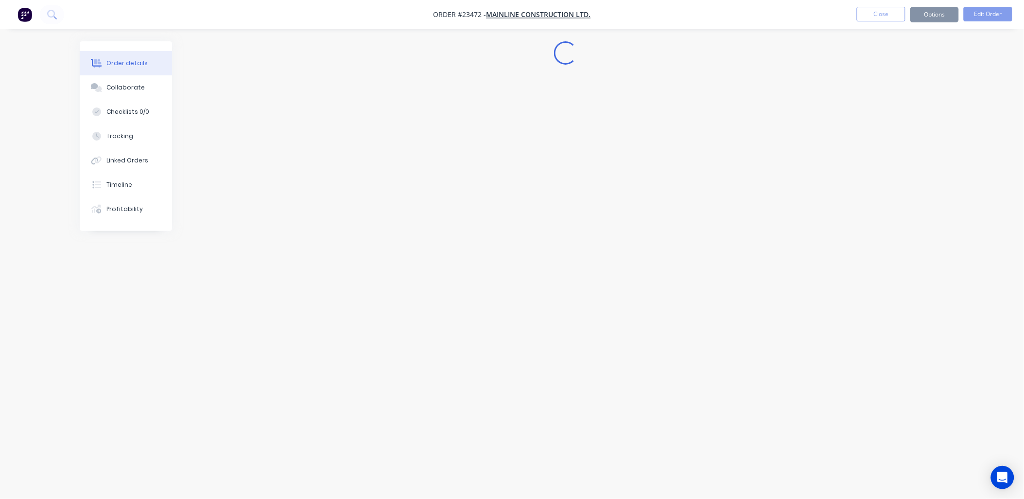
scroll to position [0, 0]
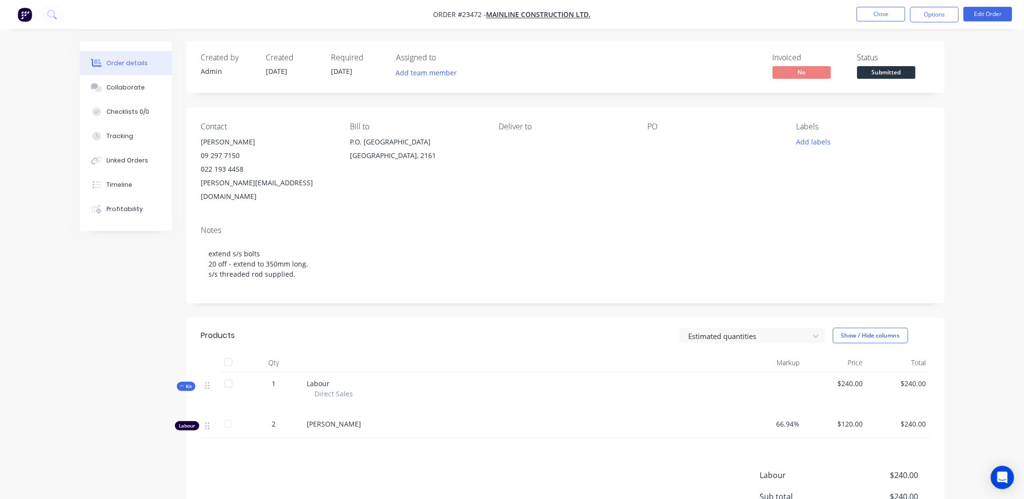
click at [929, 16] on button "Options" at bounding box center [934, 15] width 49 height 16
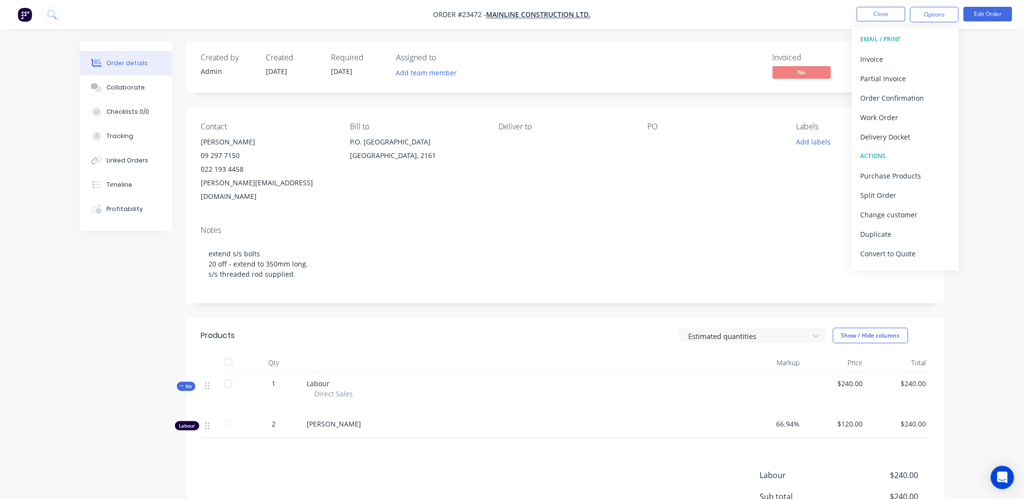
click at [899, 117] on div "Work Order" at bounding box center [905, 117] width 89 height 14
click at [896, 98] on div "Without pricing" at bounding box center [905, 98] width 89 height 14
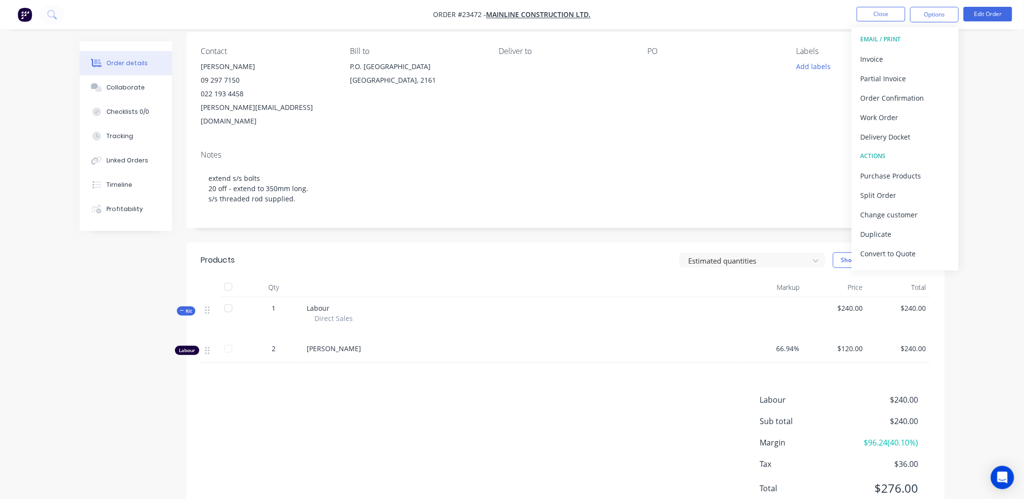
scroll to position [1, 0]
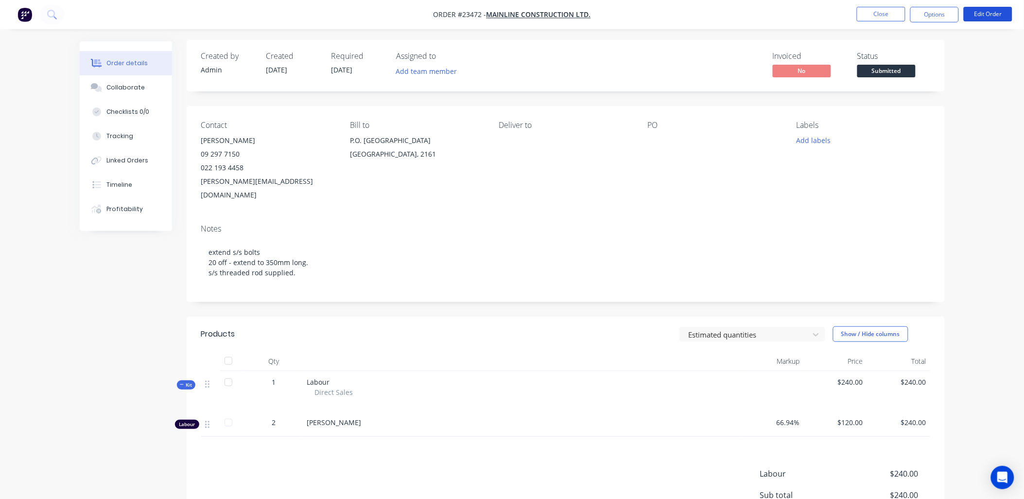
click at [983, 13] on button "Edit Order" at bounding box center [988, 14] width 49 height 15
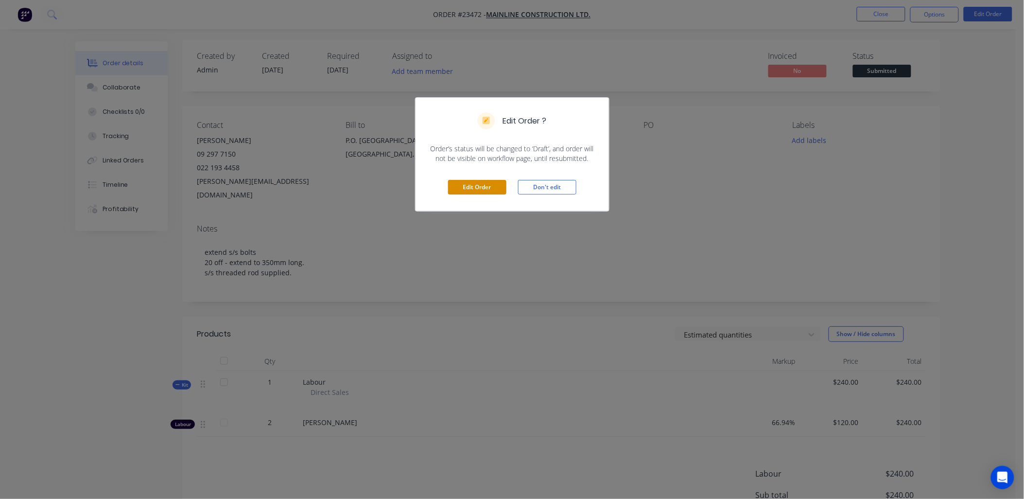
click at [490, 187] on button "Edit Order" at bounding box center [477, 187] width 58 height 15
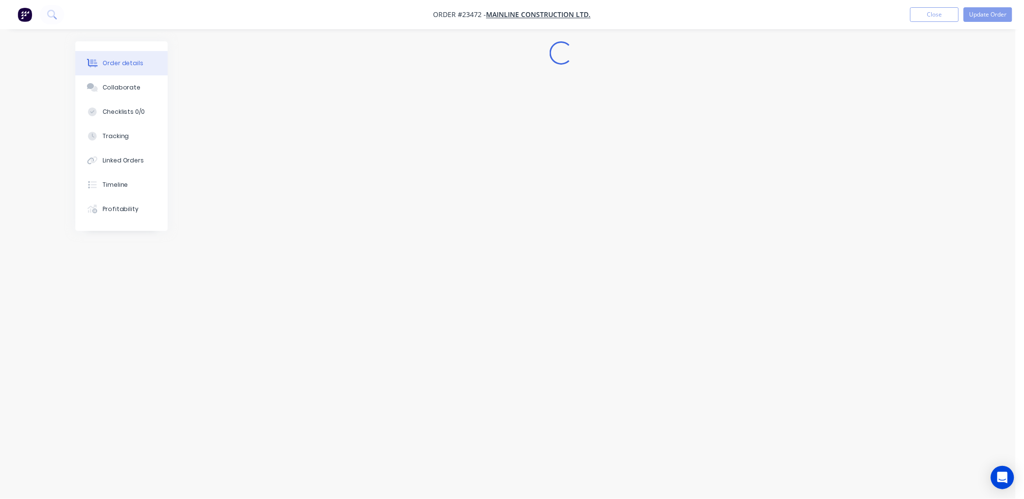
scroll to position [0, 0]
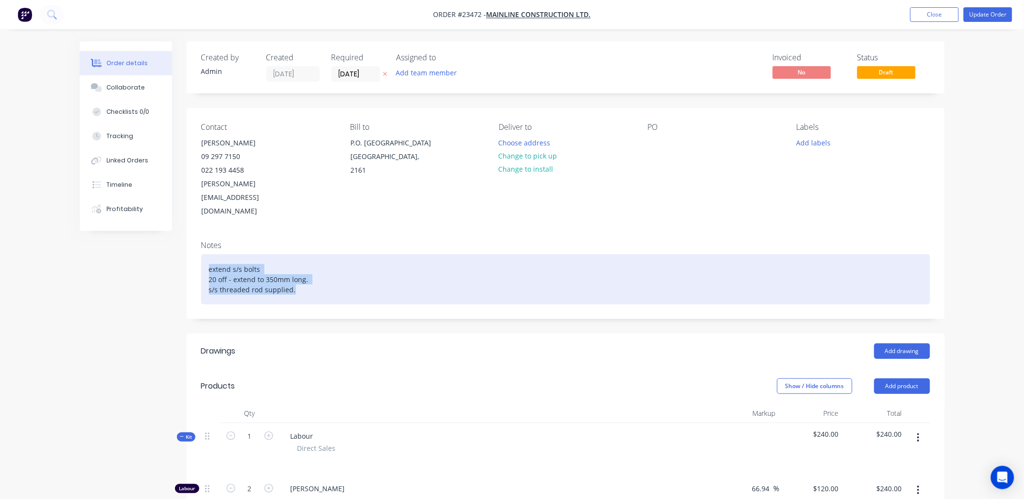
drag, startPoint x: 201, startPoint y: 243, endPoint x: 298, endPoint y: 263, distance: 99.2
click at [298, 263] on div "extend s/s bolts 20 off - extend to 350mm long. s/s threaded rod supplied." at bounding box center [565, 279] width 729 height 50
copy div "extend s/s bolts 20 off - extend to 350mm long. s/s threaded rod supplied."
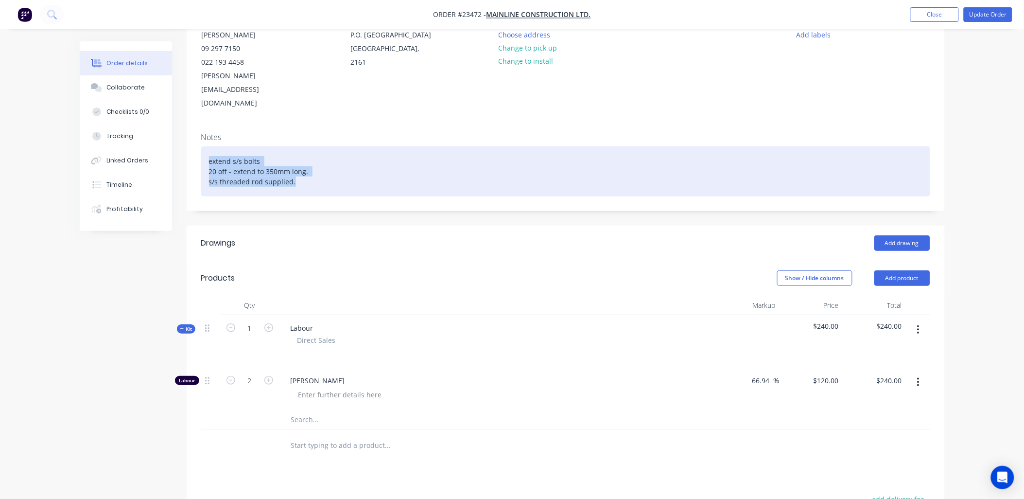
scroll to position [114, 0]
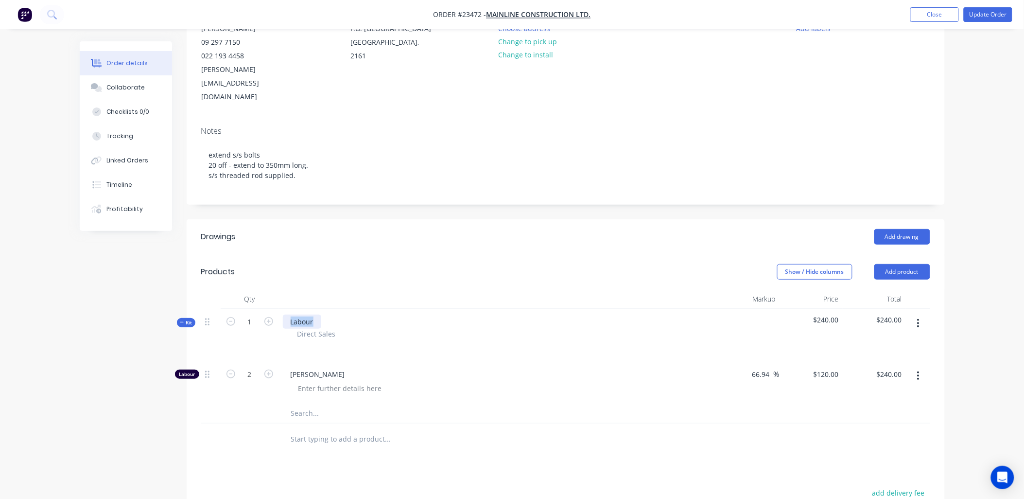
drag, startPoint x: 285, startPoint y: 296, endPoint x: 327, endPoint y: 296, distance: 41.8
click at [327, 309] on div "Labour Direct Sales" at bounding box center [497, 335] width 437 height 52
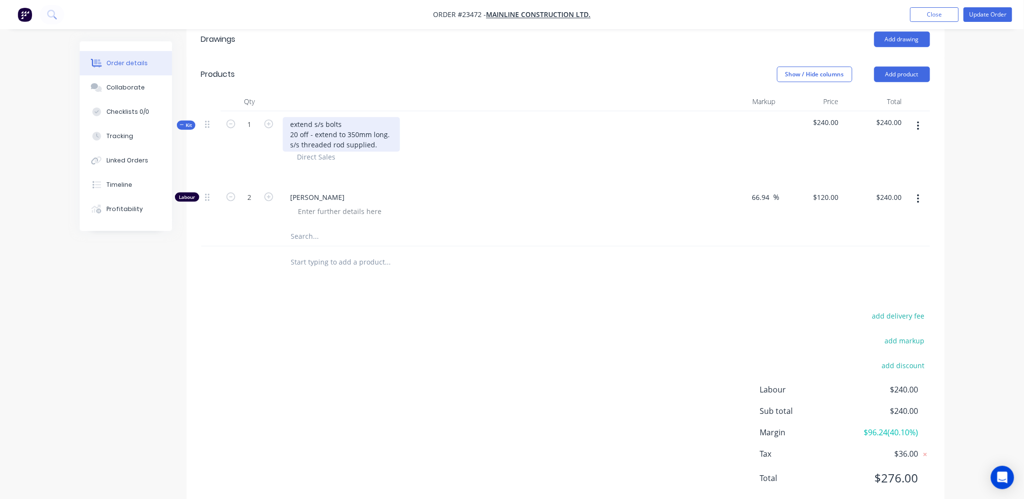
scroll to position [0, 0]
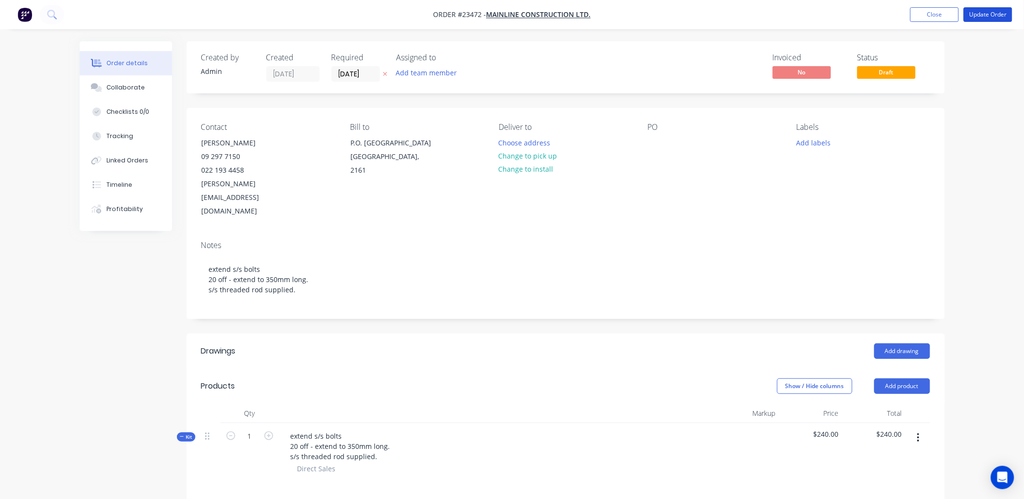
click at [985, 15] on button "Update Order" at bounding box center [988, 14] width 49 height 15
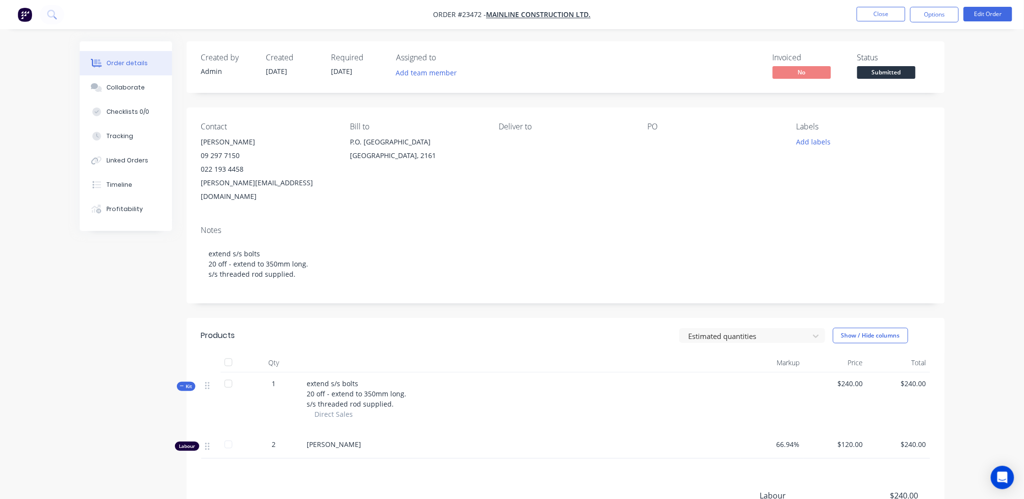
click at [944, 16] on button "Options" at bounding box center [934, 15] width 49 height 16
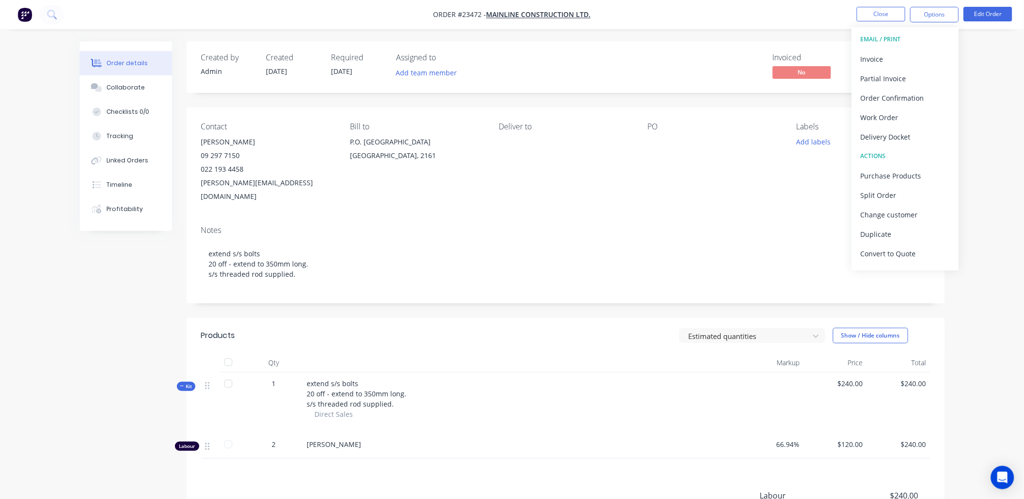
click at [895, 118] on div "Work Order" at bounding box center [905, 117] width 89 height 14
click at [895, 100] on div "Without pricing" at bounding box center [905, 98] width 89 height 14
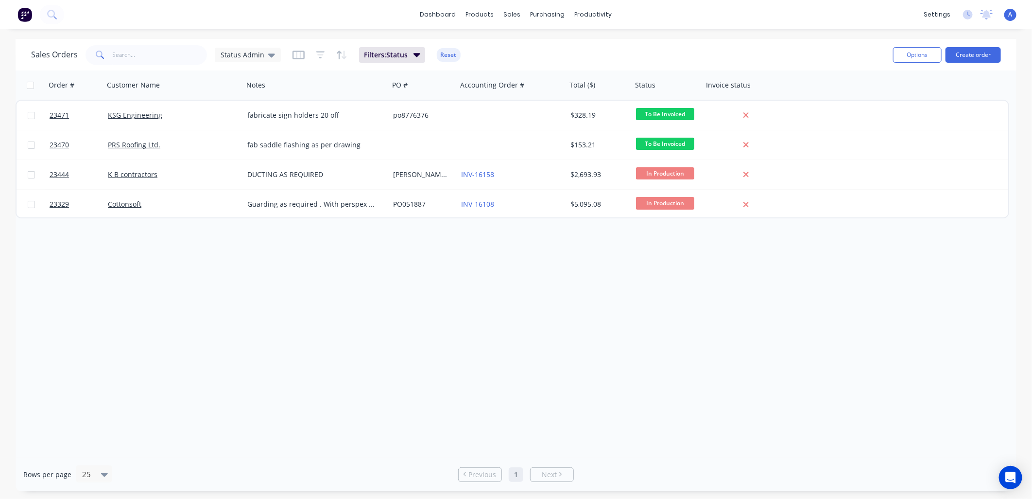
click at [142, 146] on link "PRS Roofing Ltd." at bounding box center [134, 144] width 52 height 9
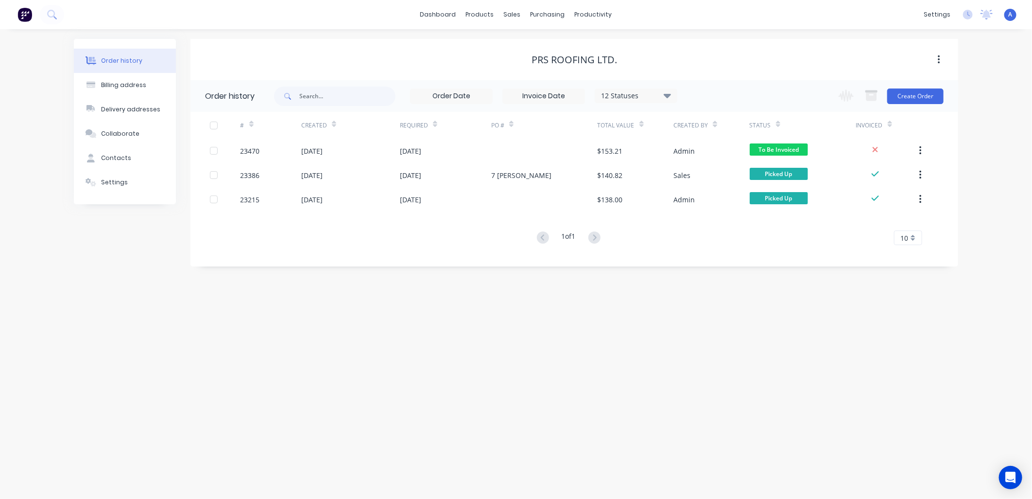
click at [250, 153] on div "23470" at bounding box center [250, 151] width 19 height 10
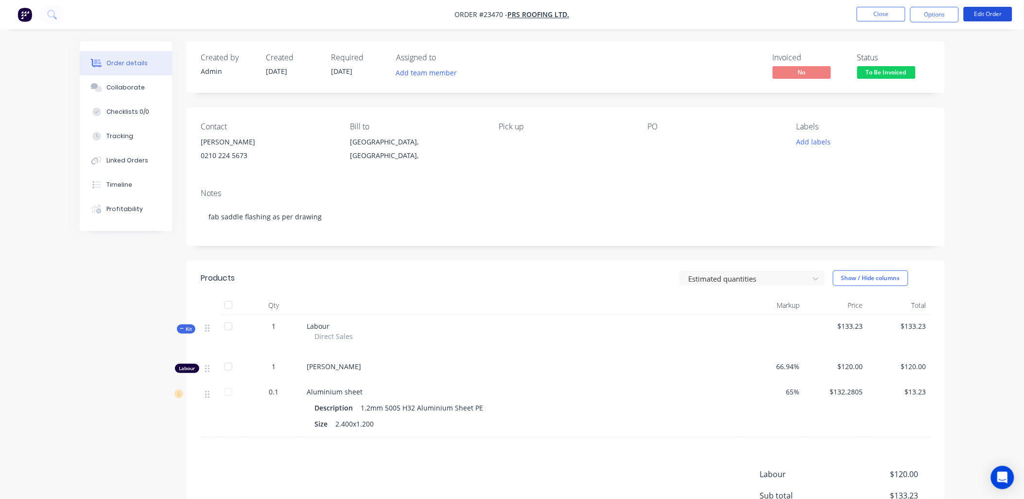
click at [993, 17] on button "Edit Order" at bounding box center [988, 14] width 49 height 15
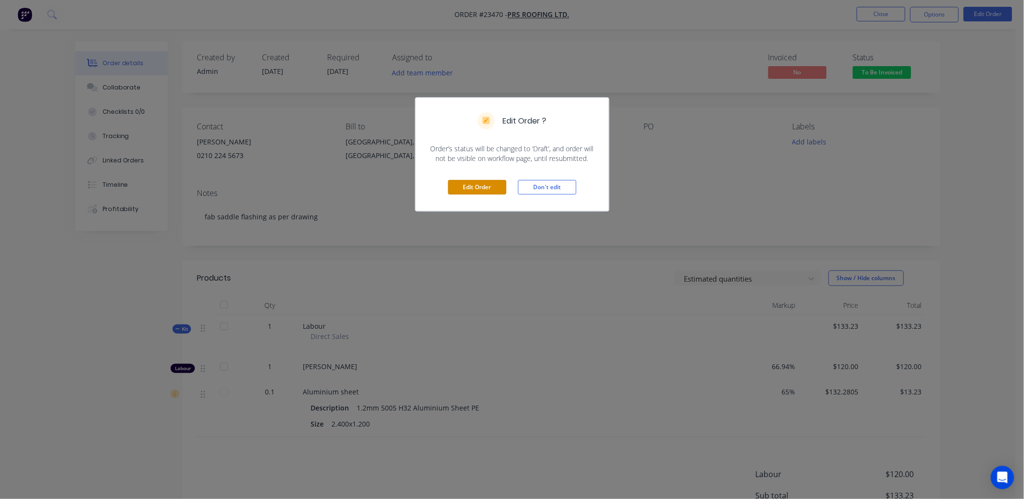
click at [470, 188] on button "Edit Order" at bounding box center [477, 187] width 58 height 15
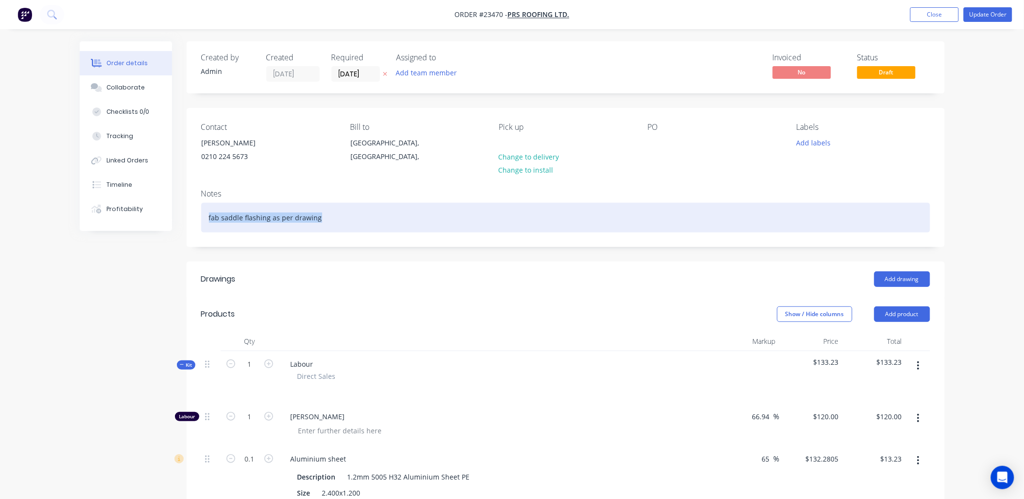
drag, startPoint x: 203, startPoint y: 217, endPoint x: 336, endPoint y: 227, distance: 133.0
click at [336, 227] on div "fab saddle flashing as per drawing" at bounding box center [565, 218] width 729 height 30
copy div "fab saddle flashing as per drawing"
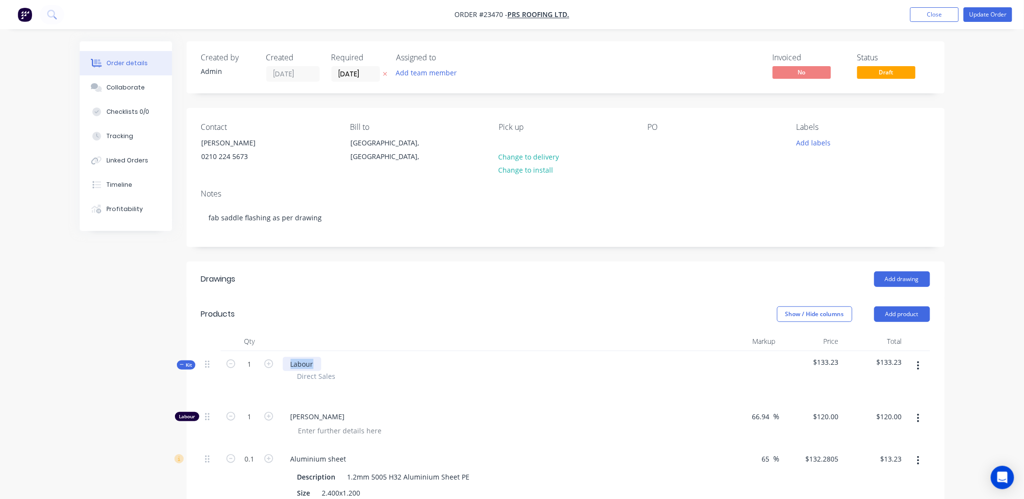
drag, startPoint x: 287, startPoint y: 365, endPoint x: 336, endPoint y: 365, distance: 49.6
click at [336, 365] on div "Labour Direct Sales" at bounding box center [497, 377] width 437 height 52
click at [988, 15] on button "Update Order" at bounding box center [988, 14] width 49 height 15
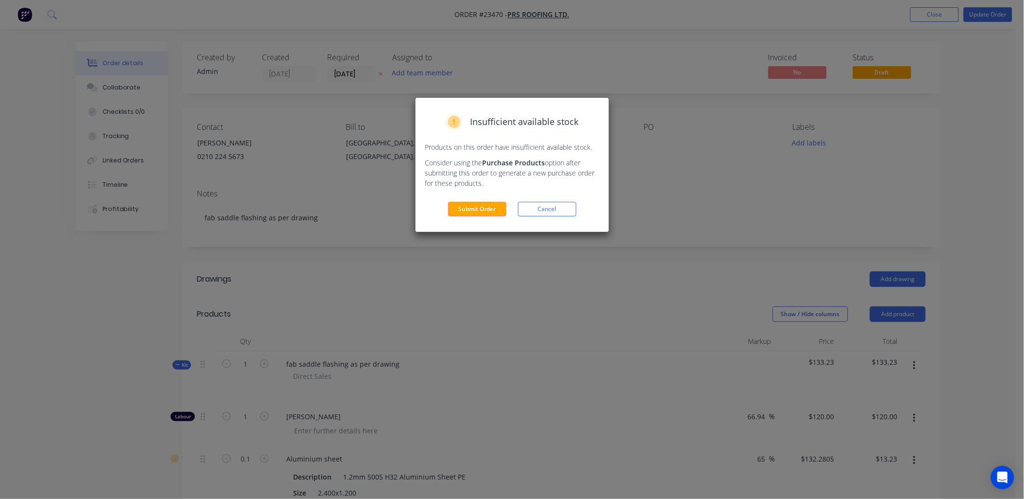
click at [487, 214] on button "Submit Order" at bounding box center [477, 209] width 58 height 15
